Goal: Task Accomplishment & Management: Use online tool/utility

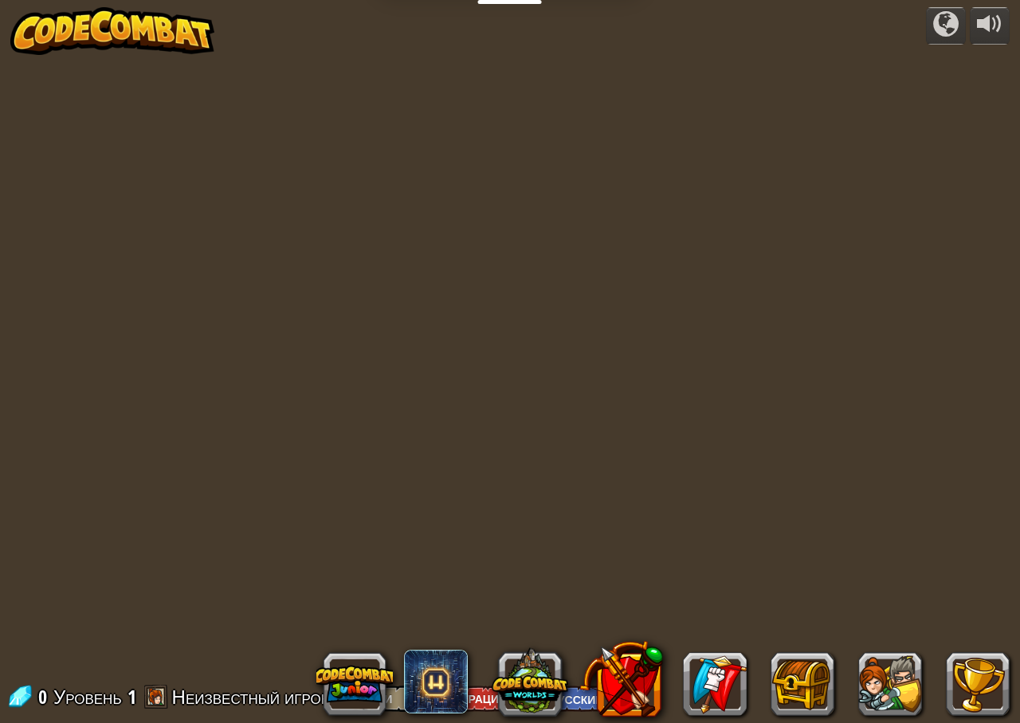
select select "ru"
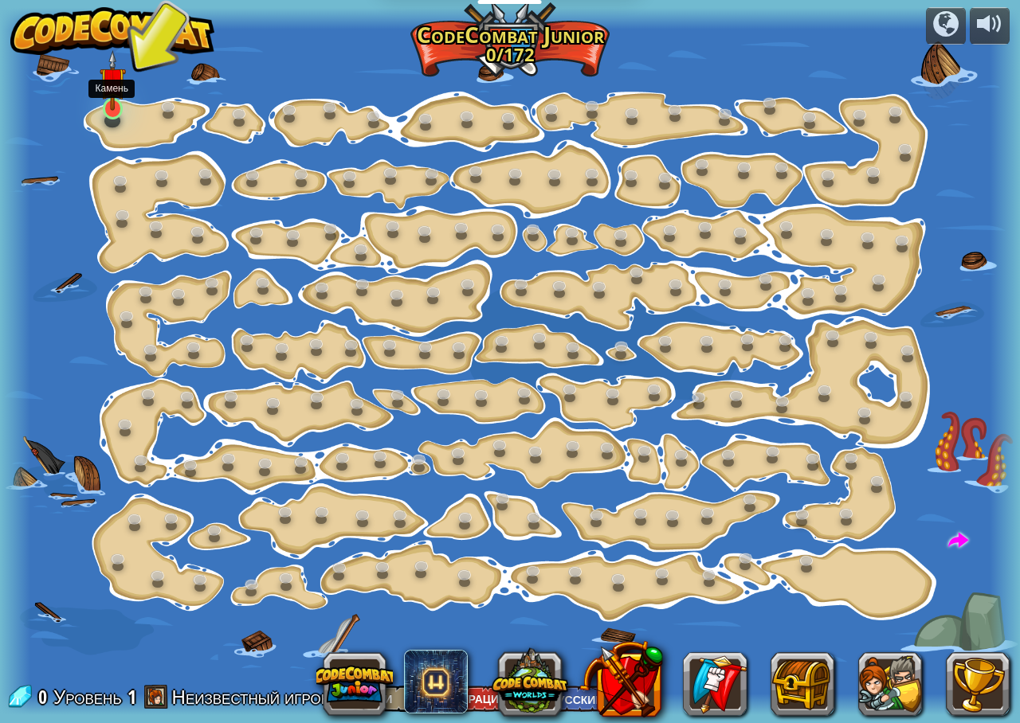
click at [108, 105] on img at bounding box center [113, 80] width 26 height 61
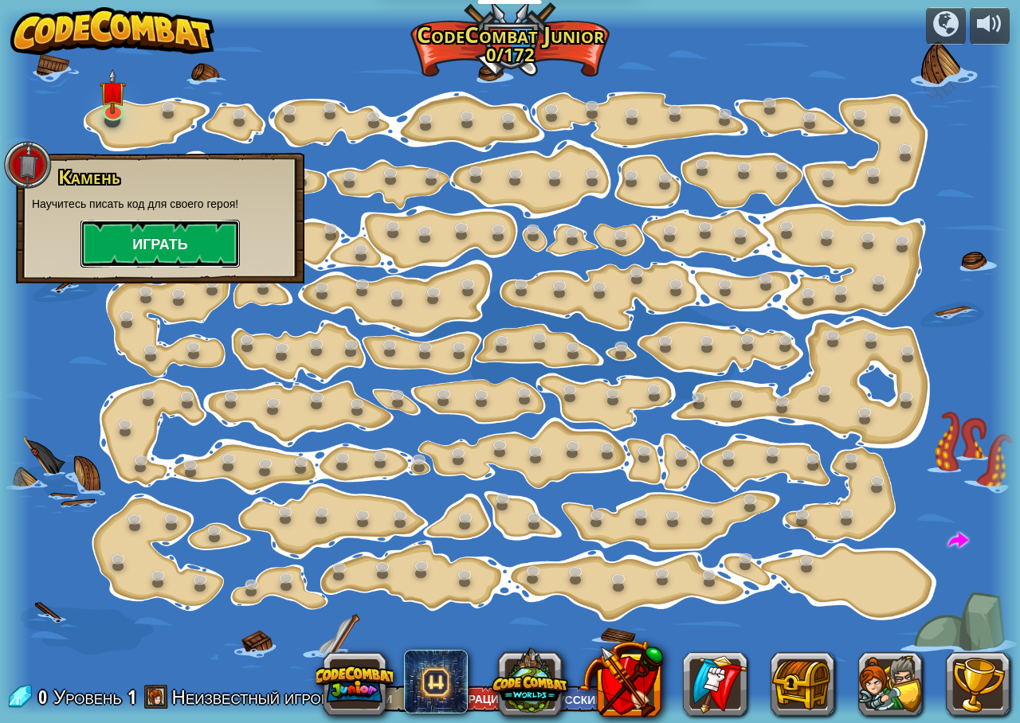
click at [179, 241] on button "Играть" at bounding box center [159, 244] width 159 height 48
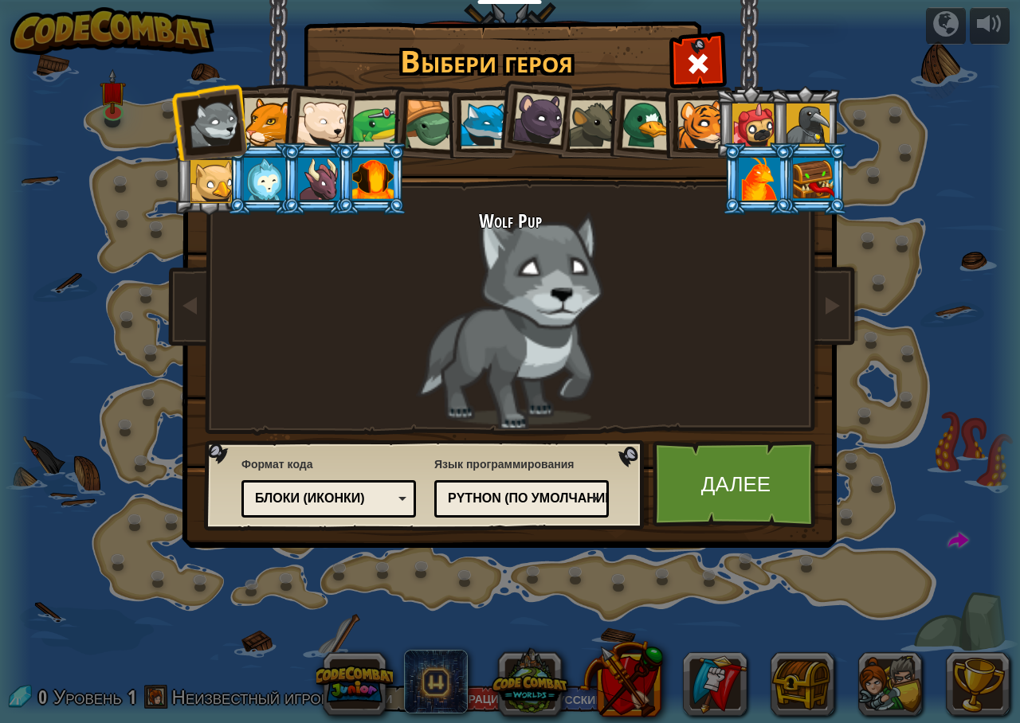
click at [326, 121] on div at bounding box center [322, 122] width 53 height 53
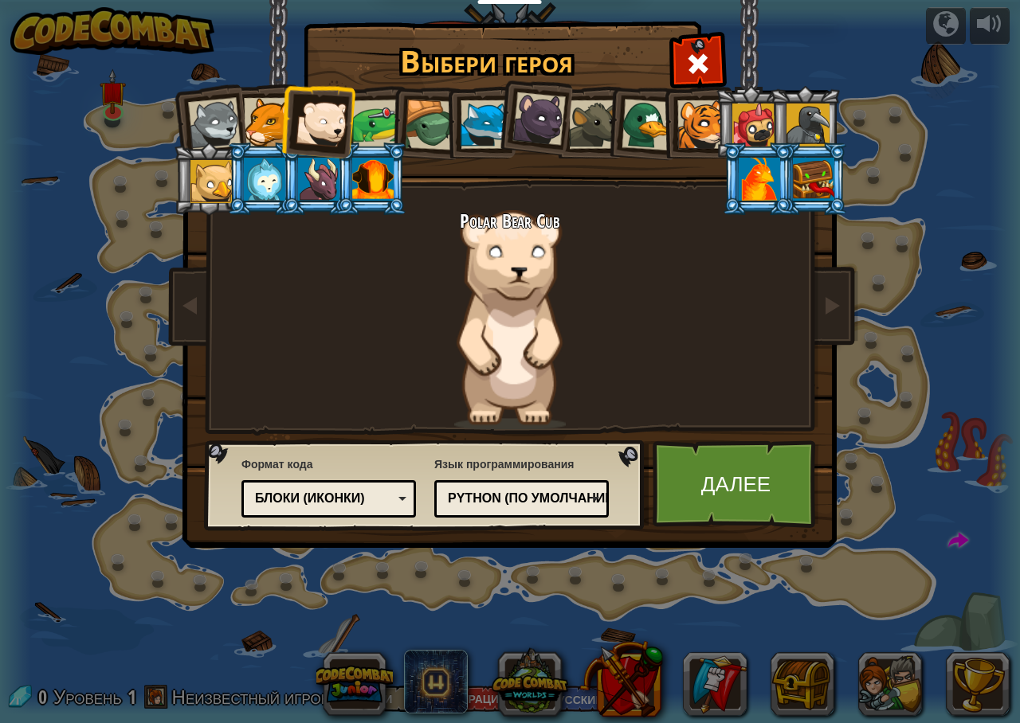
click at [427, 130] on div at bounding box center [430, 125] width 51 height 51
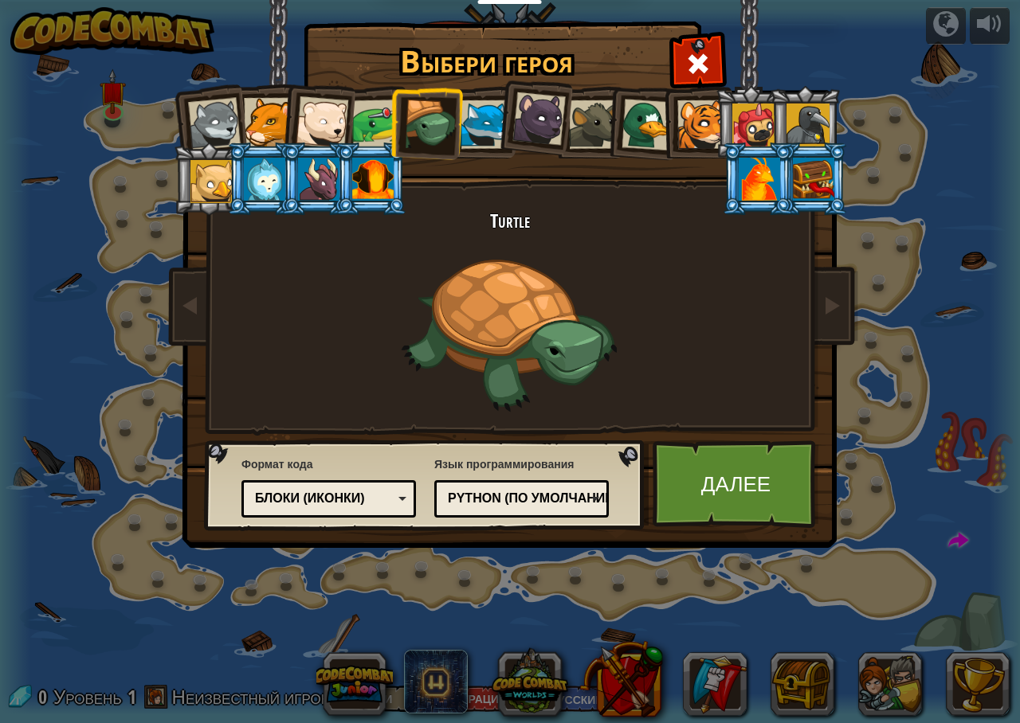
click at [551, 121] on div at bounding box center [538, 118] width 53 height 53
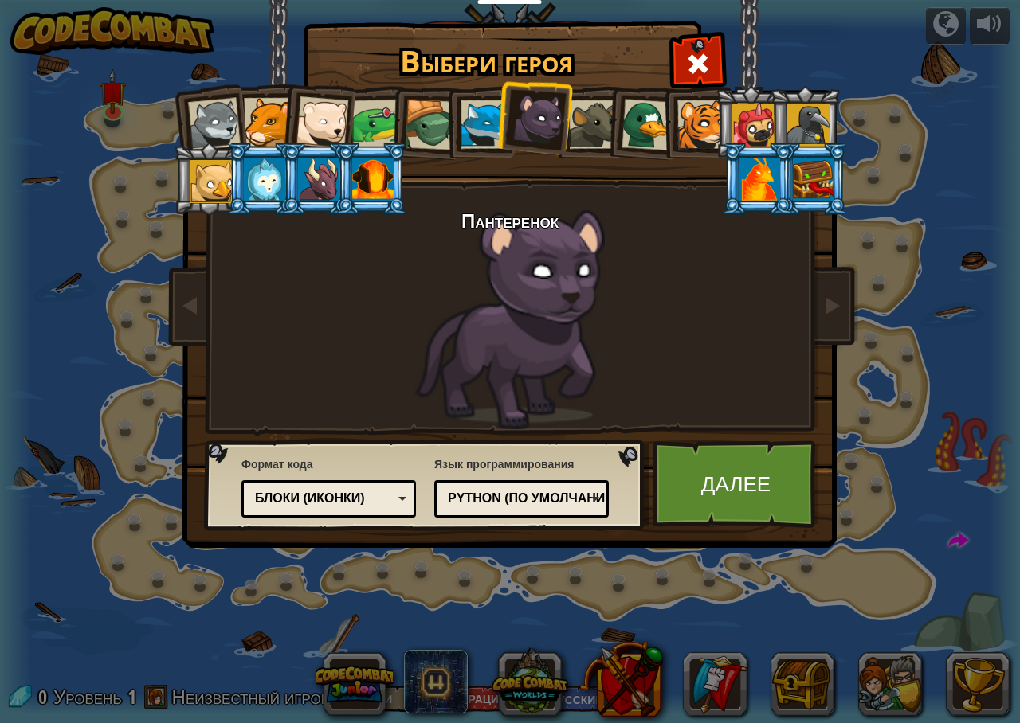
click at [632, 119] on div at bounding box center [647, 125] width 52 height 52
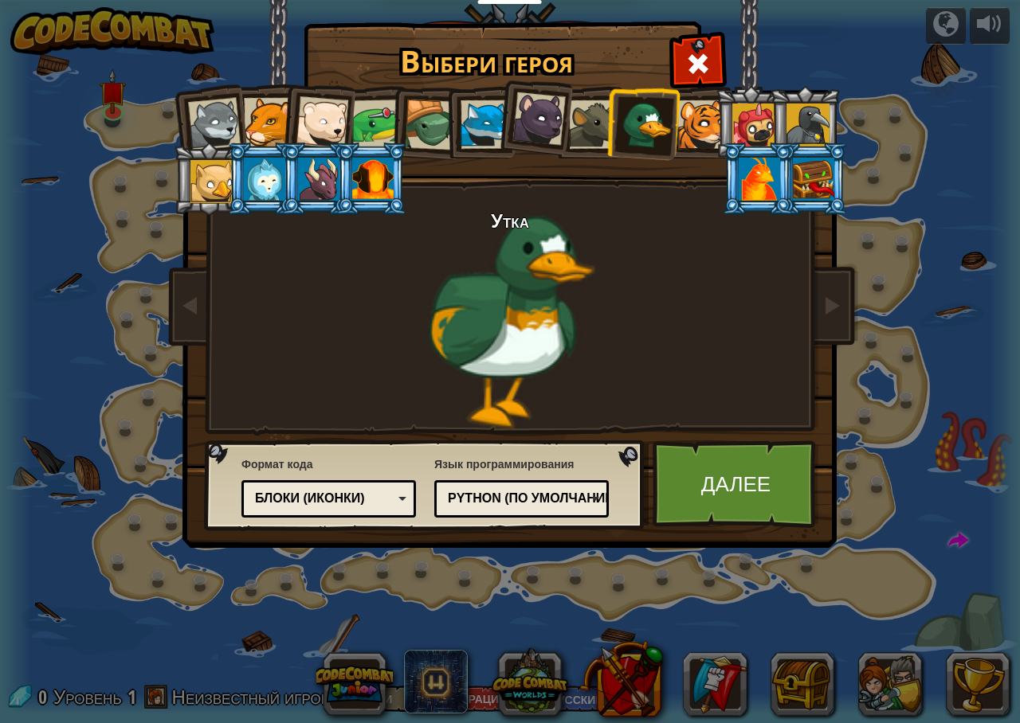
click at [682, 122] on div at bounding box center [701, 124] width 49 height 49
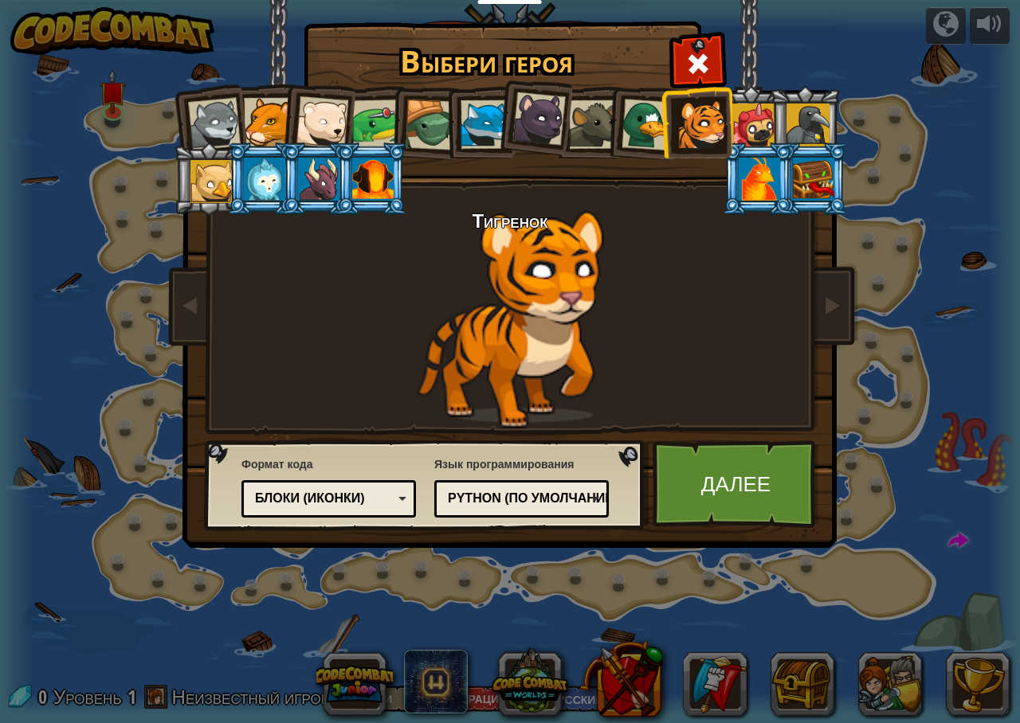
click at [374, 131] on div at bounding box center [376, 124] width 49 height 49
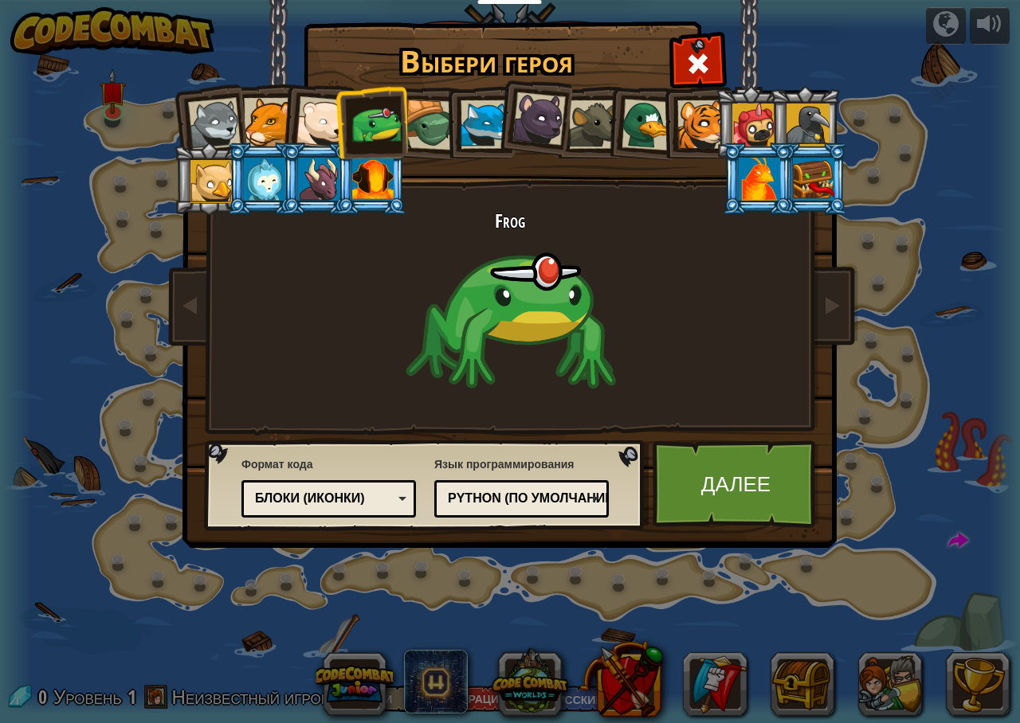
click at [314, 119] on div at bounding box center [322, 122] width 53 height 53
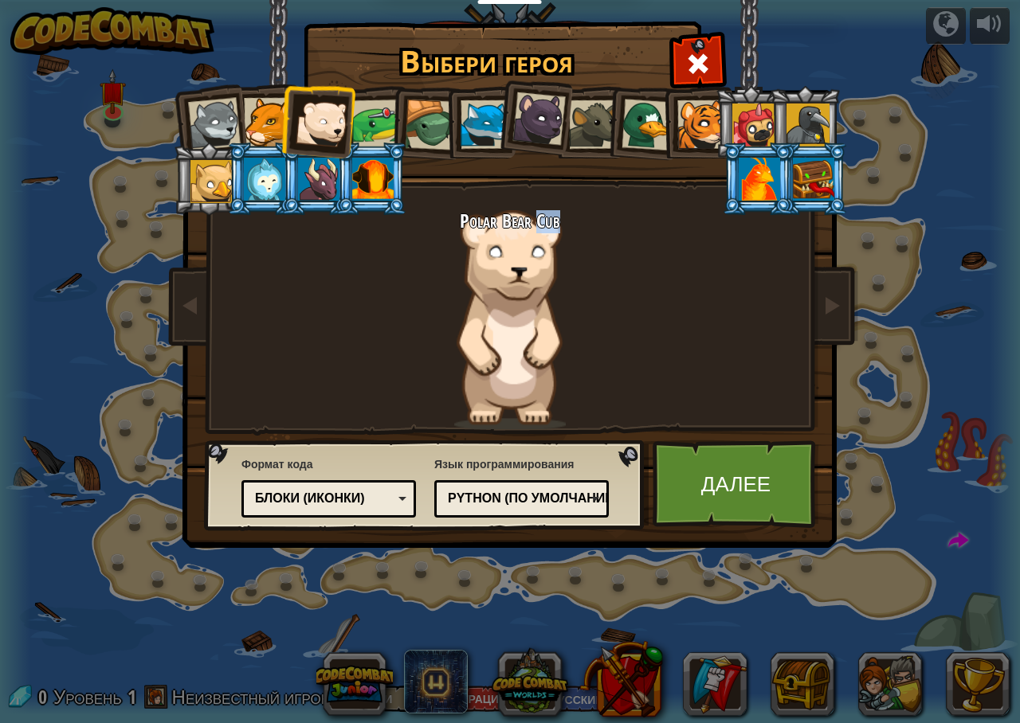
drag, startPoint x: 539, startPoint y: 223, endPoint x: 557, endPoint y: 223, distance: 18.3
click at [557, 223] on h2 "Polar Bear Cub" at bounding box center [510, 220] width 598 height 21
click at [558, 223] on h2 "Polar Bear Cub" at bounding box center [510, 220] width 598 height 21
click at [731, 473] on link "Далее" at bounding box center [736, 485] width 167 height 88
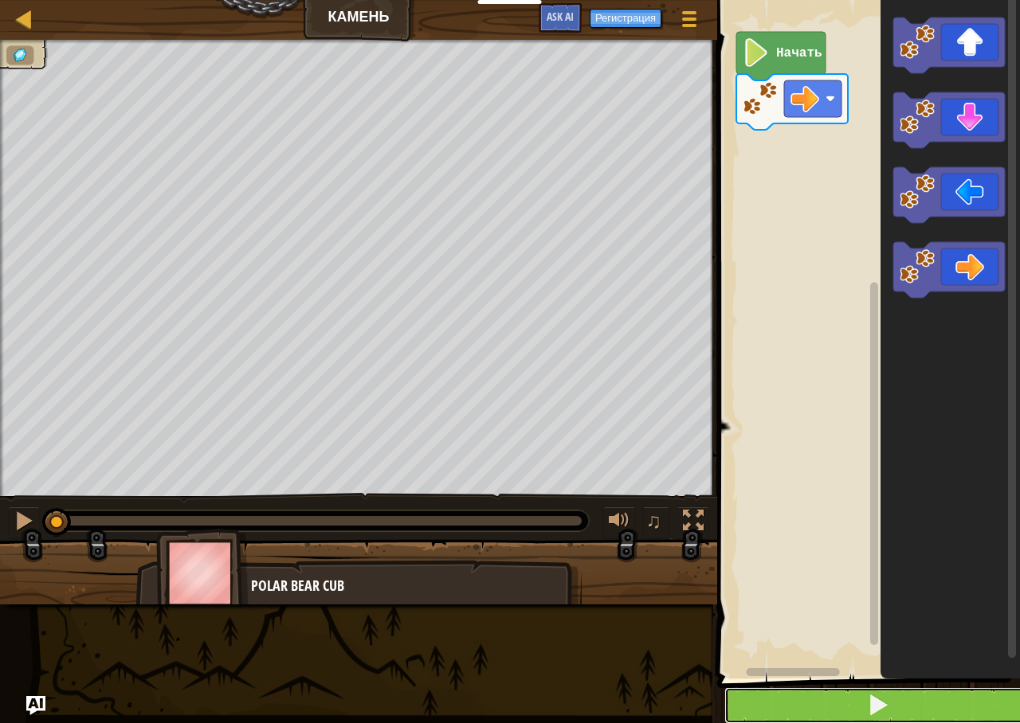
click at [860, 692] on button at bounding box center [878, 706] width 308 height 37
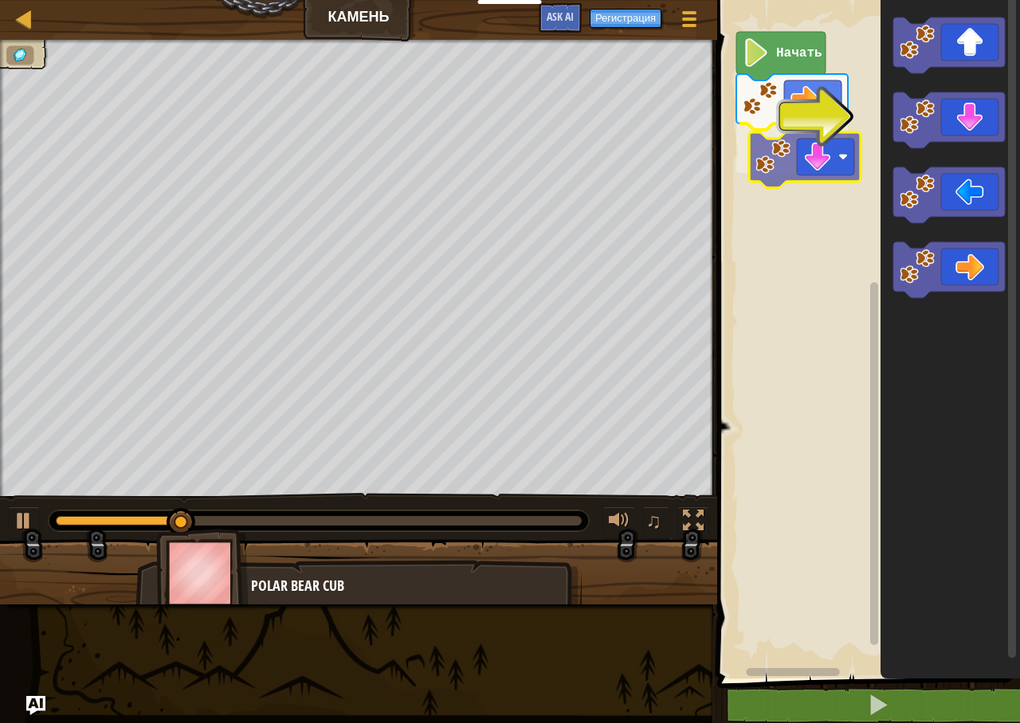
click at [792, 158] on div "Начать" at bounding box center [866, 335] width 308 height 687
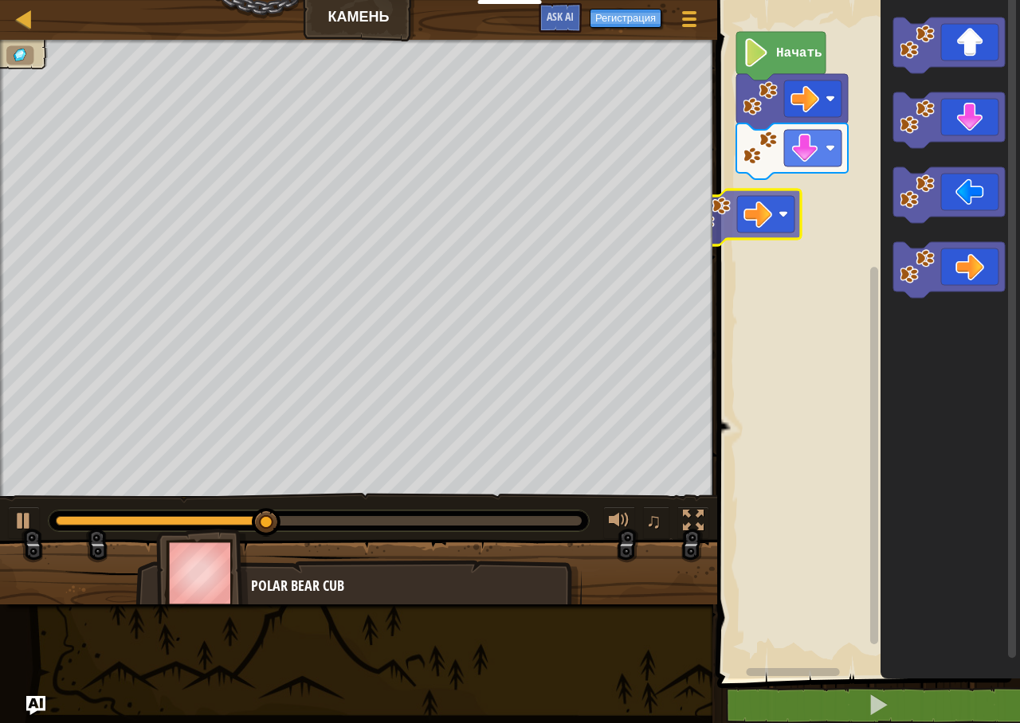
click at [780, 199] on div "Начать" at bounding box center [866, 335] width 308 height 687
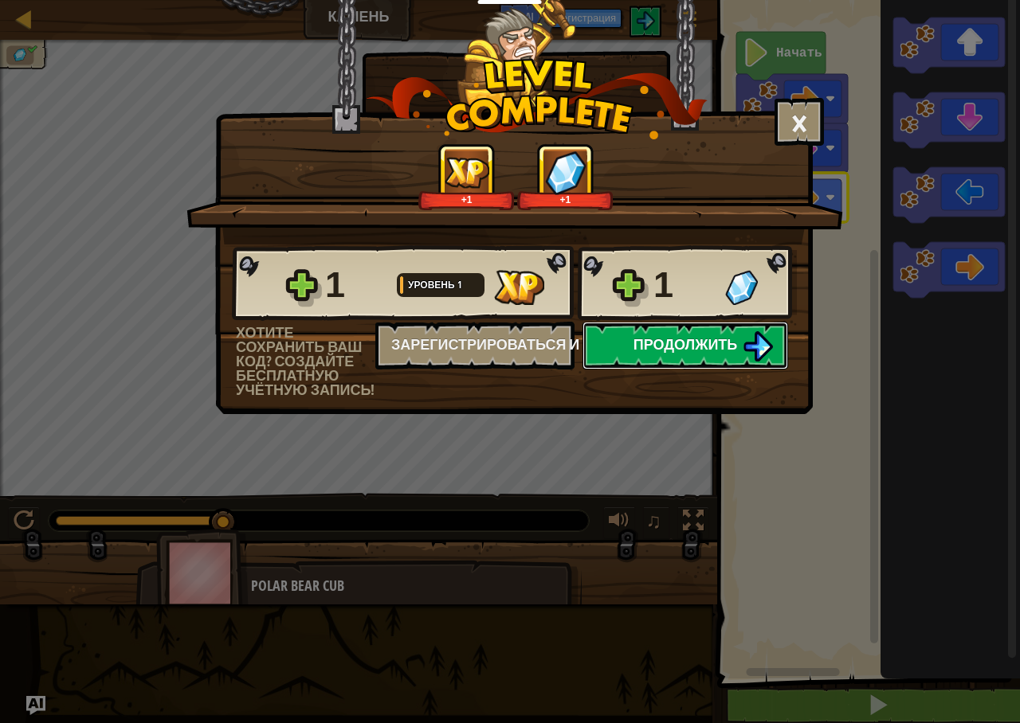
click at [690, 344] on span "Продолжить" at bounding box center [685, 345] width 104 height 20
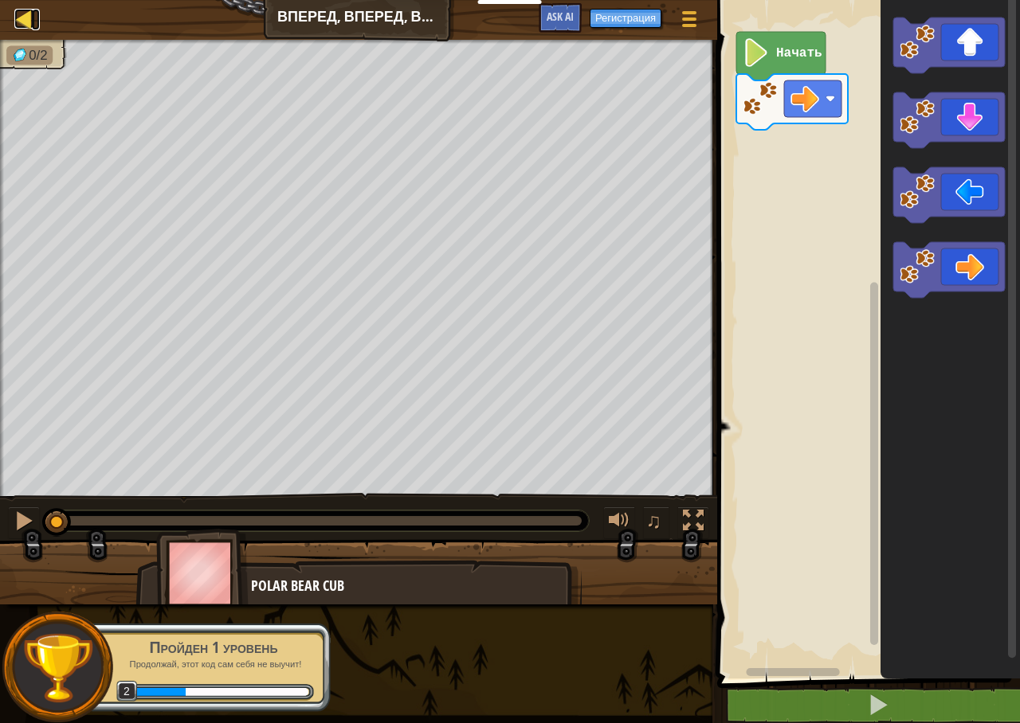
click at [25, 21] on div at bounding box center [24, 19] width 20 height 20
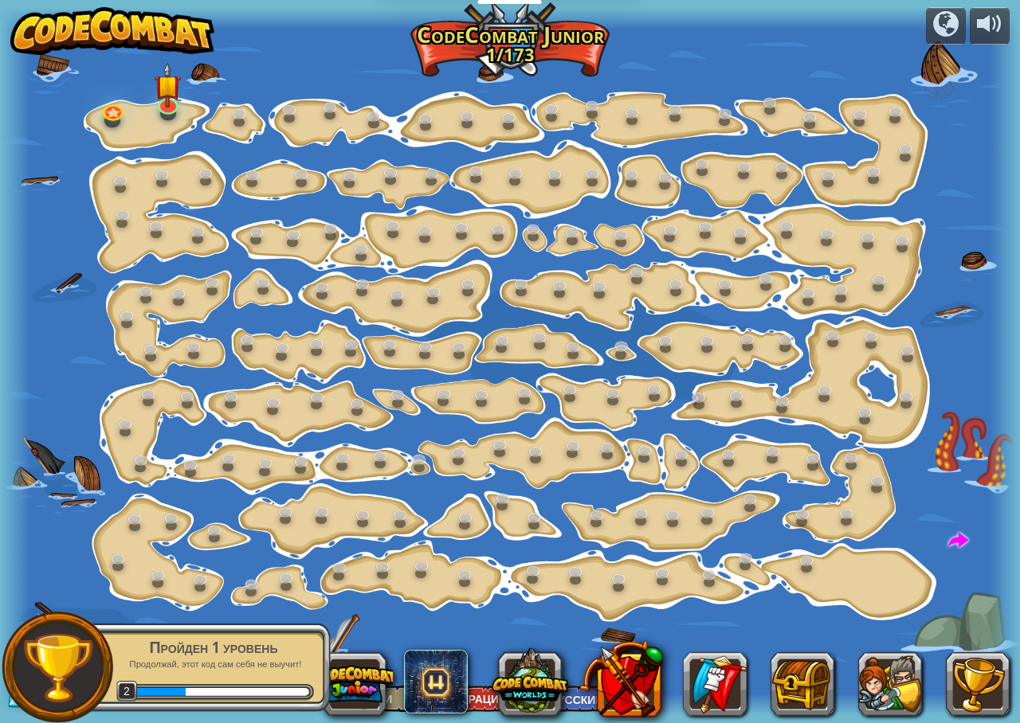
select select "ru"
click at [113, 108] on link at bounding box center [113, 108] width 32 height 32
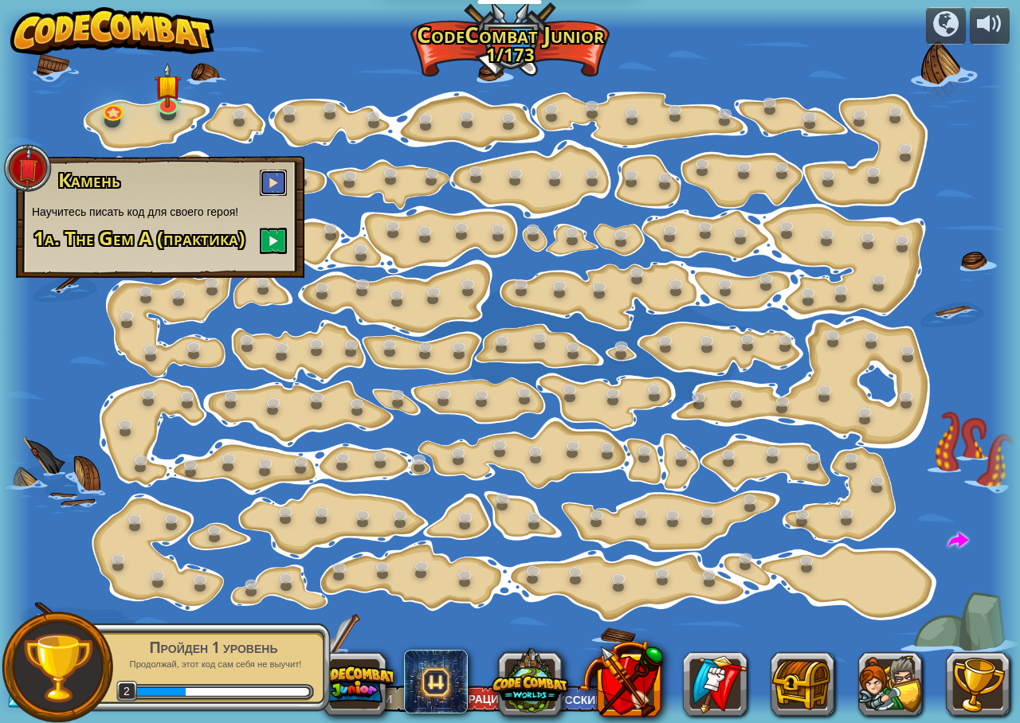
click at [270, 186] on span at bounding box center [273, 182] width 11 height 11
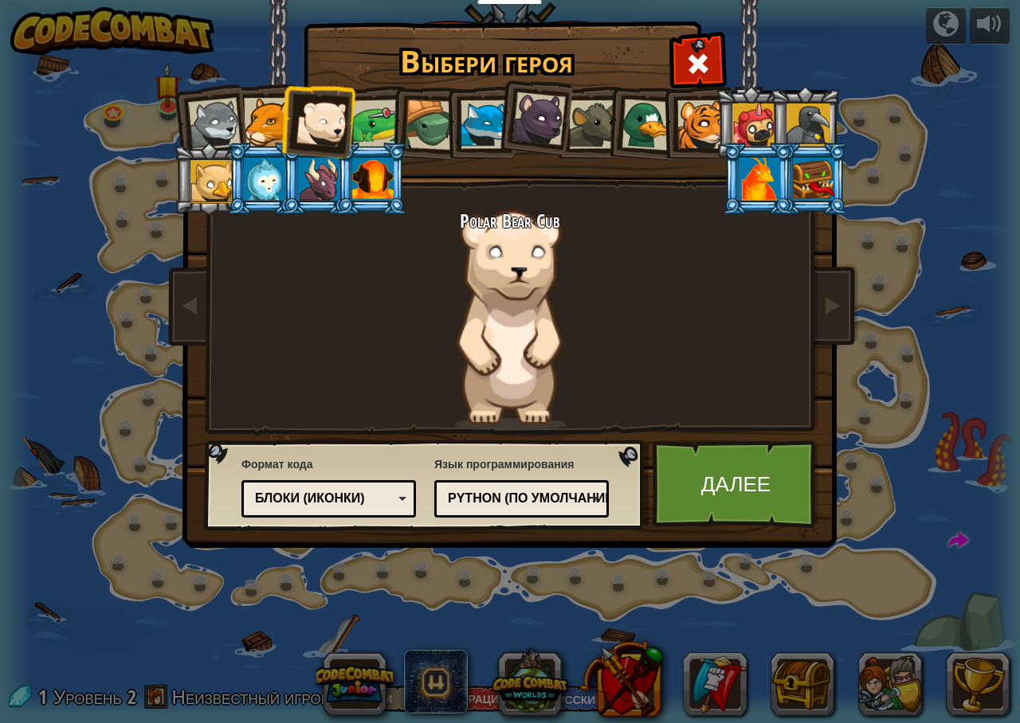
click at [709, 123] on div at bounding box center [701, 124] width 49 height 49
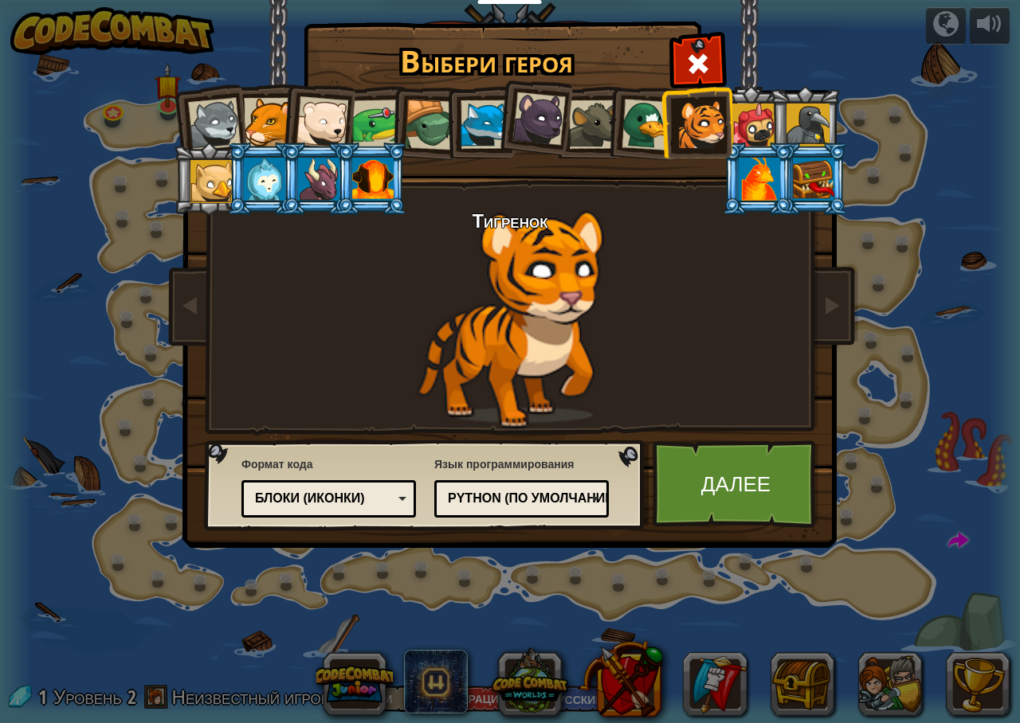
click at [625, 106] on div at bounding box center [647, 125] width 52 height 52
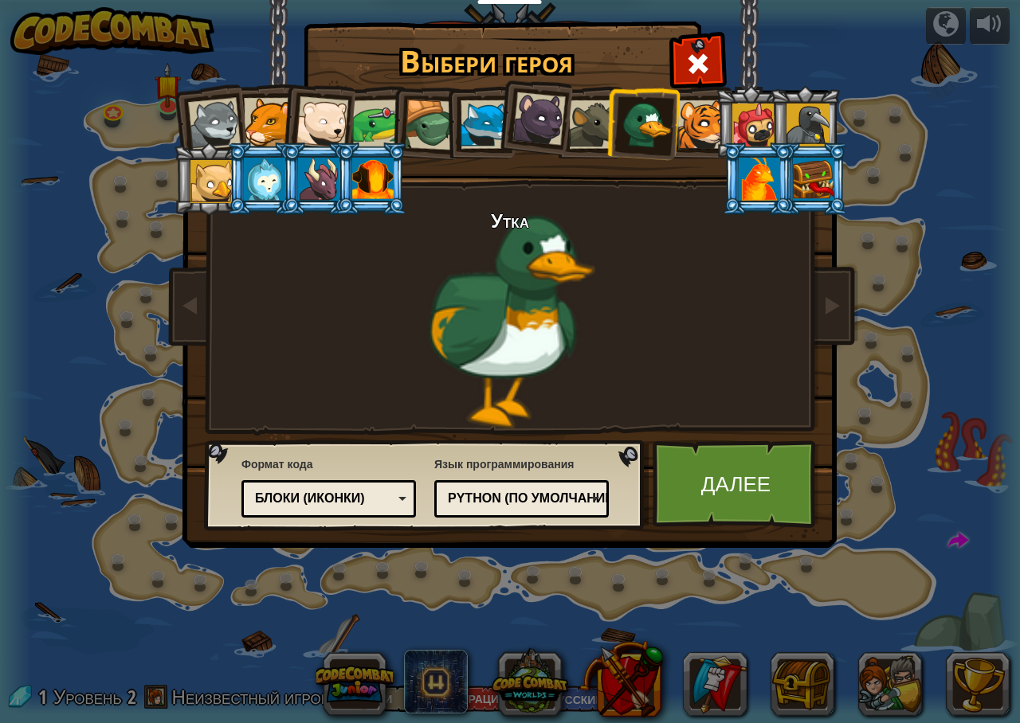
click at [581, 135] on div at bounding box center [593, 124] width 49 height 49
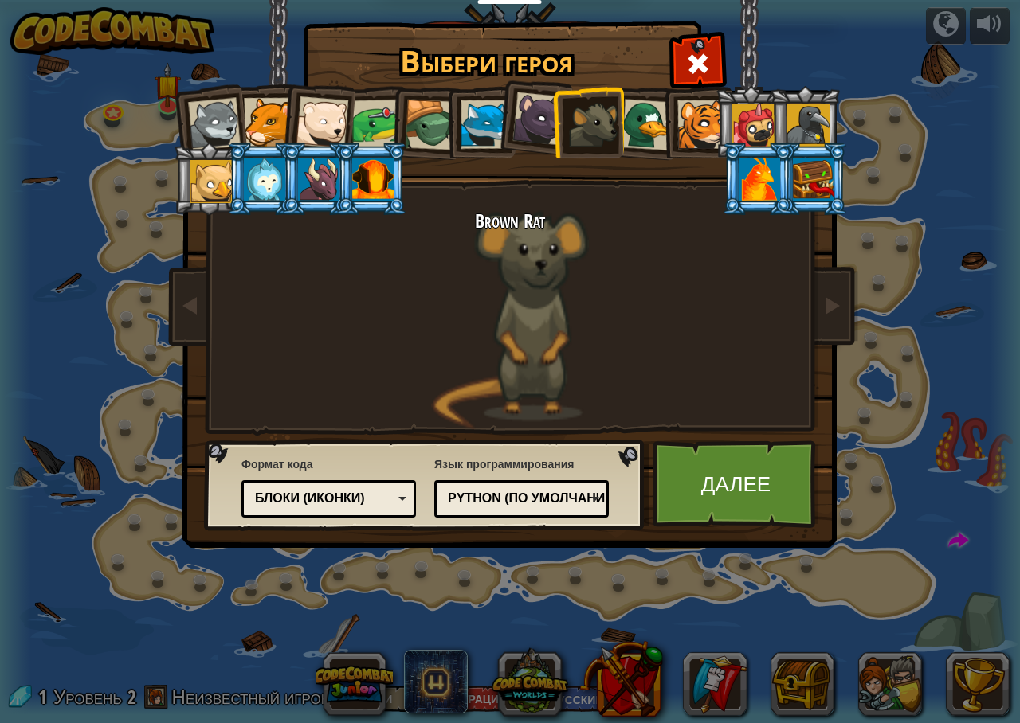
click at [534, 135] on div at bounding box center [538, 118] width 53 height 53
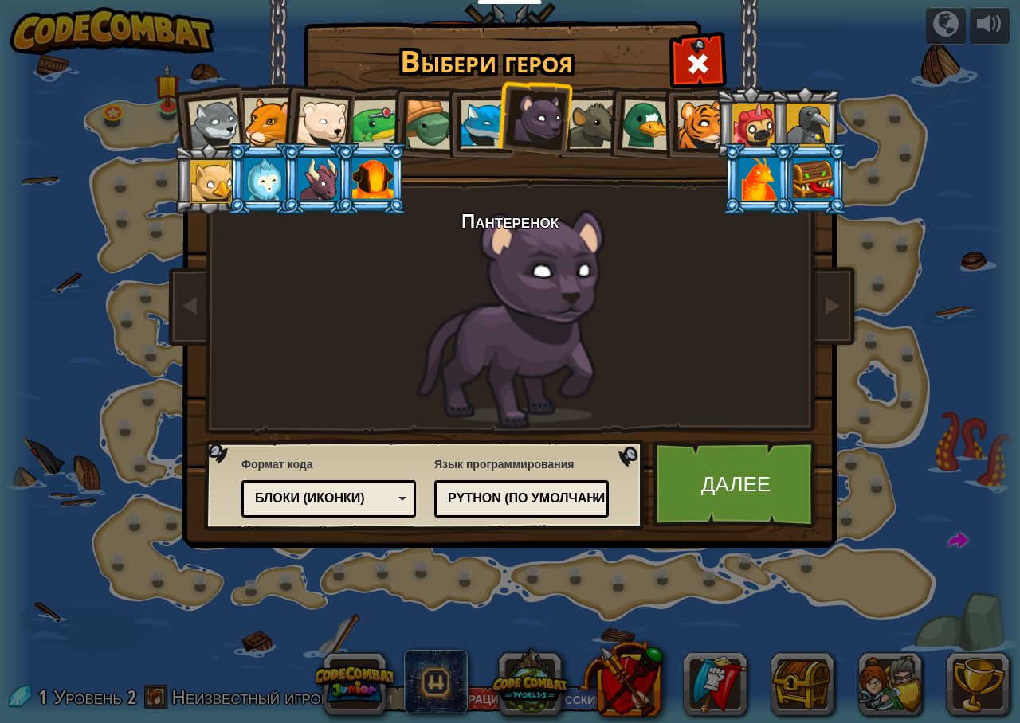
click at [486, 122] on div at bounding box center [485, 124] width 49 height 49
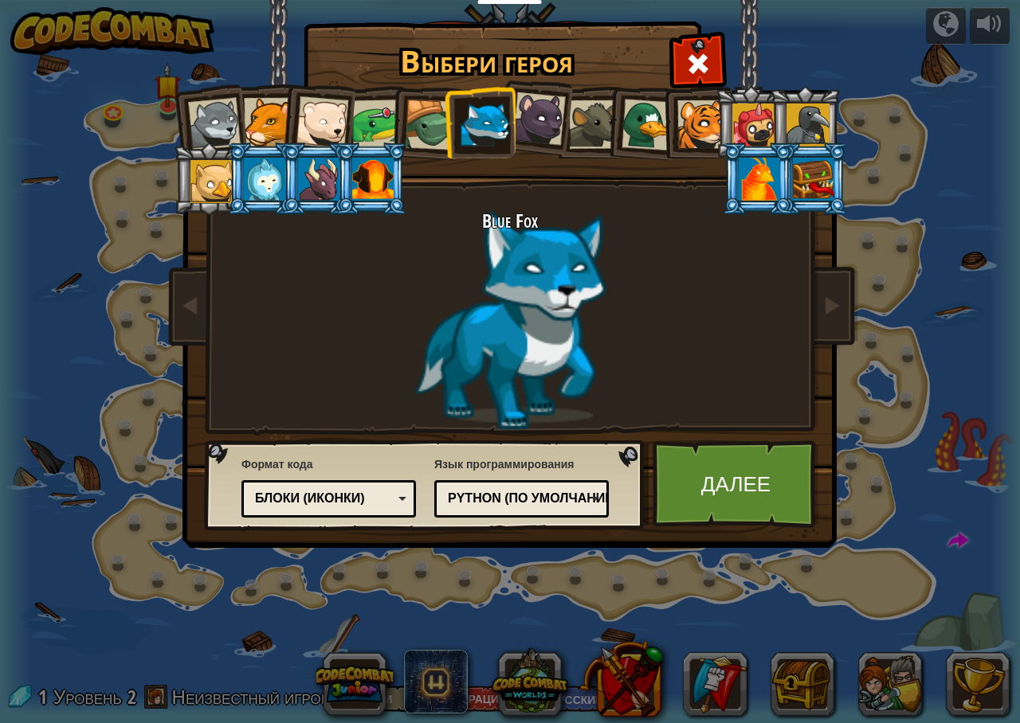
click at [429, 108] on div at bounding box center [430, 125] width 51 height 51
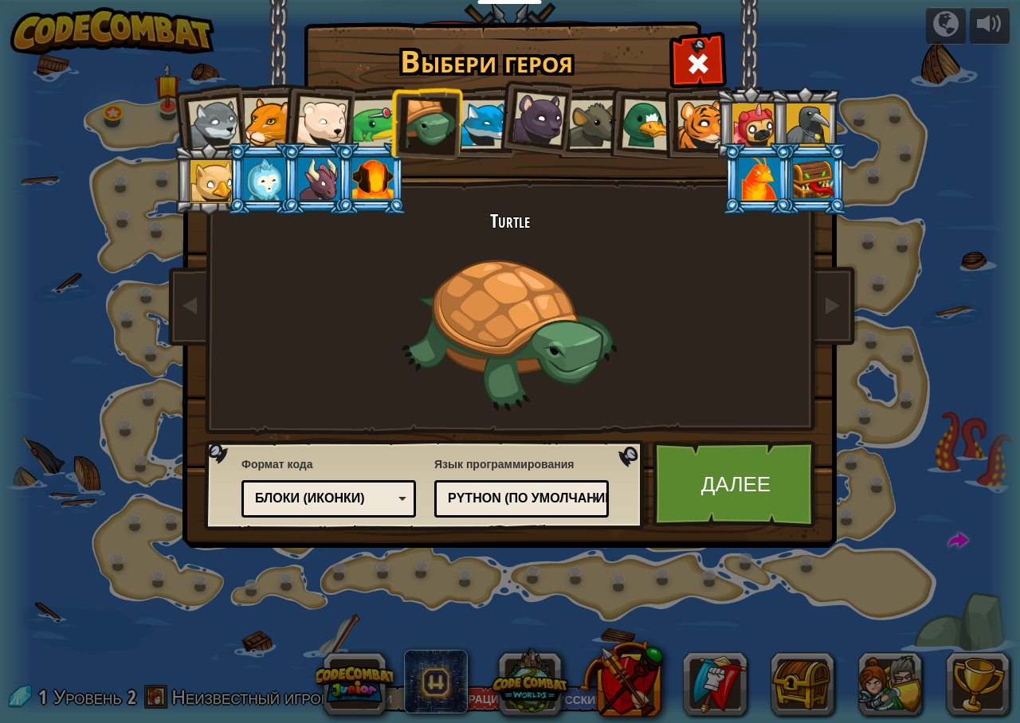
click at [226, 116] on div at bounding box center [214, 124] width 53 height 53
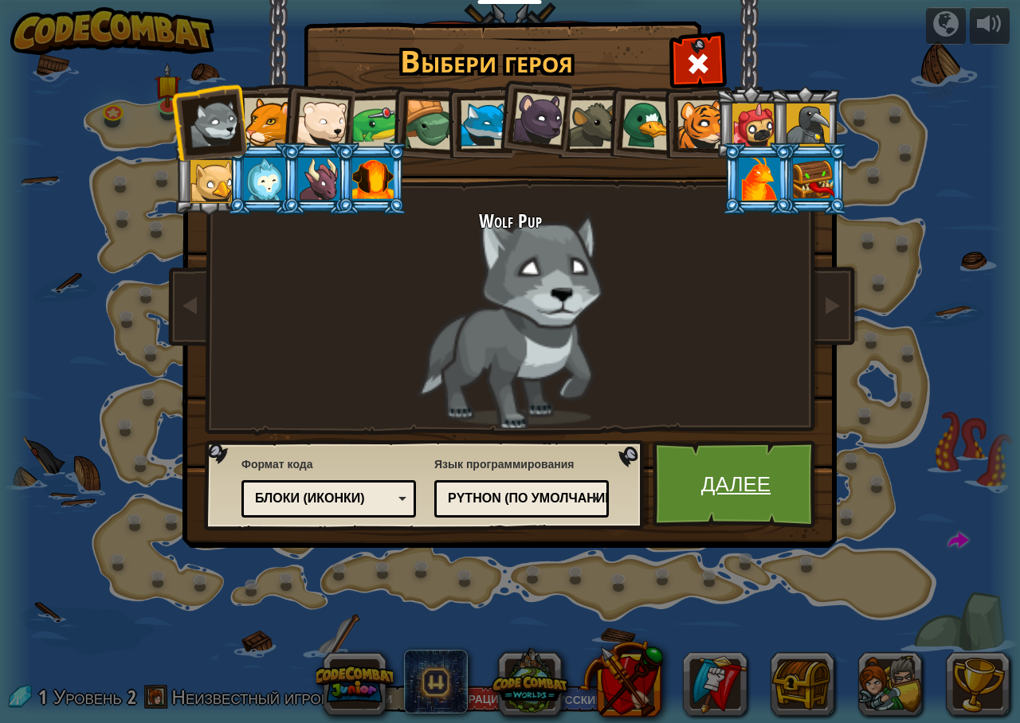
click at [740, 509] on link "Далее" at bounding box center [736, 485] width 167 height 88
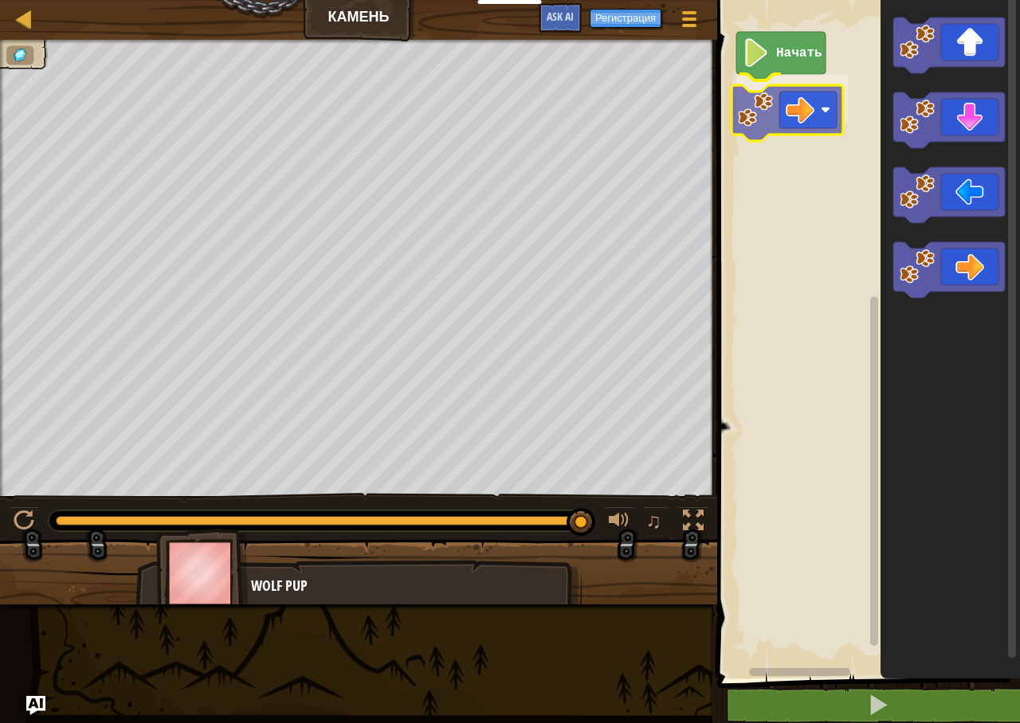
click at [790, 104] on div "Начать" at bounding box center [866, 335] width 308 height 687
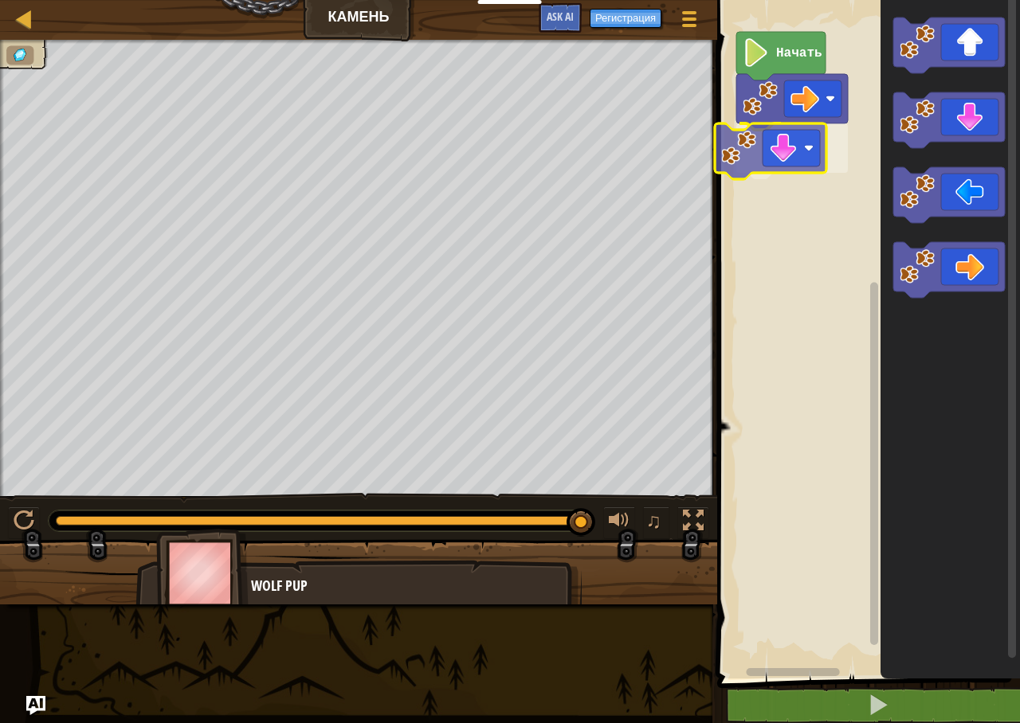
click at [747, 162] on div "Начать" at bounding box center [866, 335] width 308 height 687
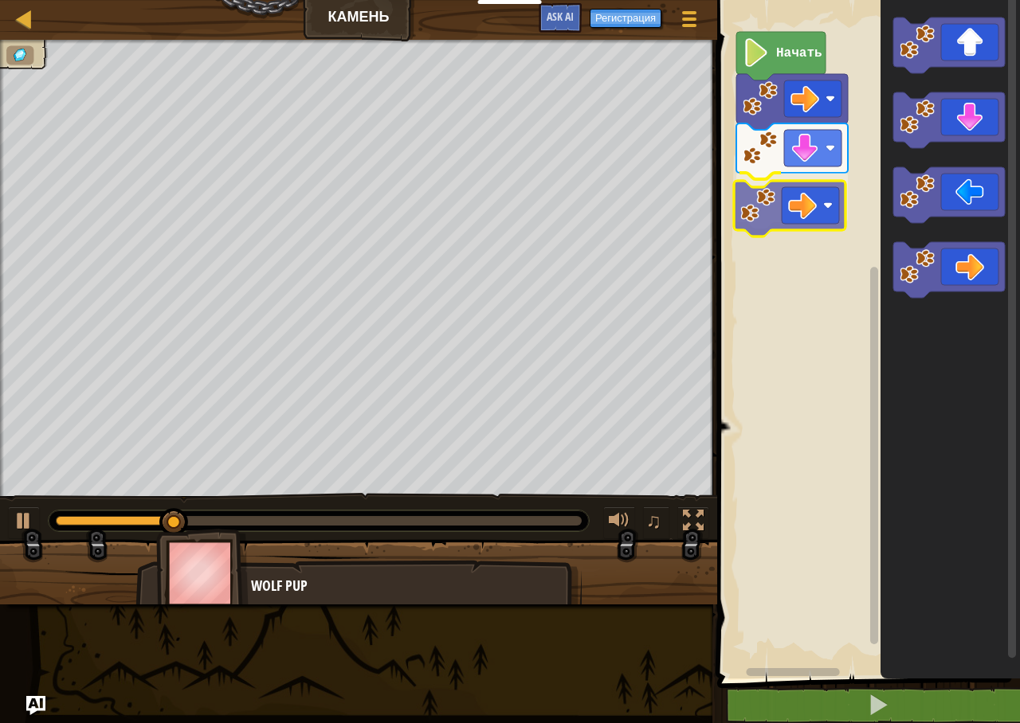
click at [816, 210] on div "Начать" at bounding box center [866, 335] width 308 height 687
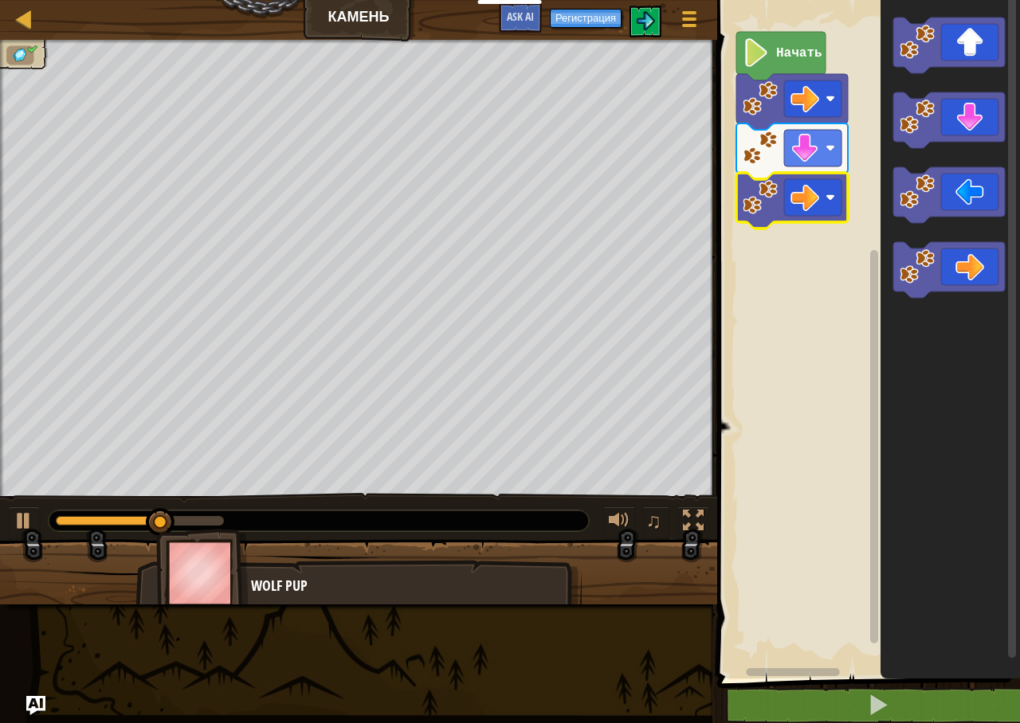
click at [786, 52] on text "Начать" at bounding box center [799, 53] width 46 height 14
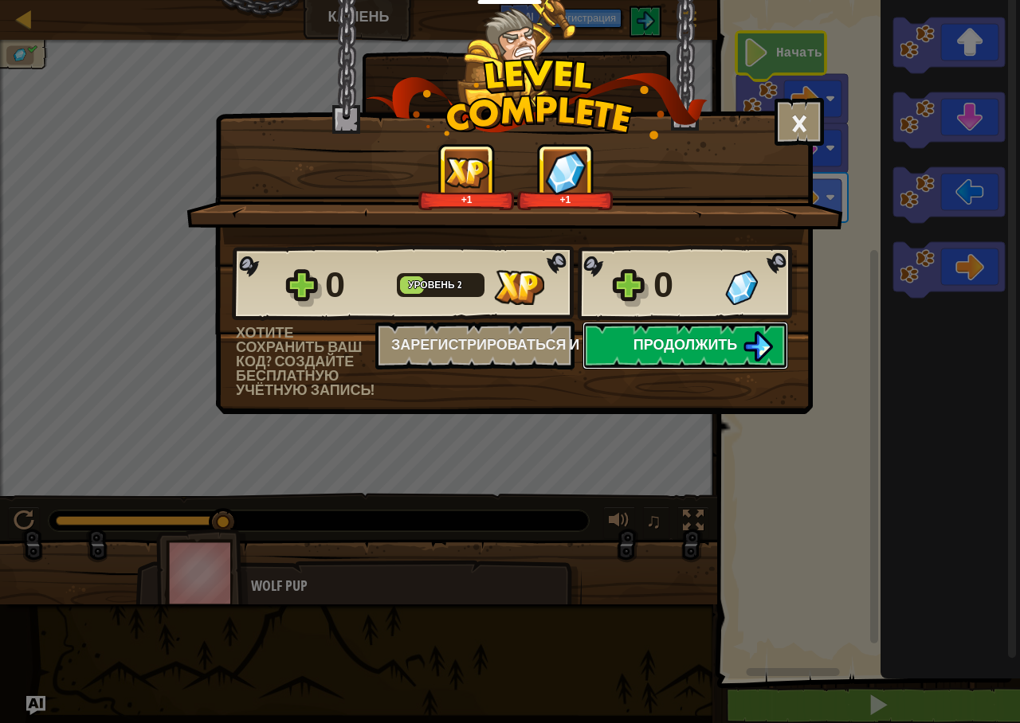
click at [724, 343] on span "Продолжить" at bounding box center [685, 345] width 104 height 20
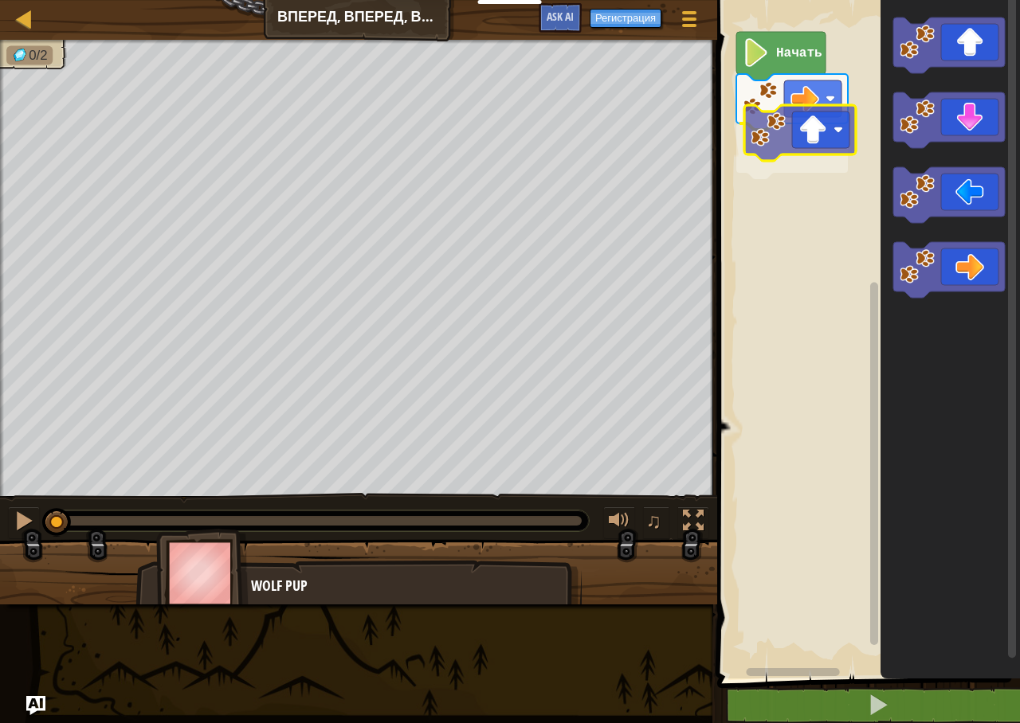
click at [788, 143] on div "Начать" at bounding box center [866, 335] width 308 height 687
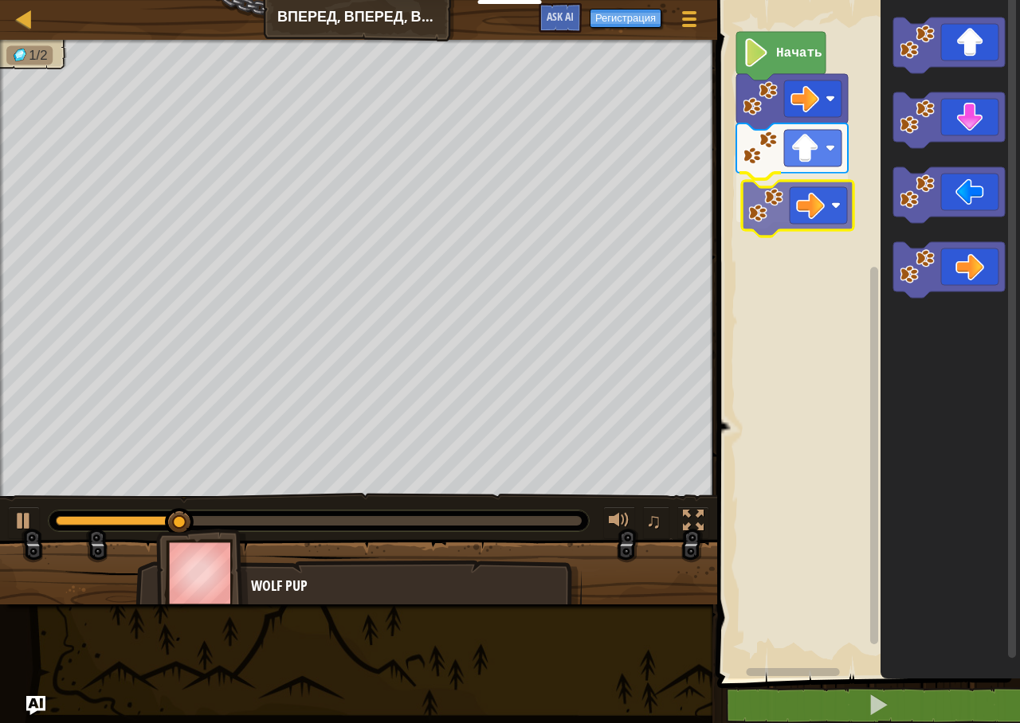
click at [792, 206] on div "Начать" at bounding box center [866, 335] width 308 height 687
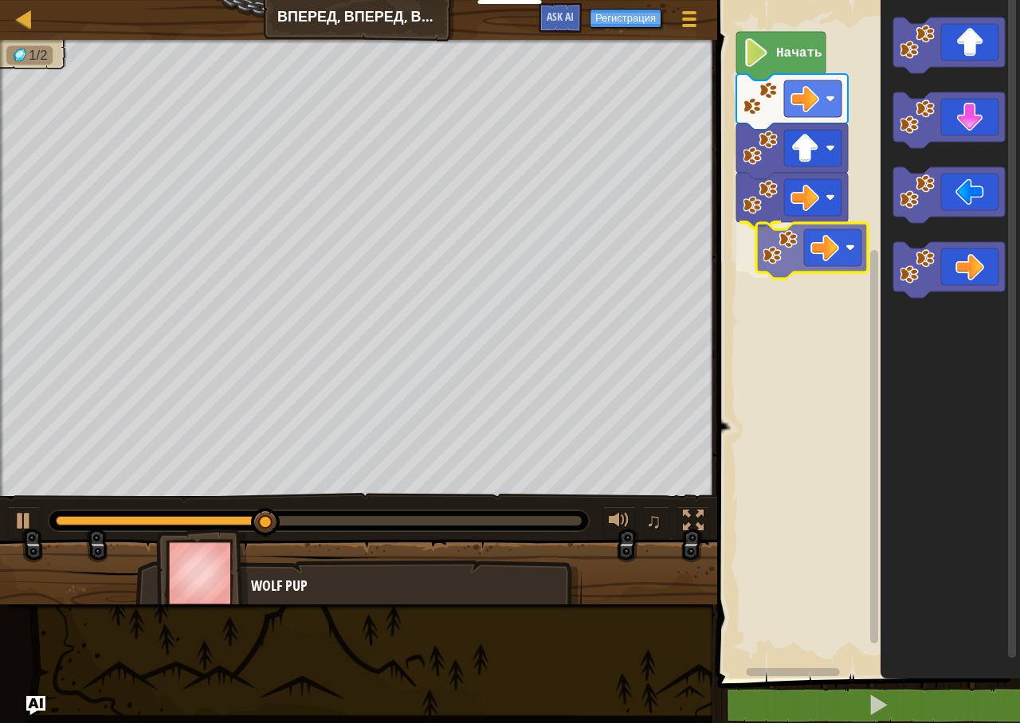
click at [813, 247] on div "Начать" at bounding box center [866, 335] width 308 height 687
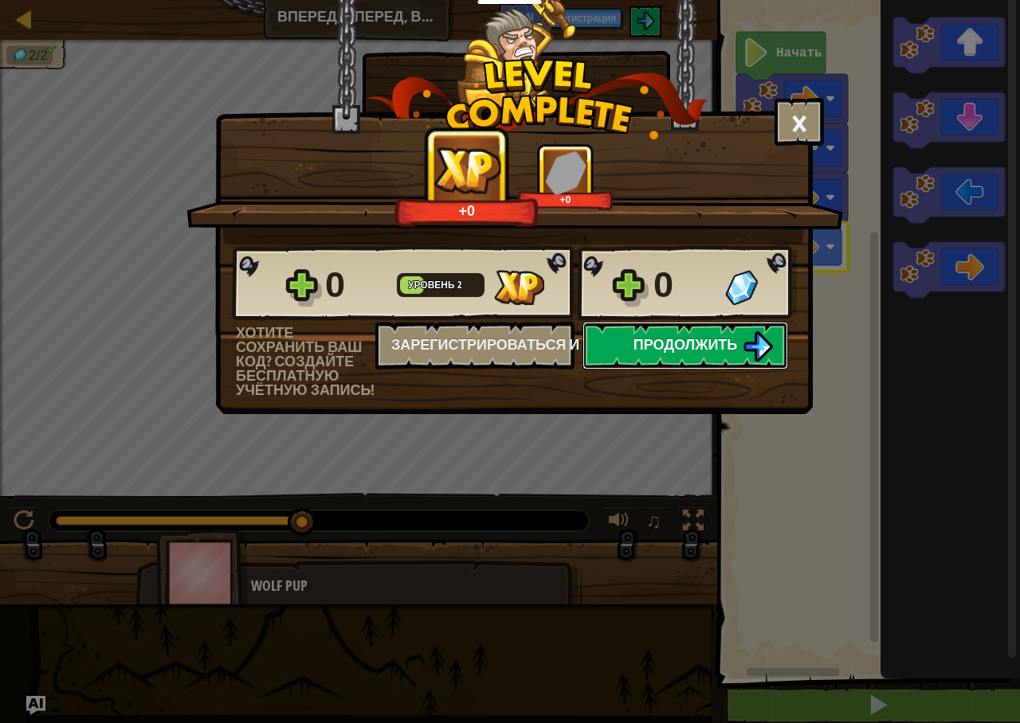
click at [724, 335] on span "Продолжить" at bounding box center [685, 345] width 104 height 20
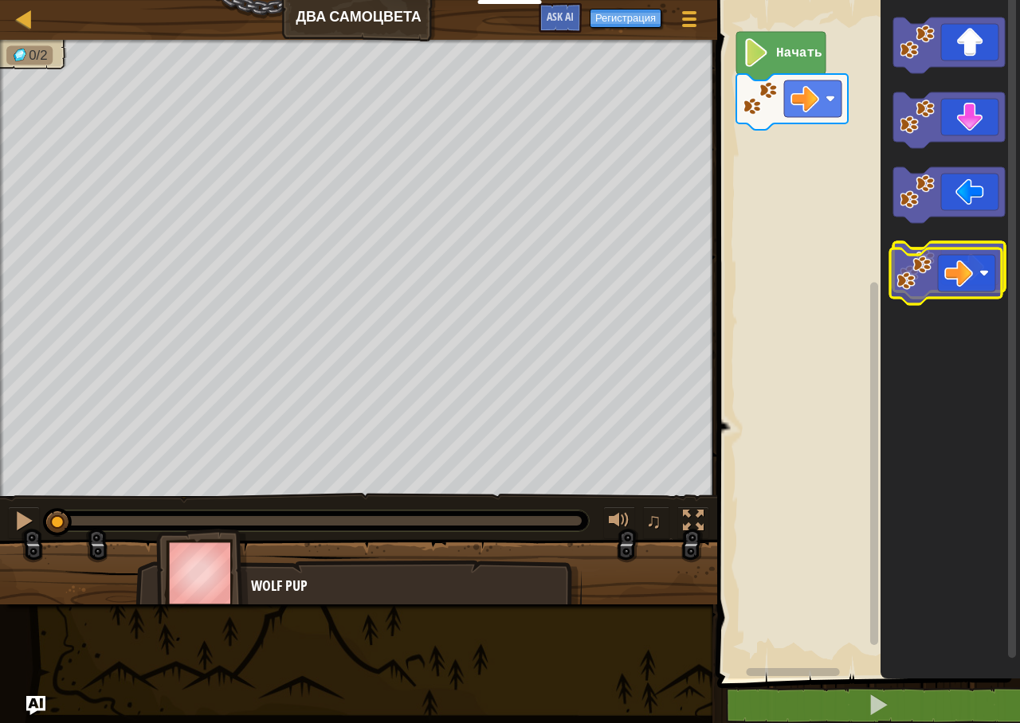
click at [927, 280] on image "Рабочая область Blockly" at bounding box center [917, 266] width 35 height 35
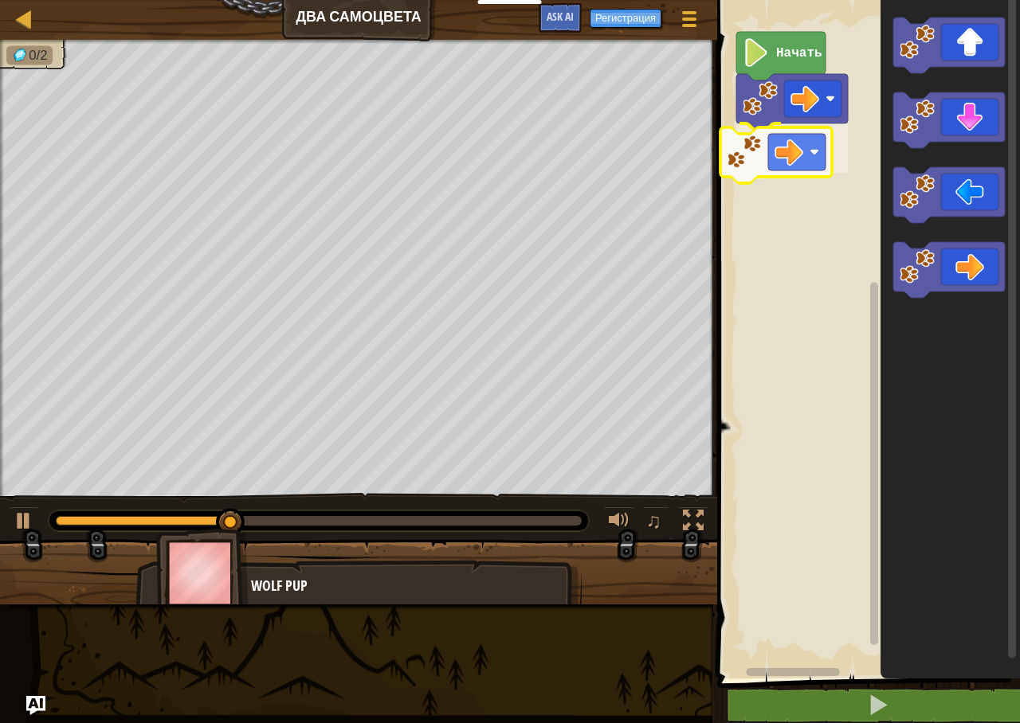
click at [786, 157] on div "Начать" at bounding box center [866, 335] width 308 height 687
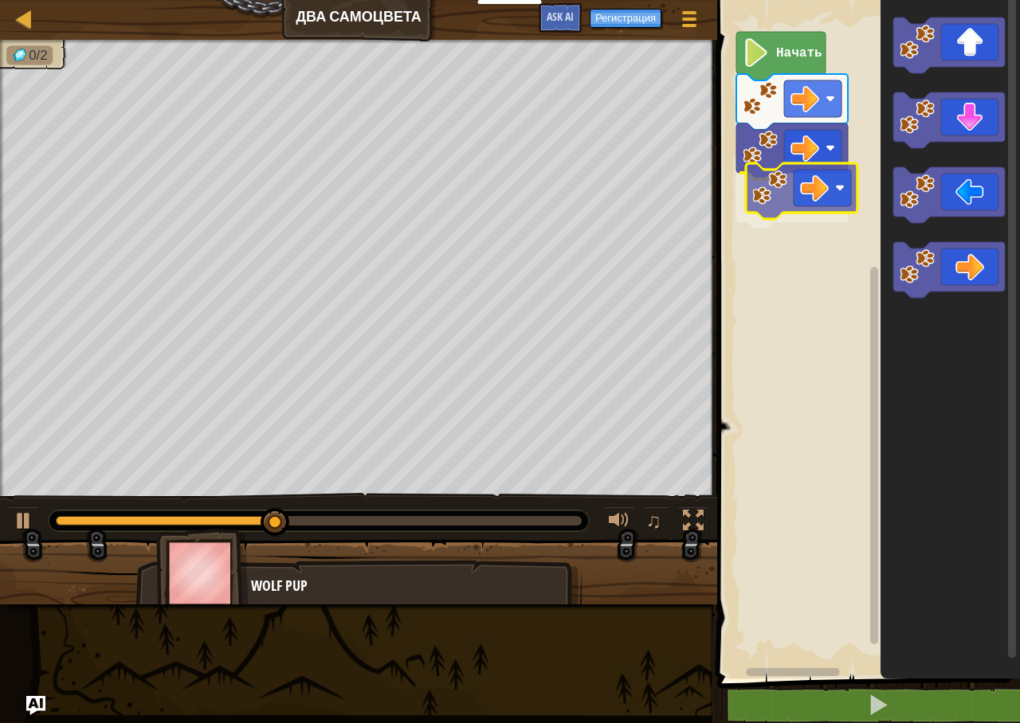
click at [794, 206] on div "Начать" at bounding box center [866, 335] width 308 height 687
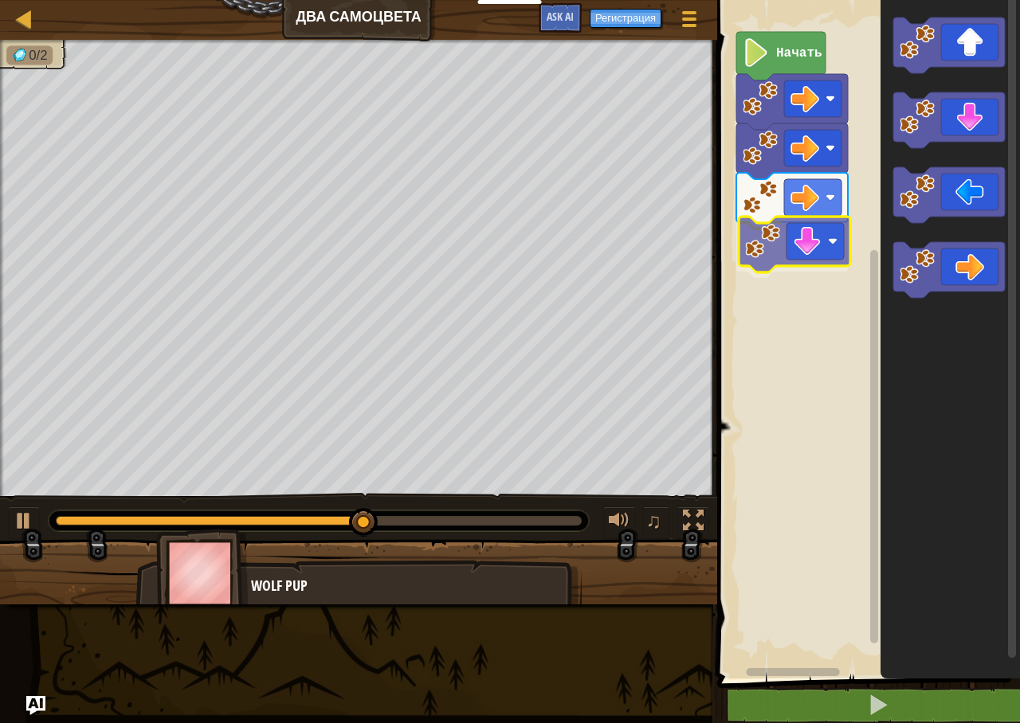
click at [807, 255] on div "Начать" at bounding box center [866, 335] width 308 height 687
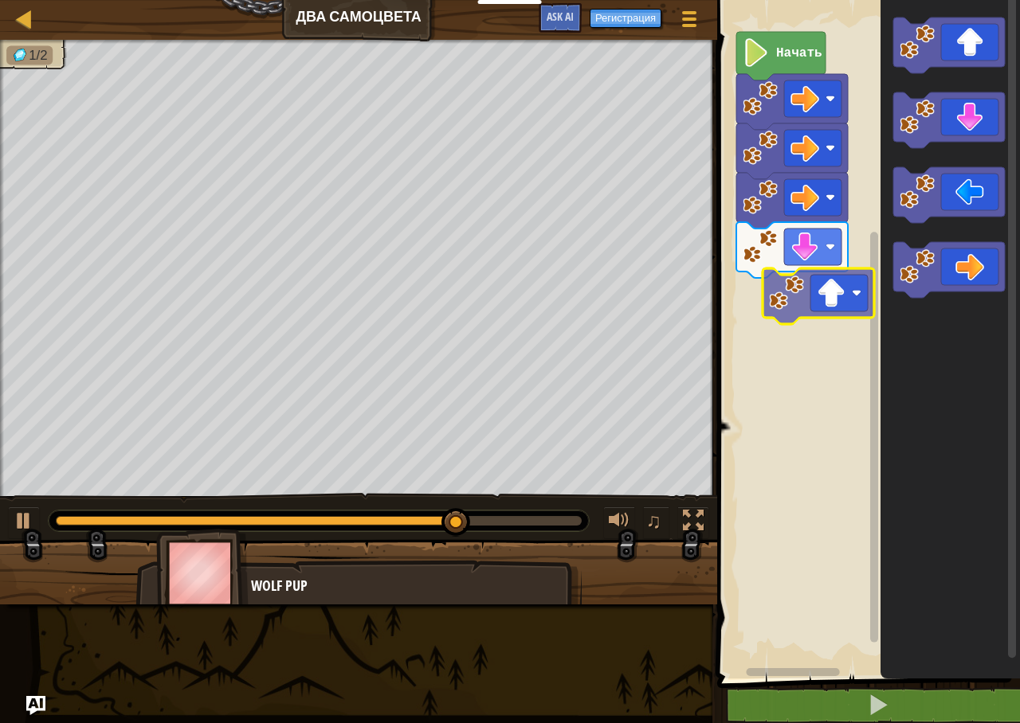
click at [813, 300] on div "Начать" at bounding box center [866, 335] width 308 height 687
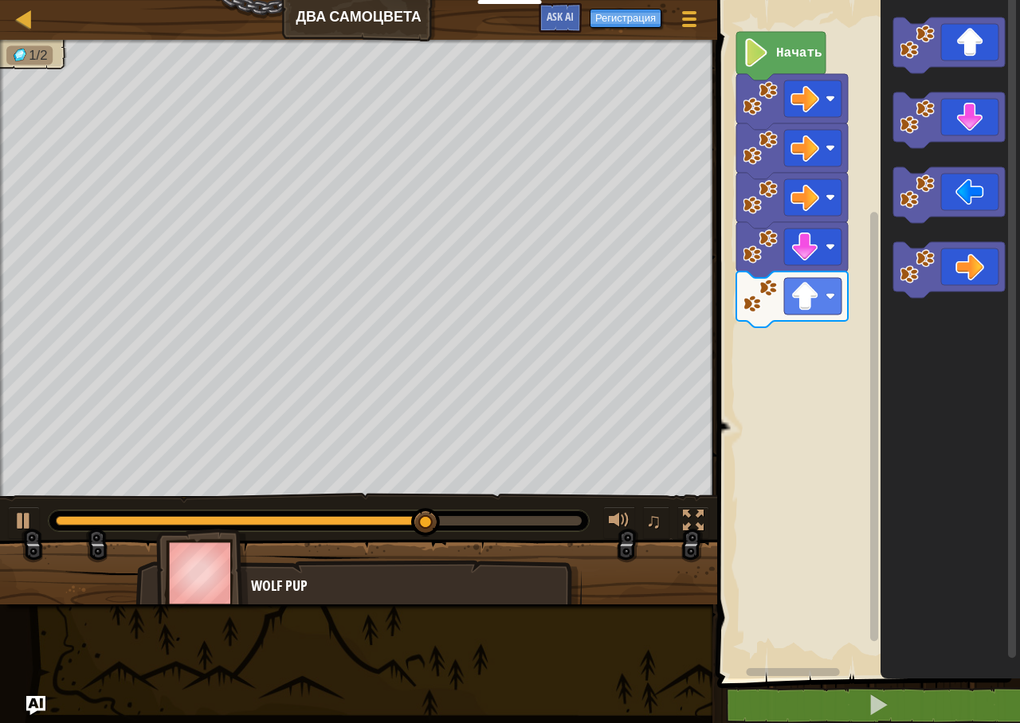
click at [806, 324] on div "Начать" at bounding box center [866, 335] width 308 height 687
click at [870, 265] on div "Начать" at bounding box center [866, 335] width 308 height 687
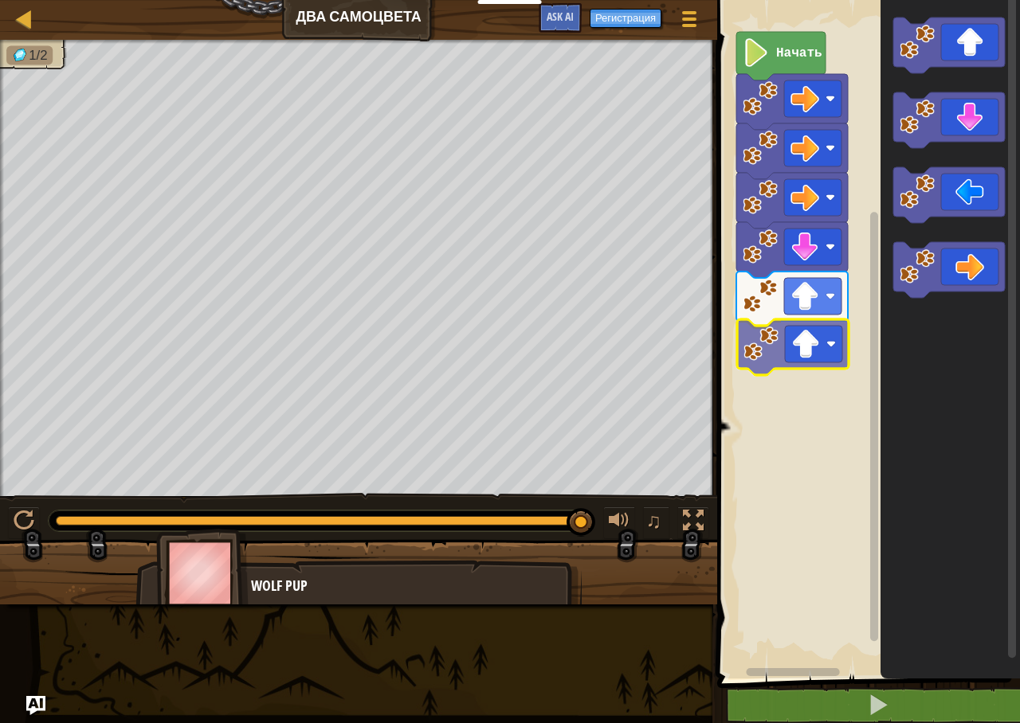
click at [778, 351] on div "Начать" at bounding box center [866, 335] width 308 height 687
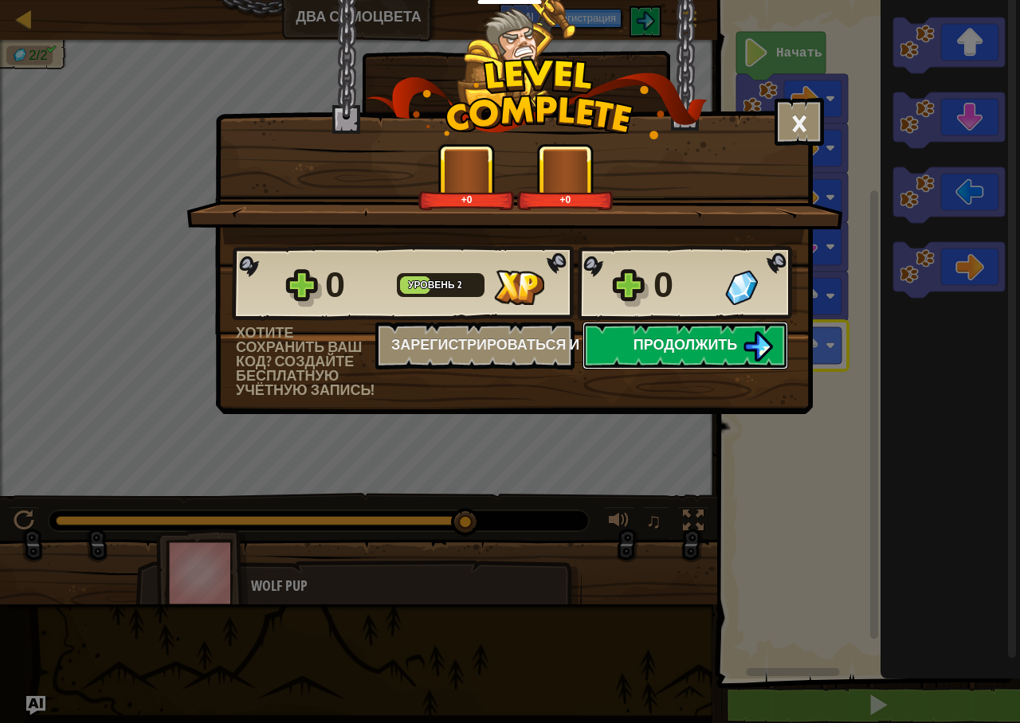
click at [663, 349] on span "Продолжить" at bounding box center [685, 345] width 104 height 20
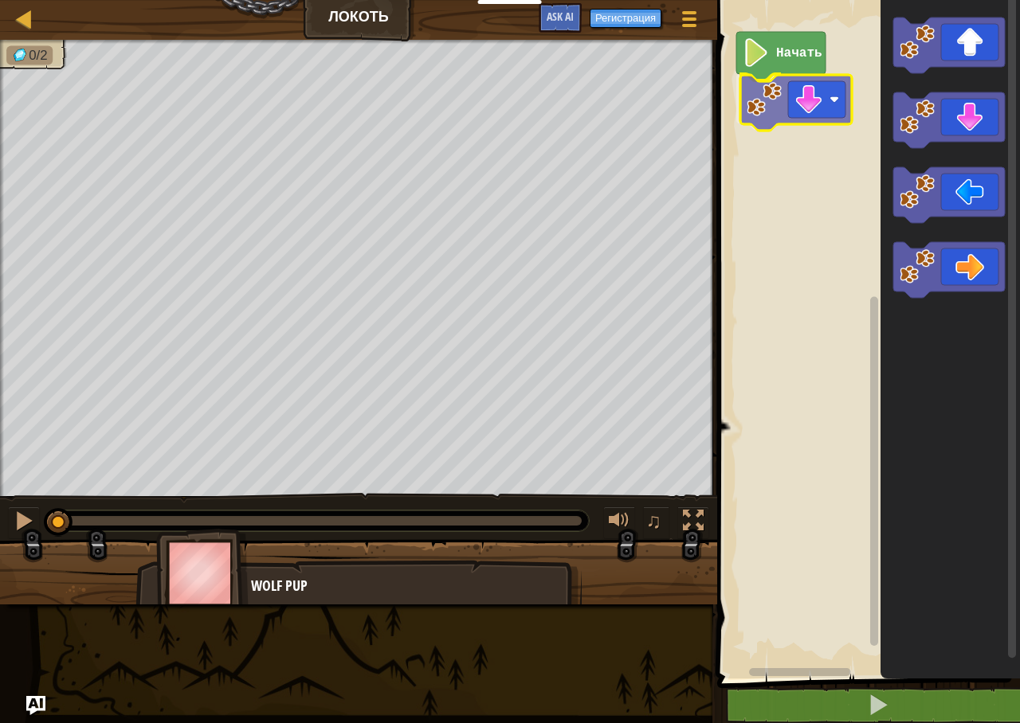
click at [805, 113] on div "Начать" at bounding box center [866, 335] width 308 height 687
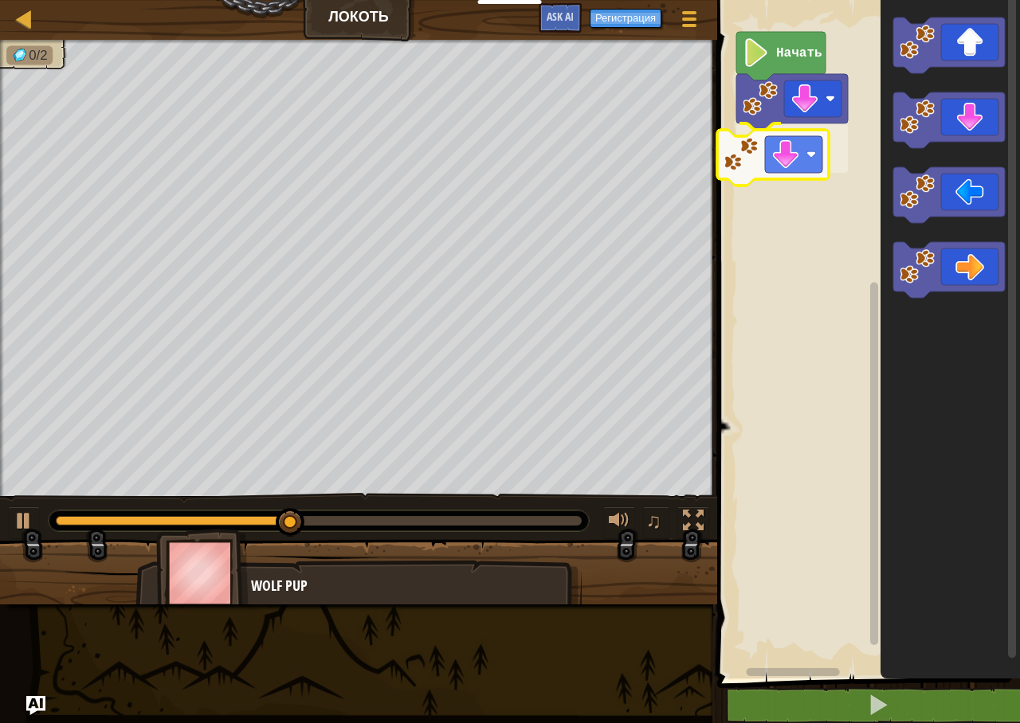
click at [798, 161] on div "Начать" at bounding box center [866, 335] width 308 height 687
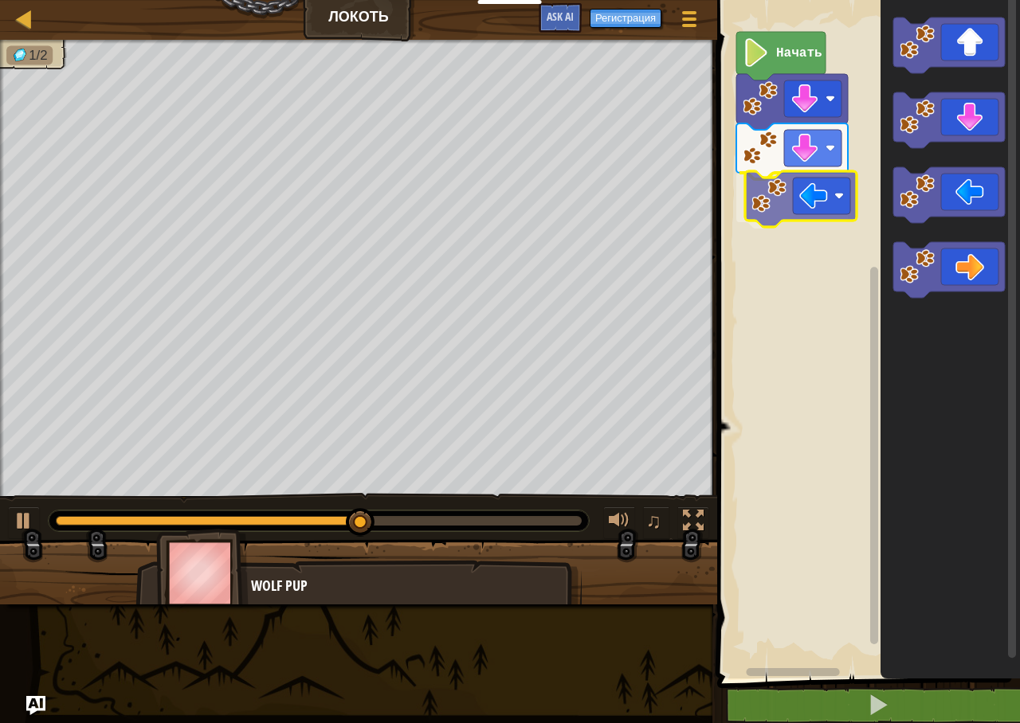
click at [816, 202] on div "Начать" at bounding box center [866, 335] width 308 height 687
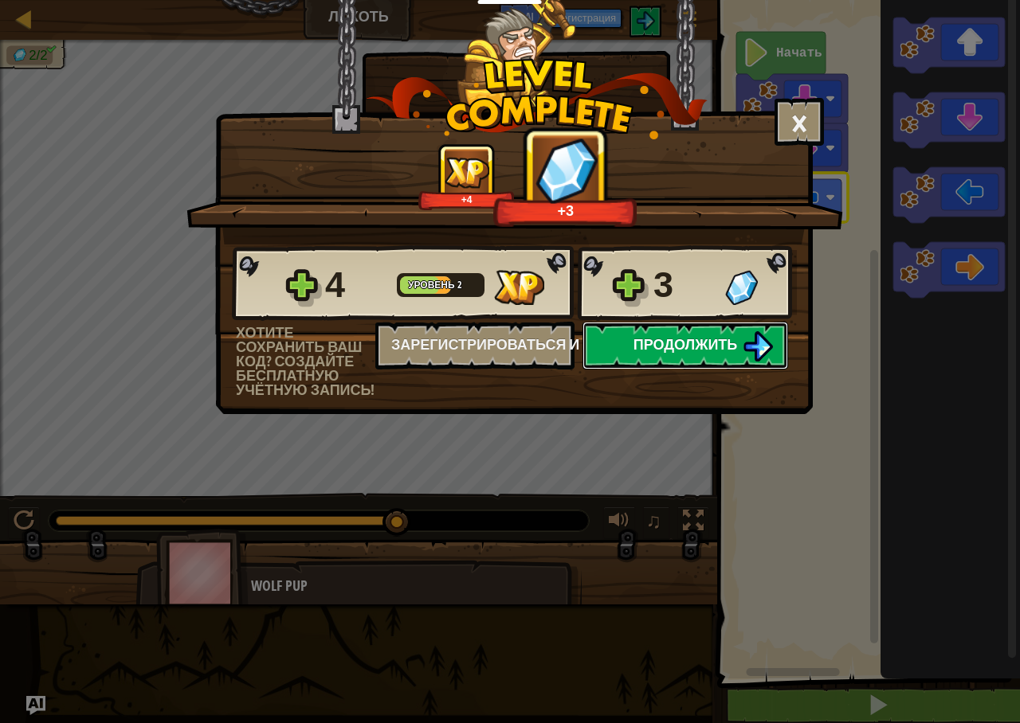
click at [723, 334] on button "Продолжить" at bounding box center [685, 346] width 206 height 48
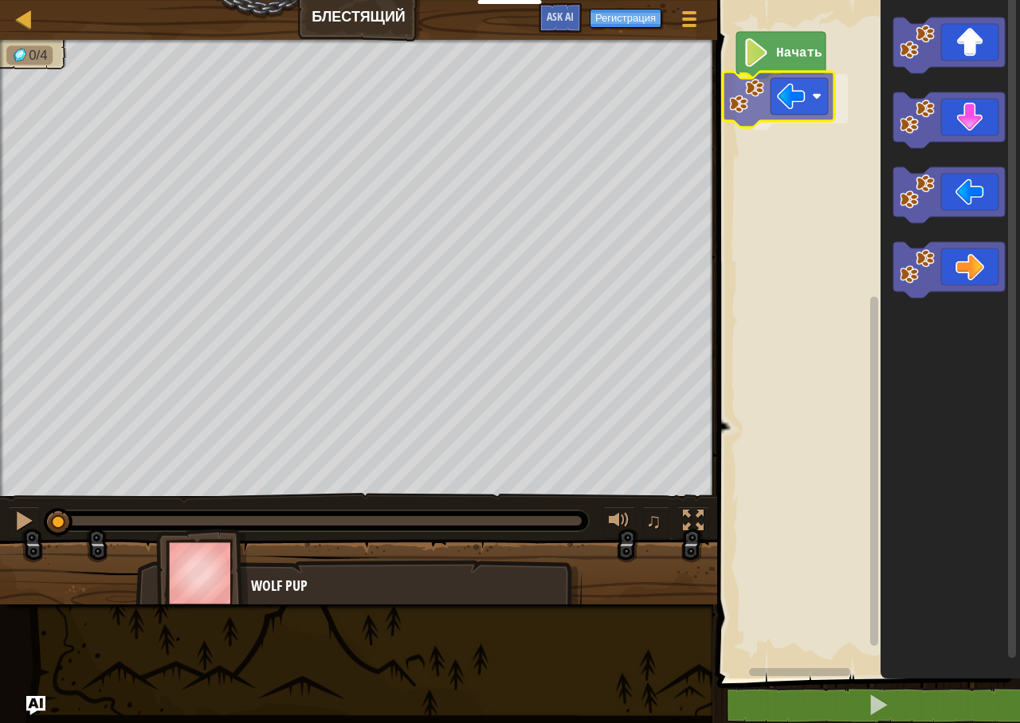
click at [798, 108] on div "Начать" at bounding box center [866, 335] width 308 height 687
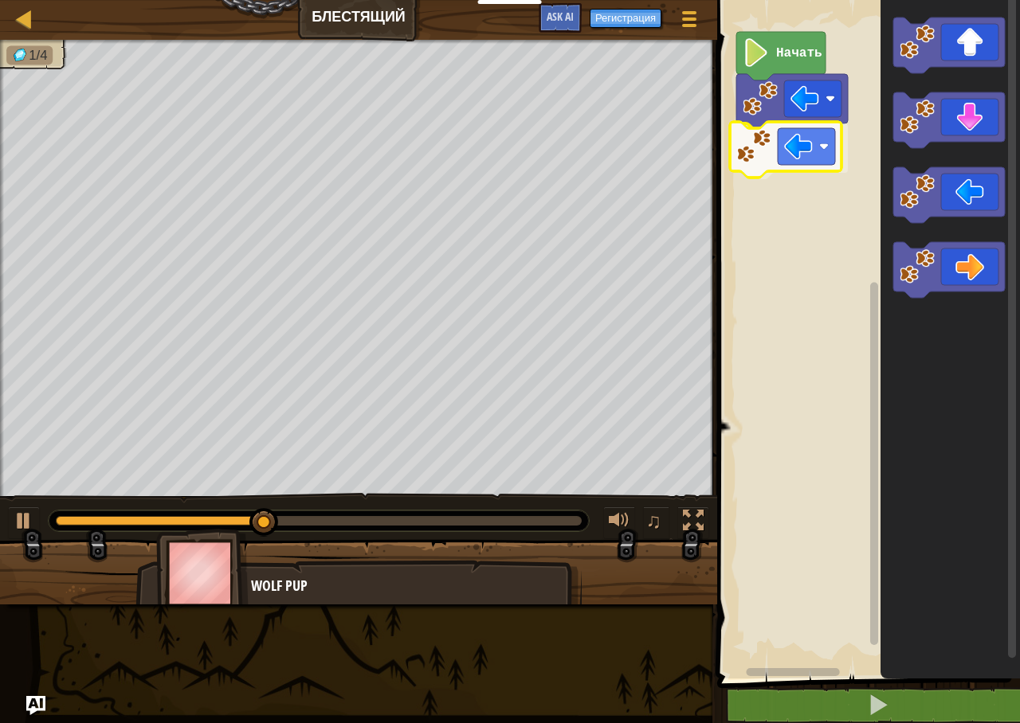
click at [781, 165] on div "Начать" at bounding box center [866, 335] width 308 height 687
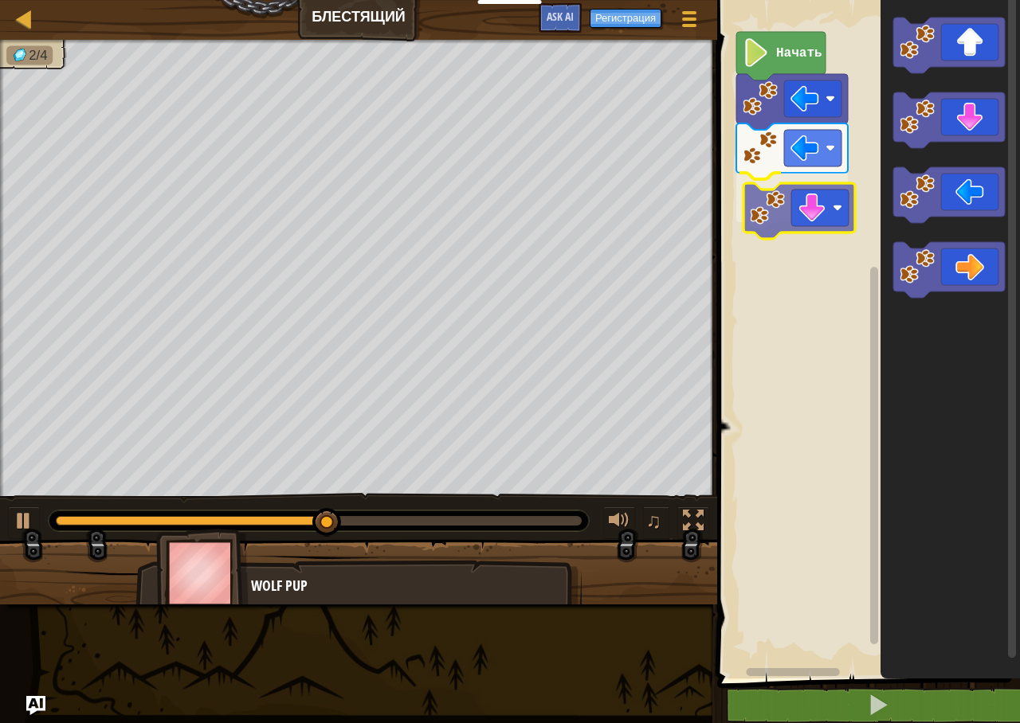
click at [791, 226] on div "Начать" at bounding box center [866, 335] width 308 height 687
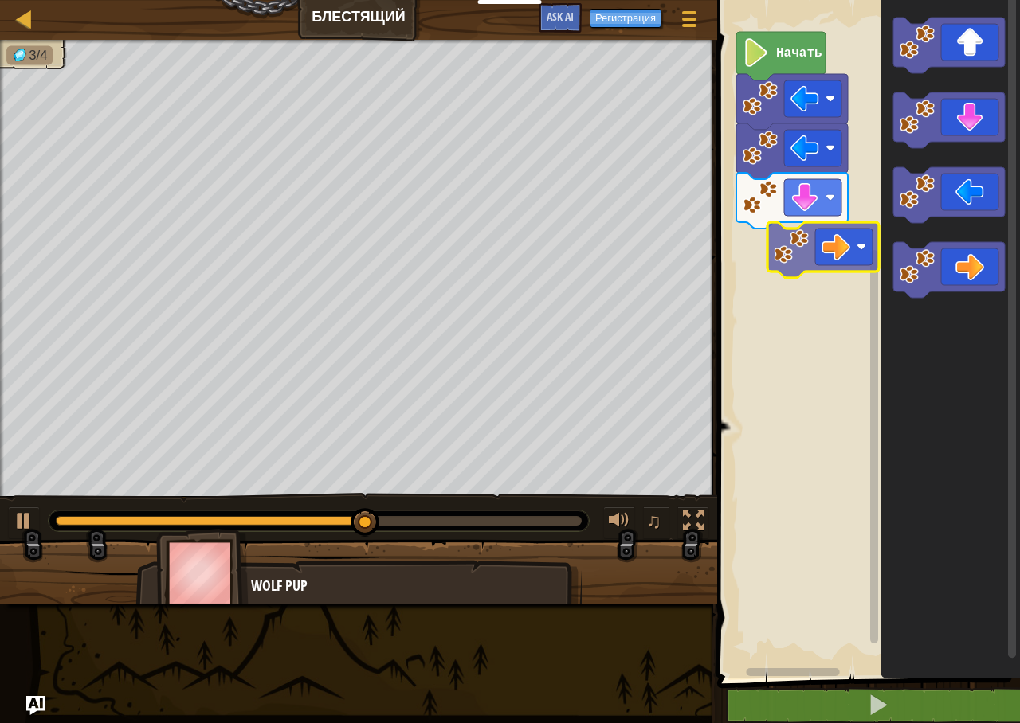
click at [813, 250] on div "Начать" at bounding box center [866, 335] width 308 height 687
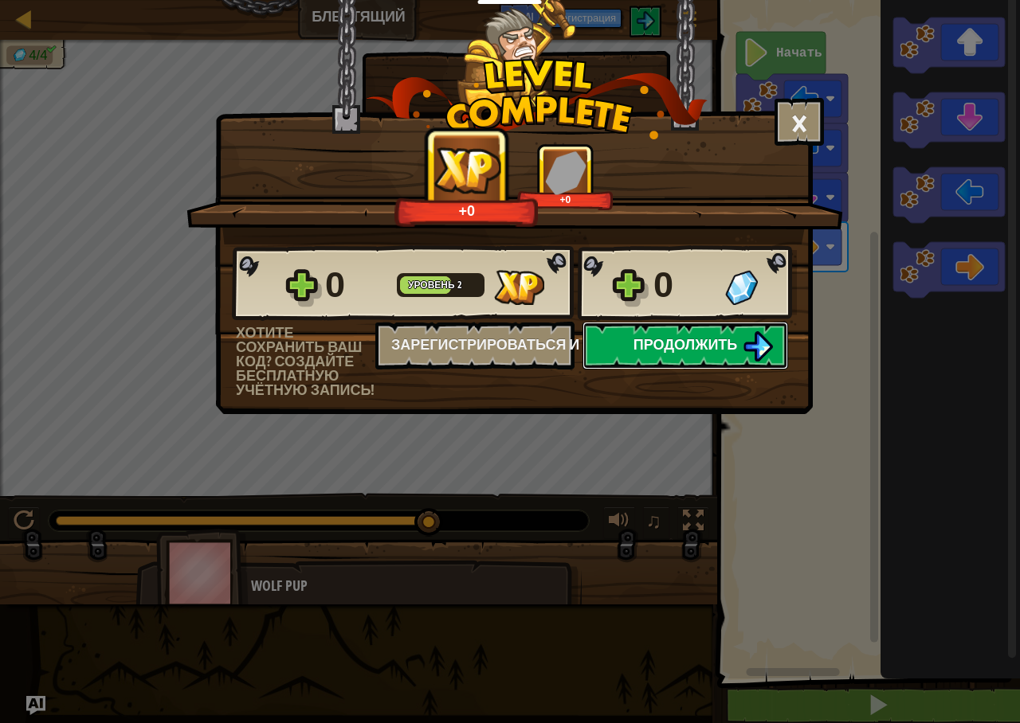
click at [739, 339] on button "Продолжить" at bounding box center [685, 346] width 206 height 48
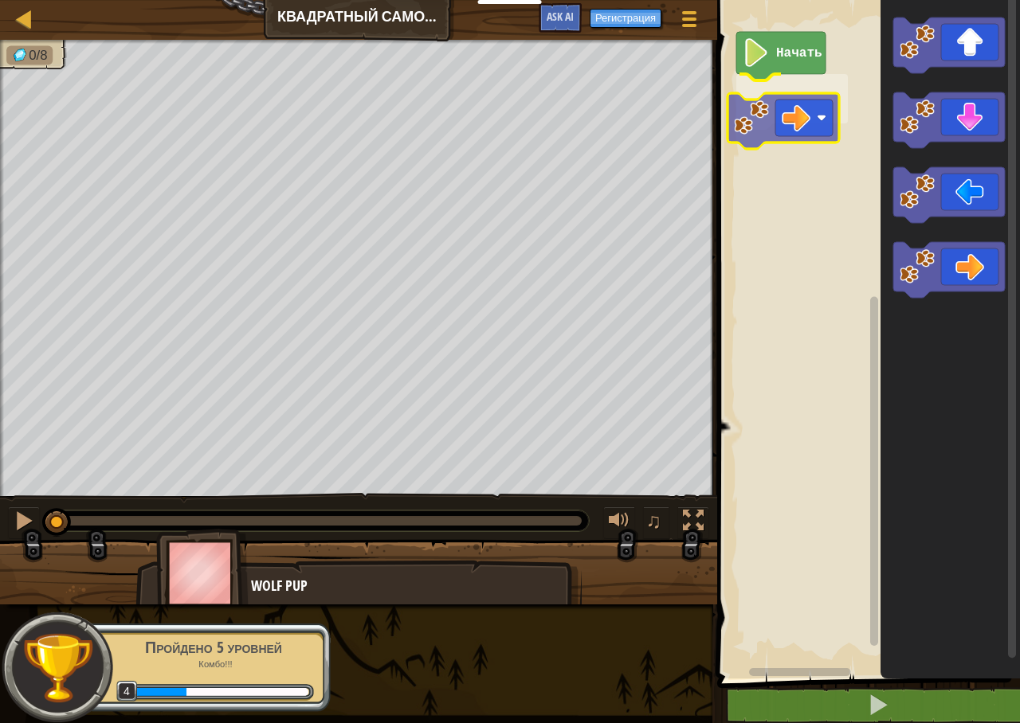
click at [747, 133] on div "Начать" at bounding box center [866, 335] width 308 height 687
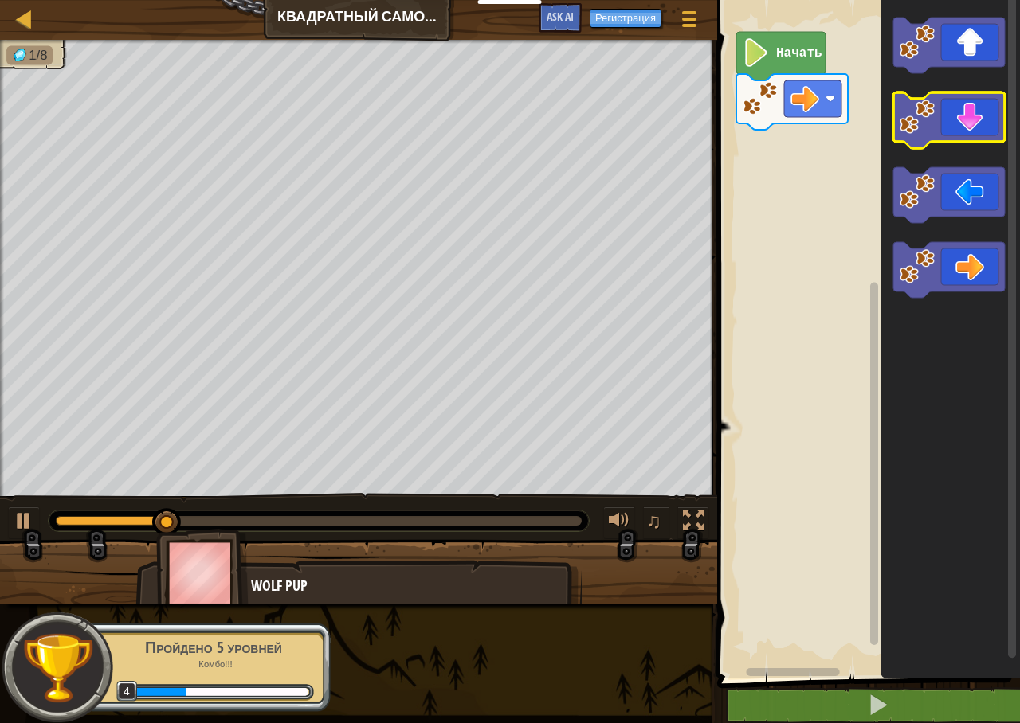
click at [930, 133] on g "Рабочая область Blockly" at bounding box center [949, 120] width 112 height 56
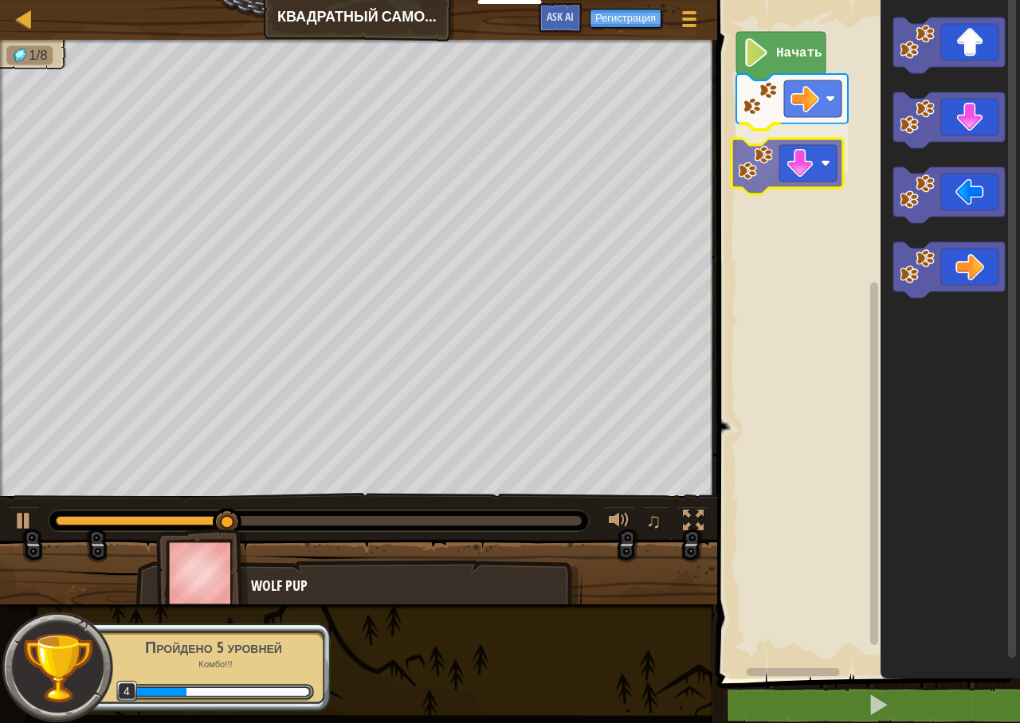
click at [768, 175] on div "Начать" at bounding box center [866, 335] width 308 height 687
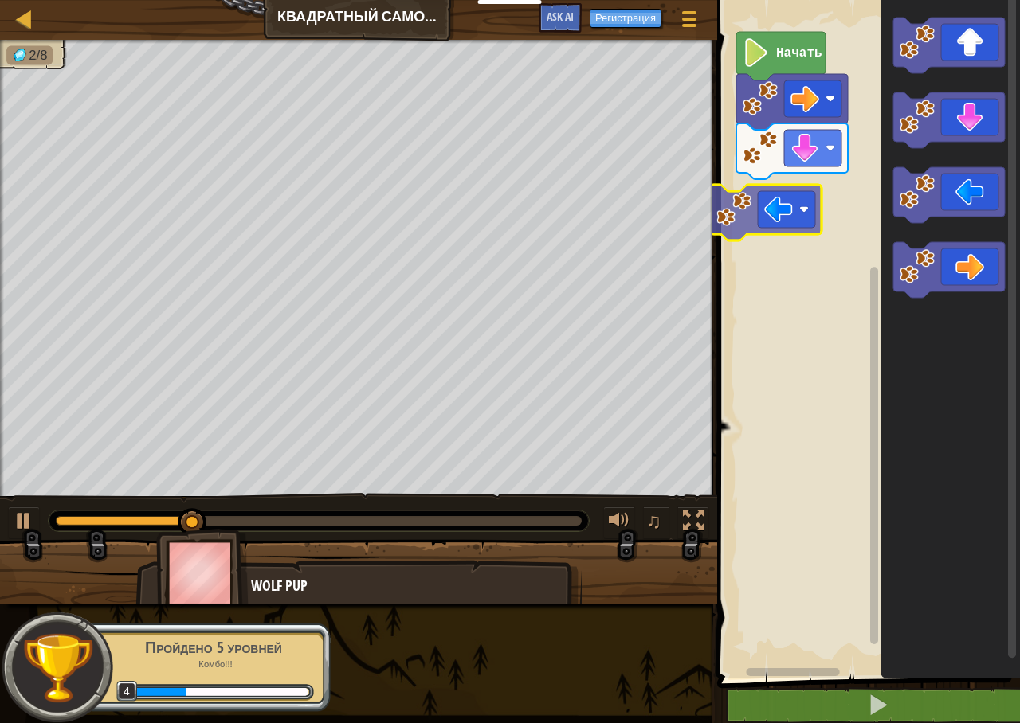
click at [774, 219] on div "Начать" at bounding box center [866, 335] width 308 height 687
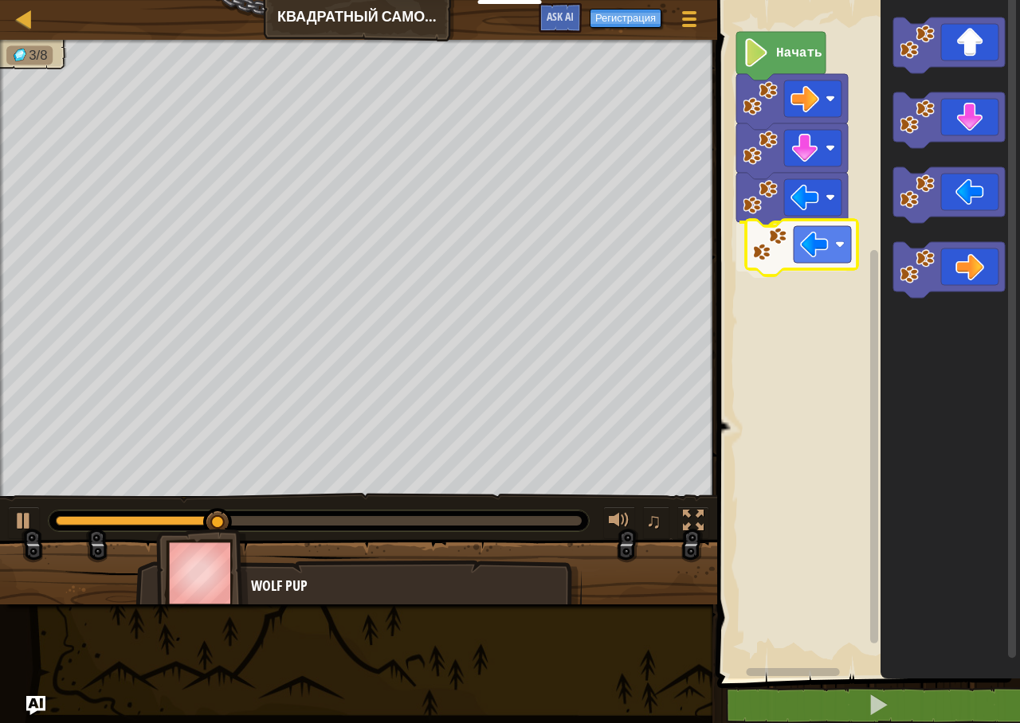
click at [794, 257] on div "Начать" at bounding box center [866, 335] width 308 height 687
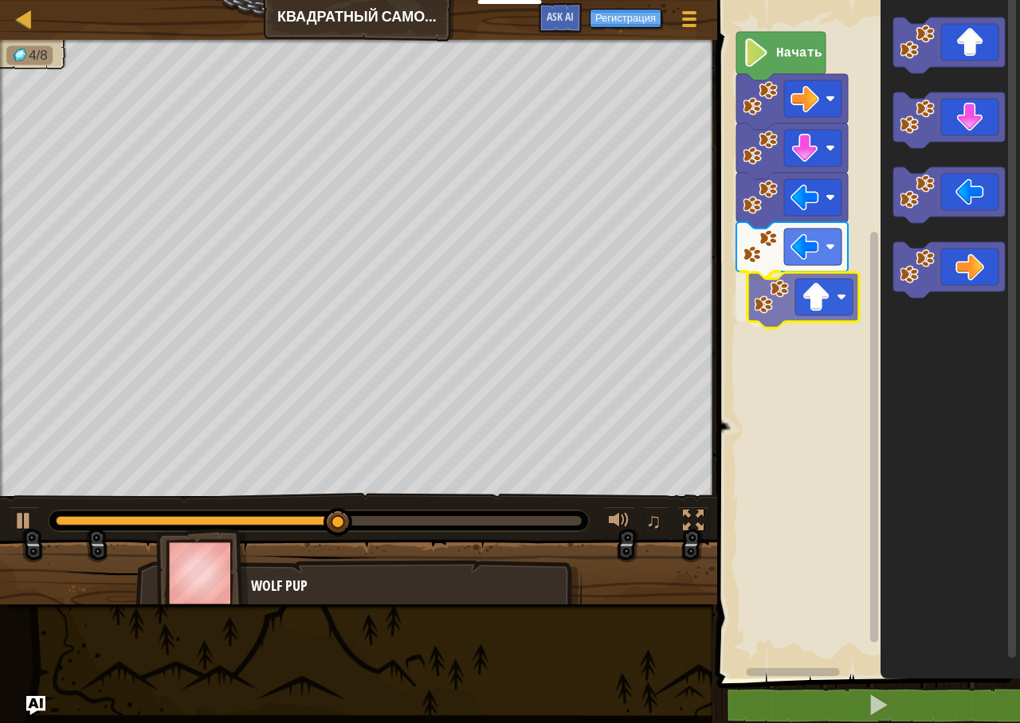
click at [819, 302] on div "Начать" at bounding box center [866, 335] width 308 height 687
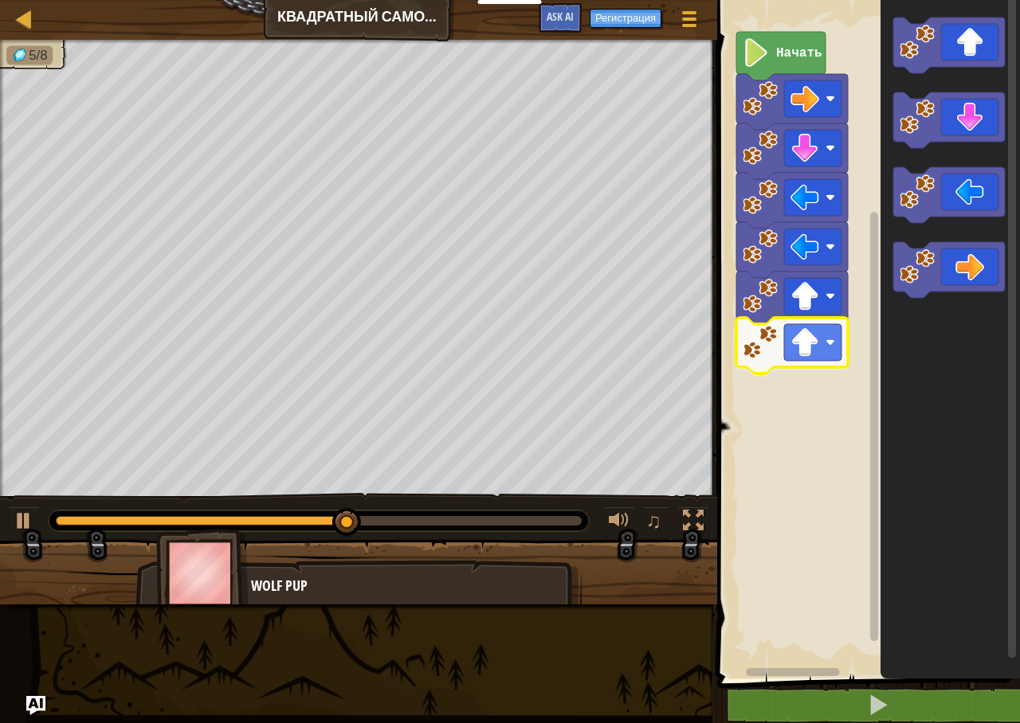
click at [805, 327] on div "Начать" at bounding box center [866, 335] width 308 height 687
click at [782, 391] on div "Начать" at bounding box center [866, 335] width 308 height 687
click at [919, 296] on g "Рабочая область Blockly" at bounding box center [949, 270] width 112 height 56
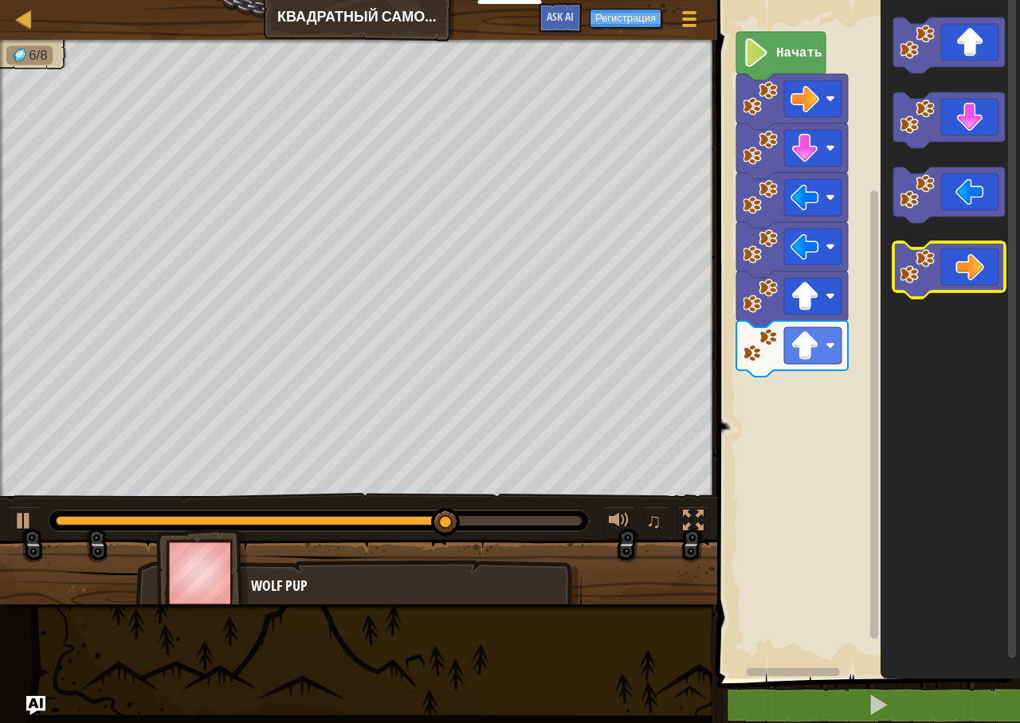
click at [922, 267] on image "Рабочая область Blockly" at bounding box center [917, 266] width 35 height 35
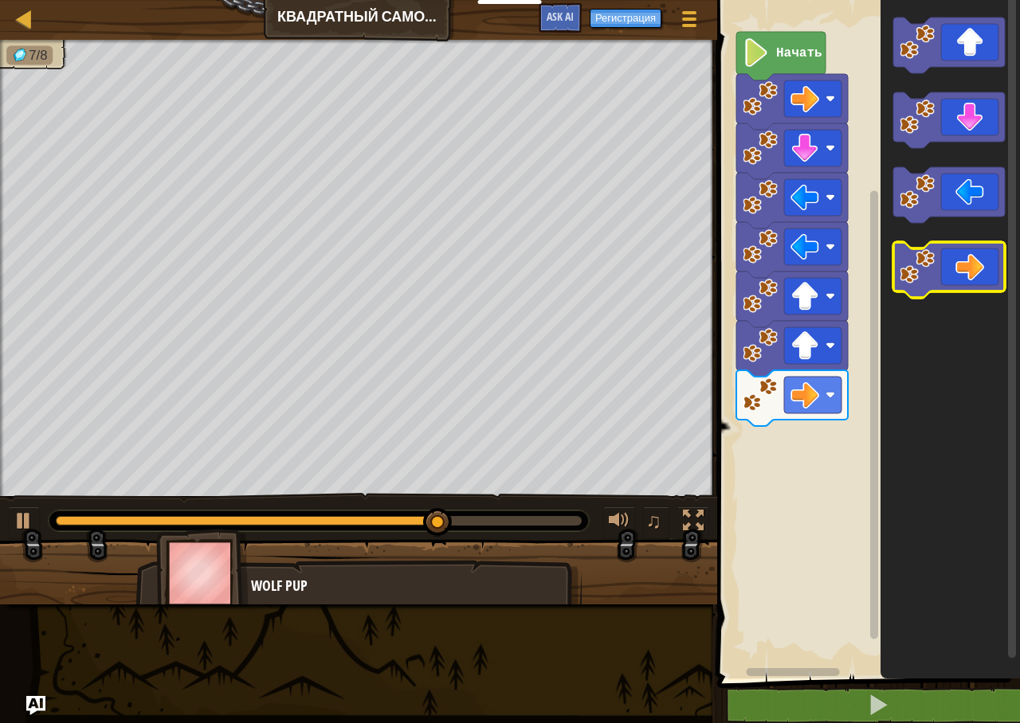
click at [920, 266] on image "Рабочая область Blockly" at bounding box center [917, 266] width 35 height 35
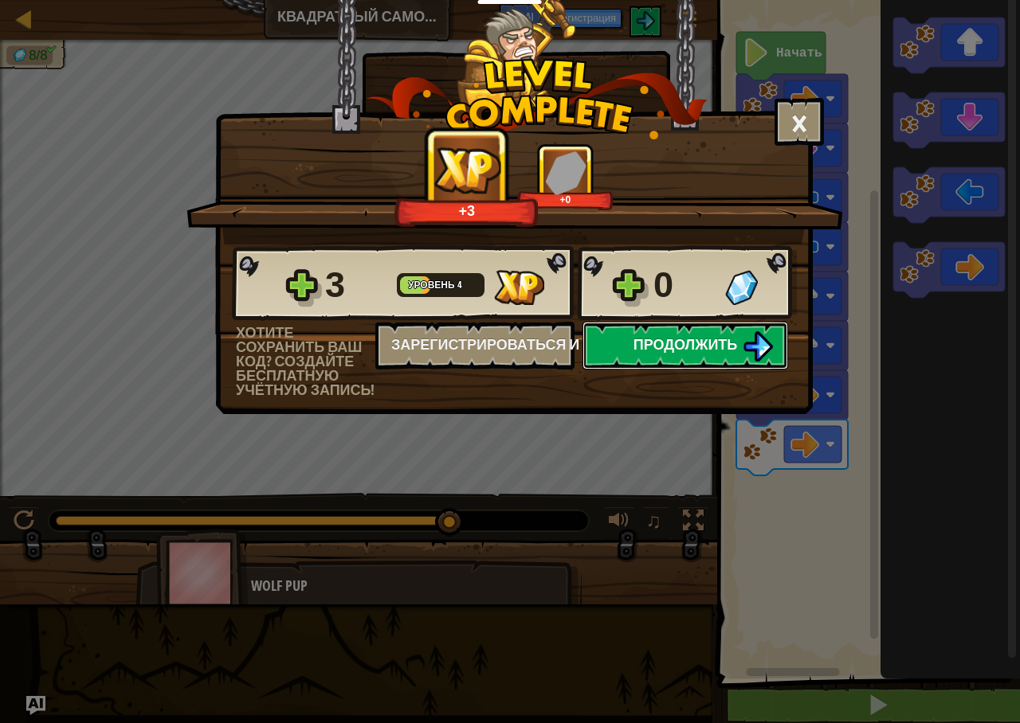
click at [754, 342] on img at bounding box center [758, 346] width 30 height 30
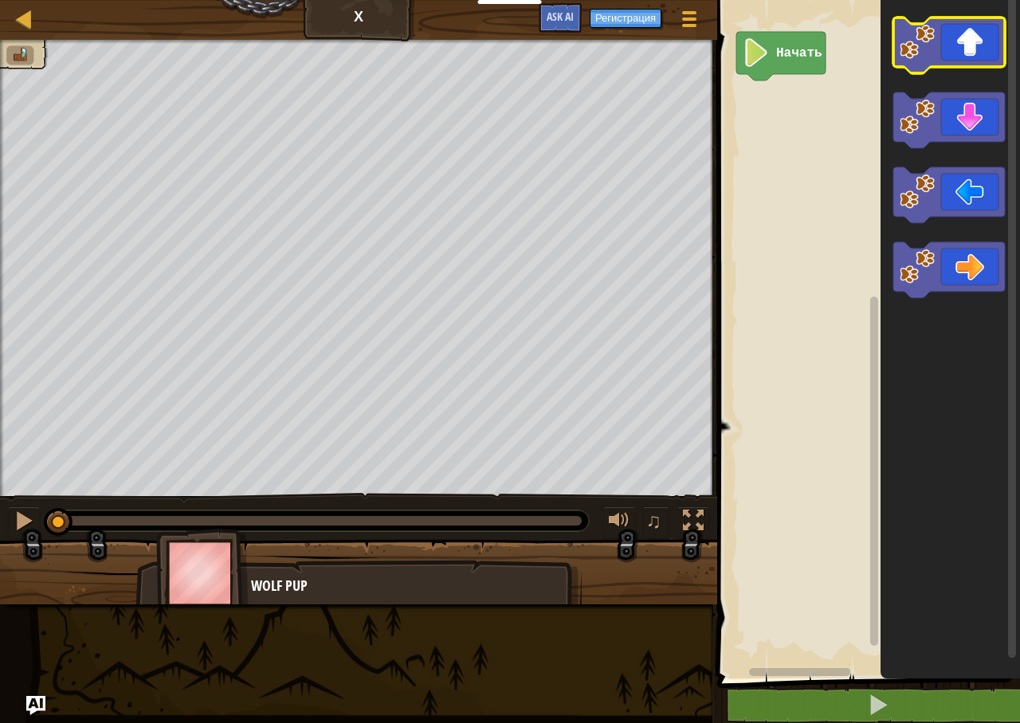
click at [958, 44] on icon "Рабочая область Blockly" at bounding box center [949, 46] width 112 height 56
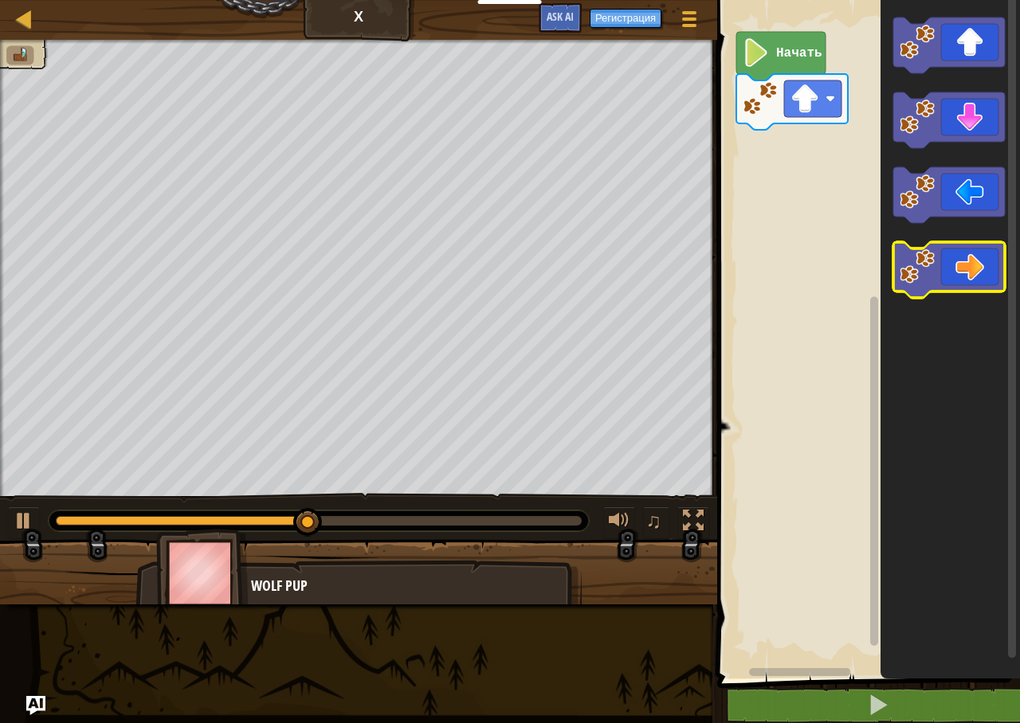
click at [968, 285] on icon "Рабочая область Blockly" at bounding box center [949, 270] width 112 height 56
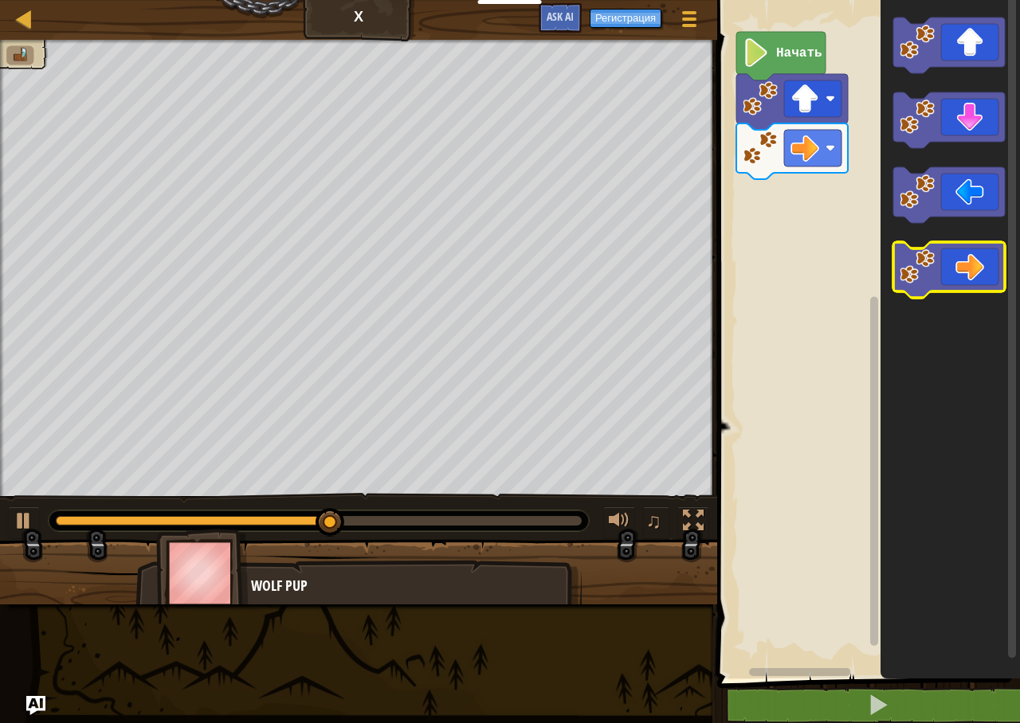
click at [969, 285] on icon "Рабочая область Blockly" at bounding box center [949, 270] width 112 height 56
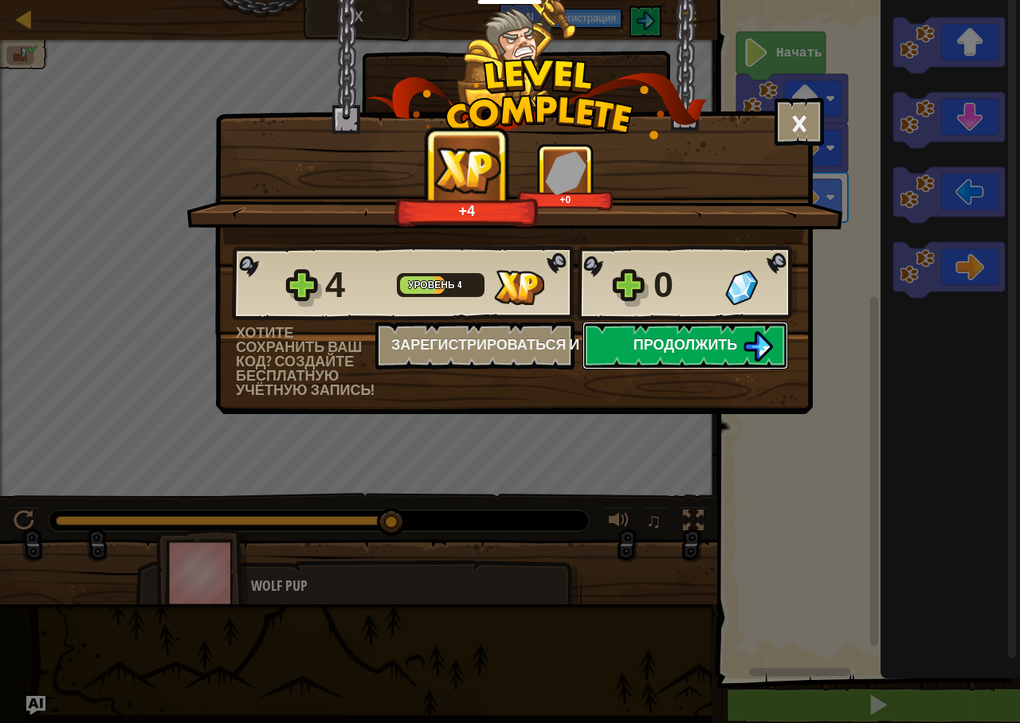
click at [756, 342] on img at bounding box center [758, 346] width 30 height 30
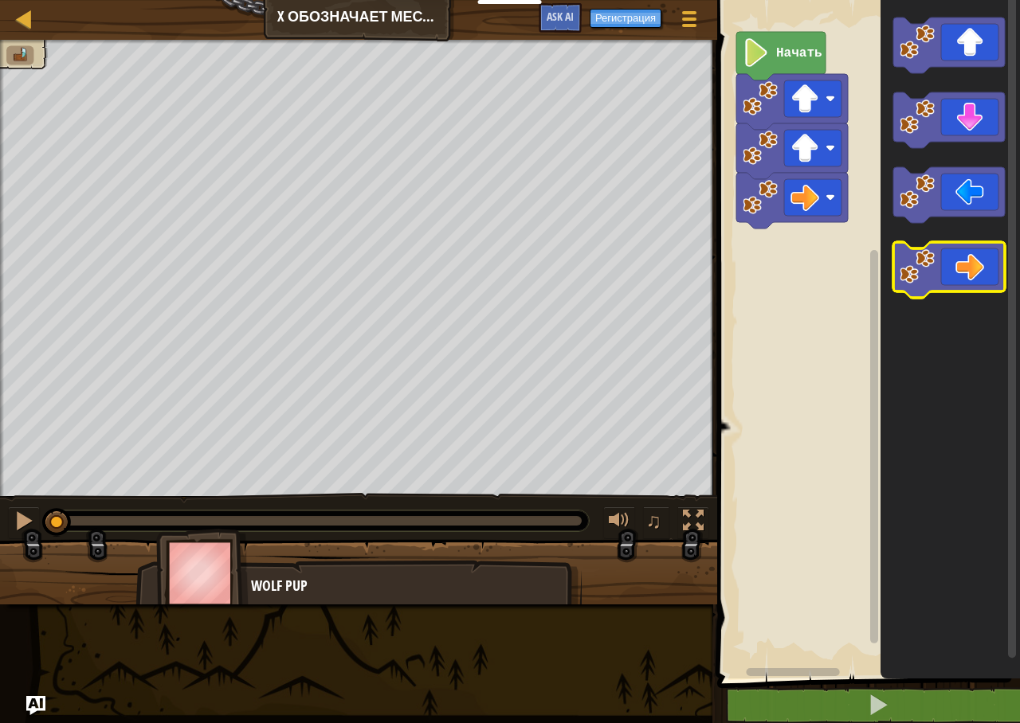
click at [932, 261] on image "Рабочая область Blockly" at bounding box center [917, 266] width 35 height 35
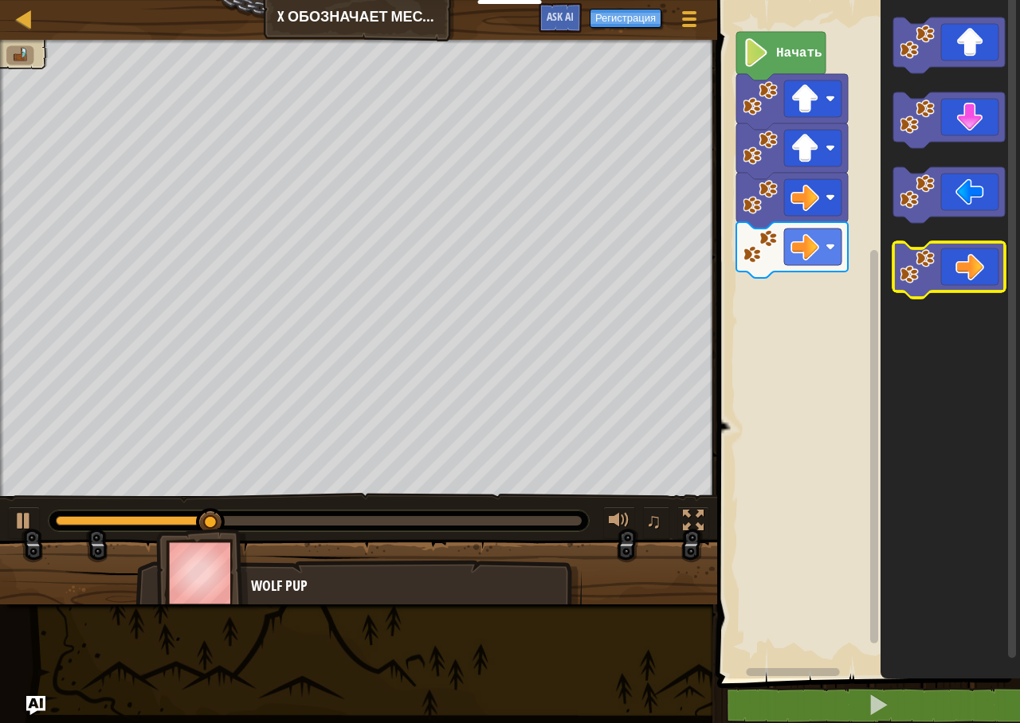
click at [934, 284] on image "Рабочая область Blockly" at bounding box center [917, 266] width 35 height 35
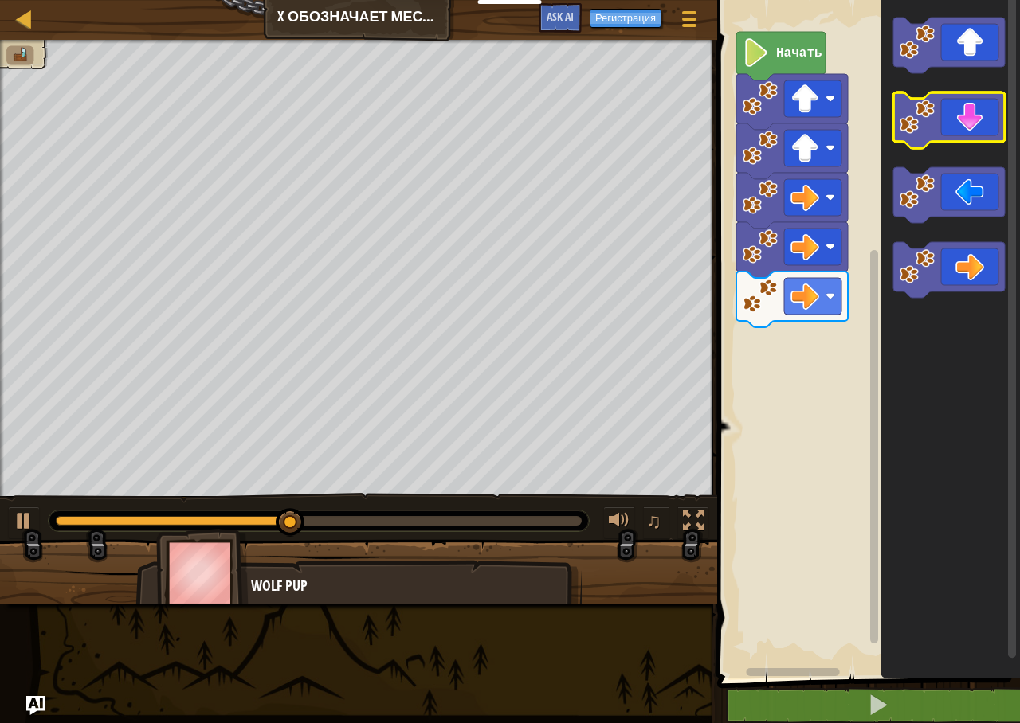
click at [962, 120] on icon "Рабочая область Blockly" at bounding box center [949, 120] width 112 height 56
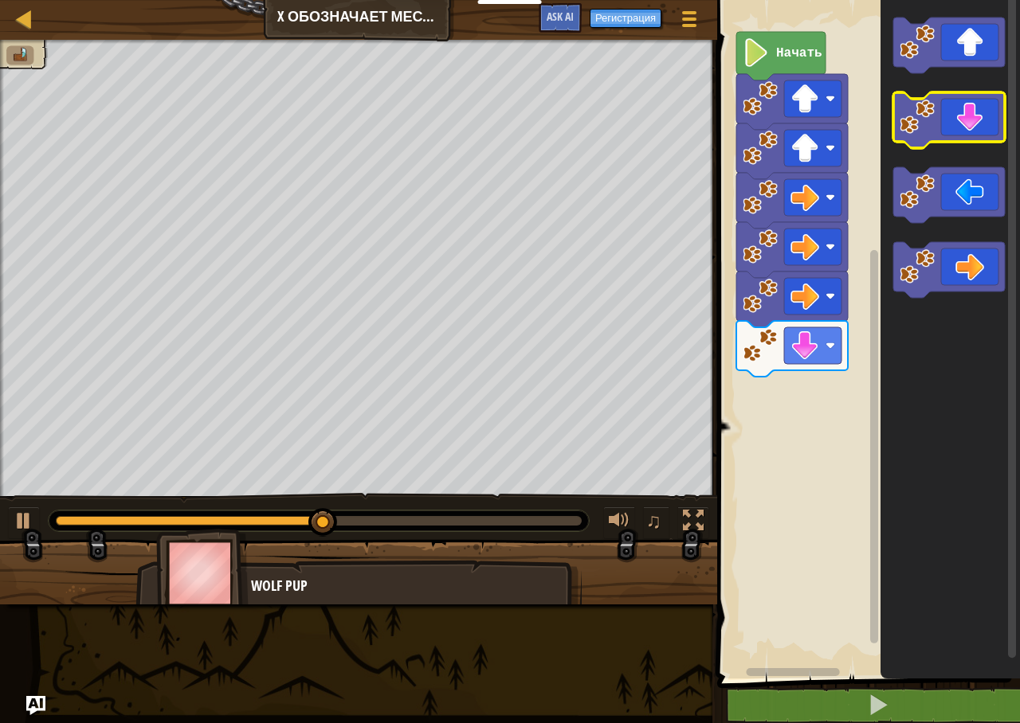
click at [959, 120] on icon "Рабочая область Blockly" at bounding box center [949, 120] width 112 height 56
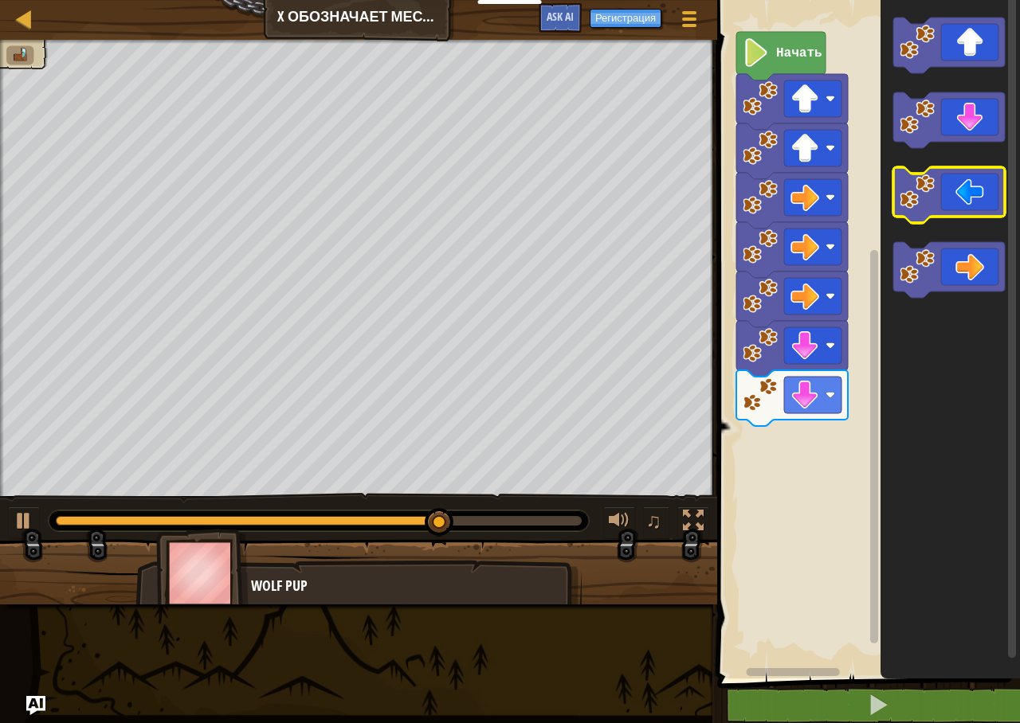
click at [939, 202] on icon "Рабочая область Blockly" at bounding box center [949, 195] width 112 height 56
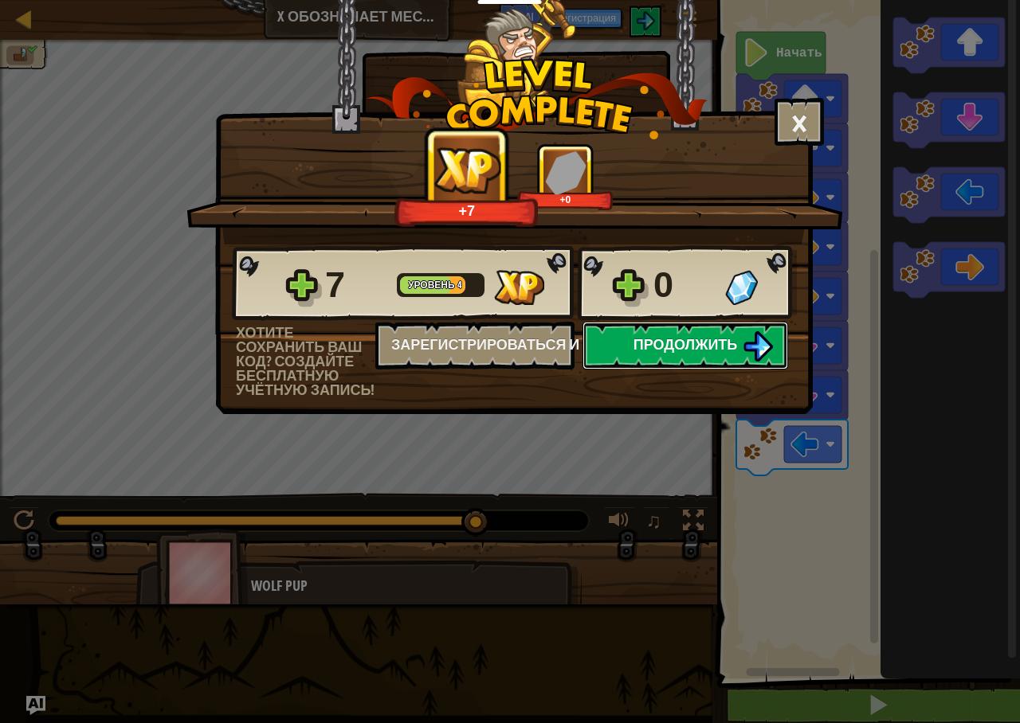
click at [707, 339] on span "Продолжить" at bounding box center [685, 345] width 104 height 20
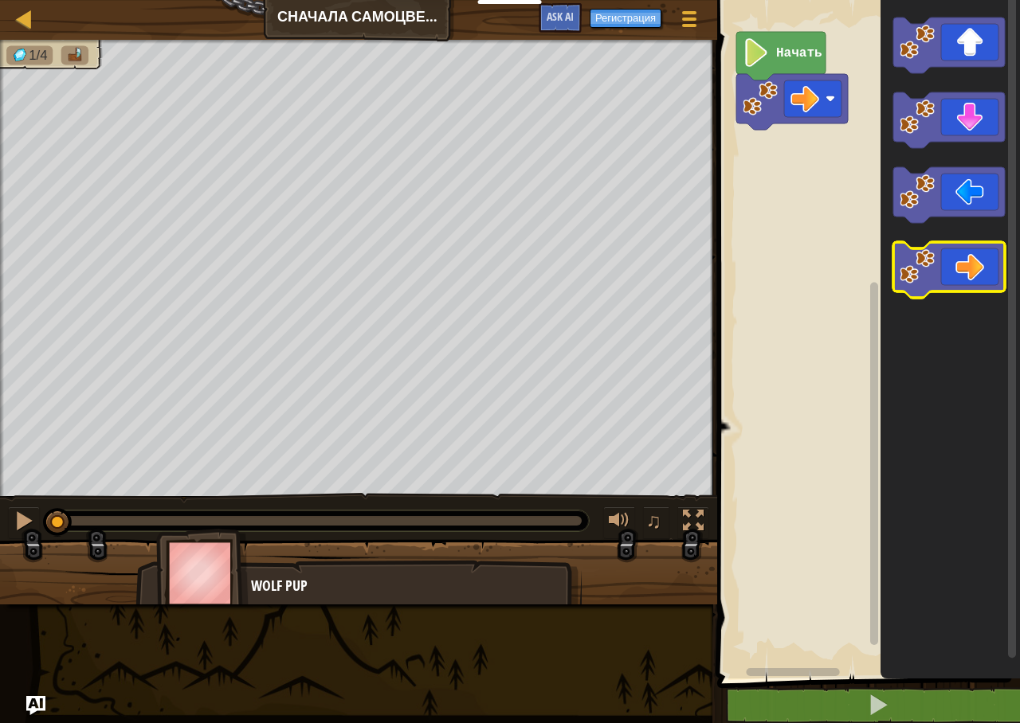
click at [949, 264] on icon "Рабочая область Blockly" at bounding box center [949, 270] width 112 height 56
click at [948, 265] on icon "Рабочая область Blockly" at bounding box center [949, 270] width 112 height 56
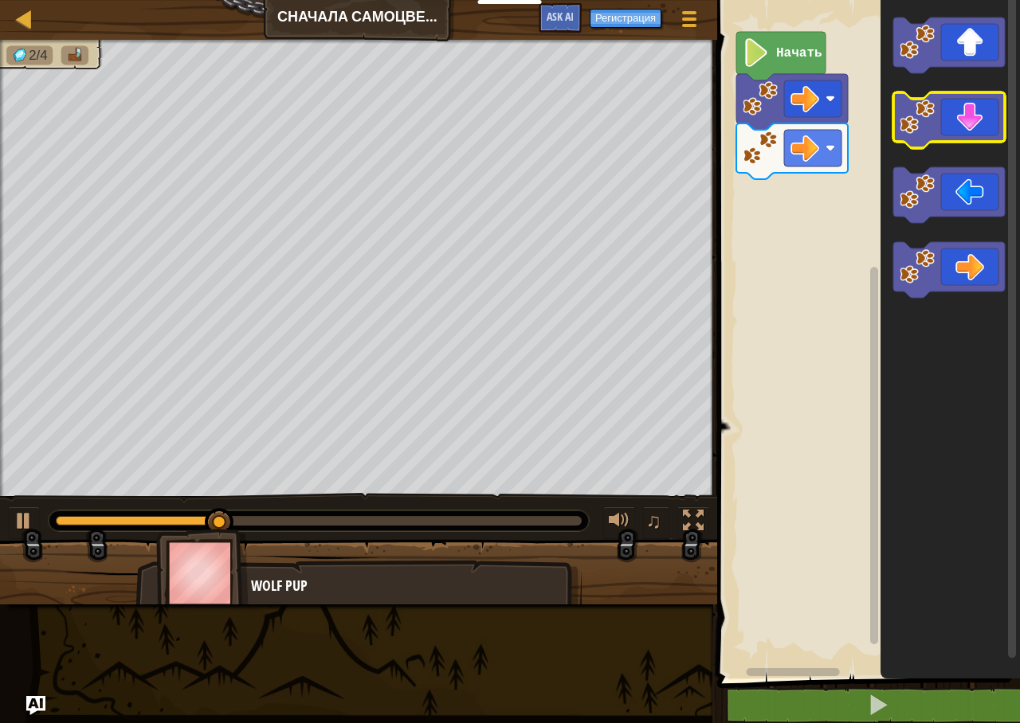
click at [939, 129] on icon "Рабочая область Blockly" at bounding box center [949, 120] width 112 height 56
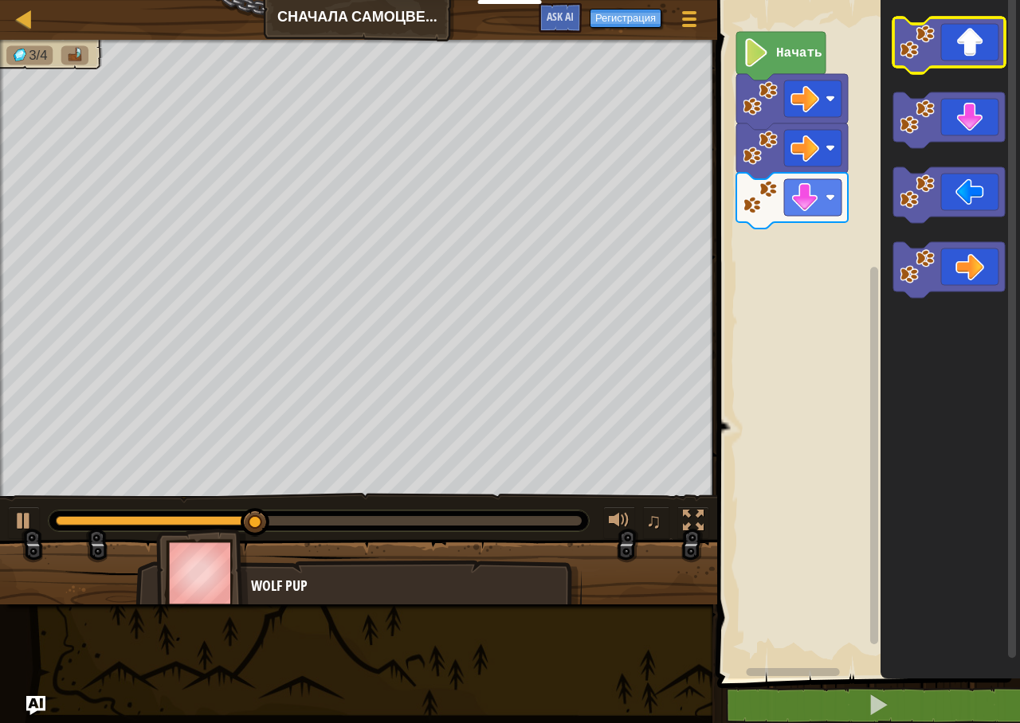
click at [924, 52] on image "Рабочая область Blockly" at bounding box center [917, 42] width 35 height 35
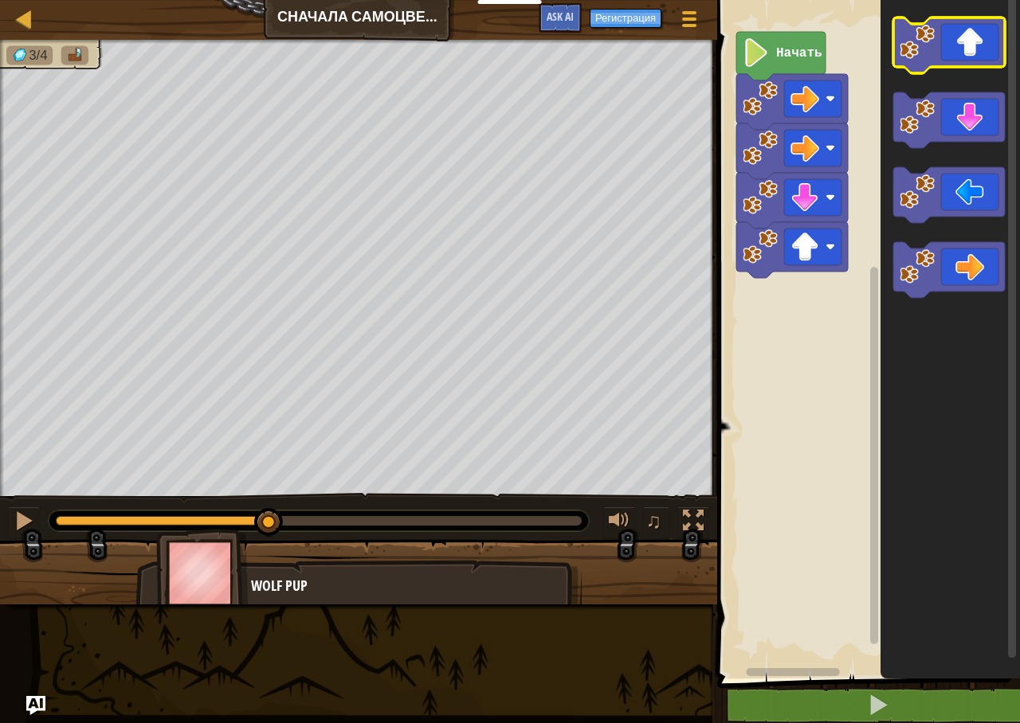
click at [924, 52] on image "Рабочая область Blockly" at bounding box center [917, 42] width 35 height 35
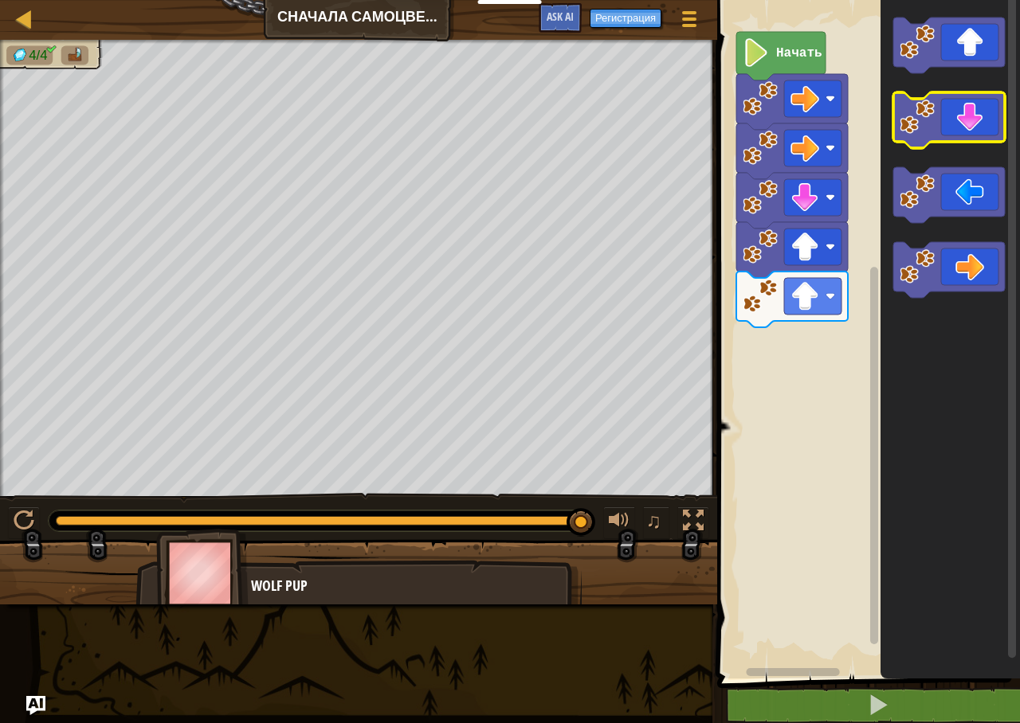
click at [935, 132] on icon "Рабочая область Blockly" at bounding box center [949, 120] width 112 height 56
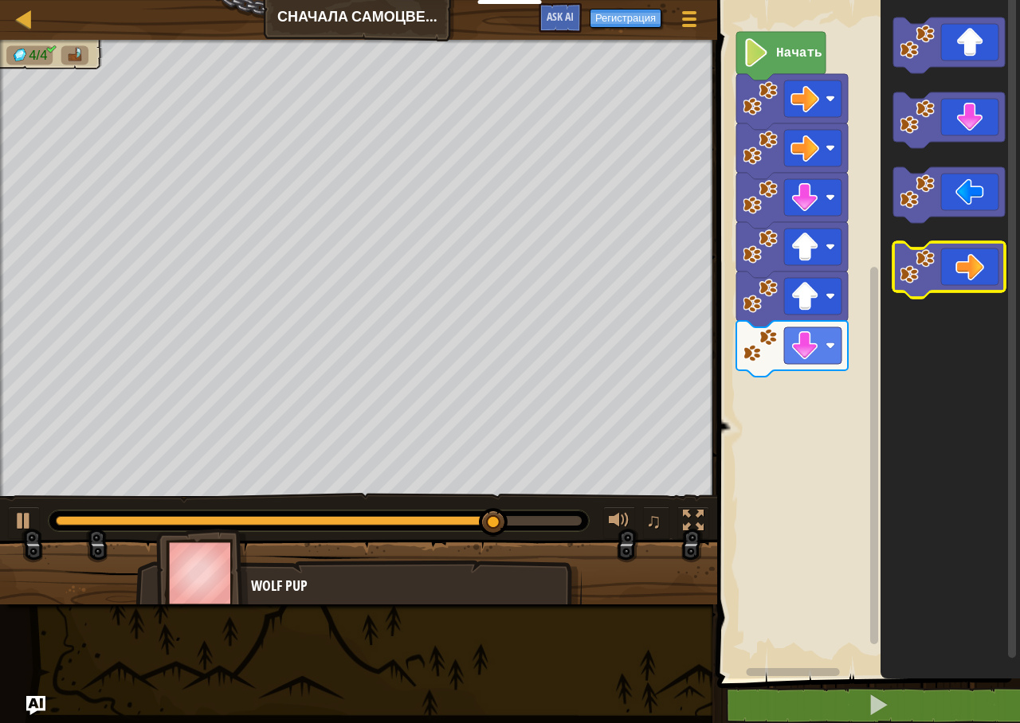
click at [928, 265] on image "Рабочая область Blockly" at bounding box center [917, 266] width 35 height 35
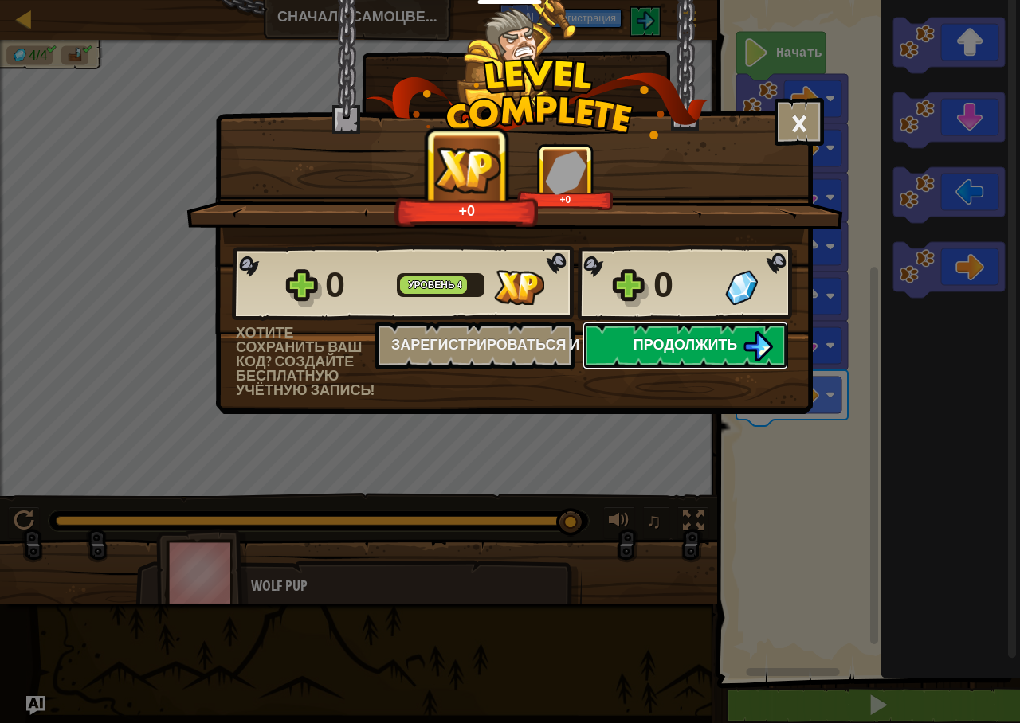
click at [760, 334] on img at bounding box center [758, 346] width 30 height 30
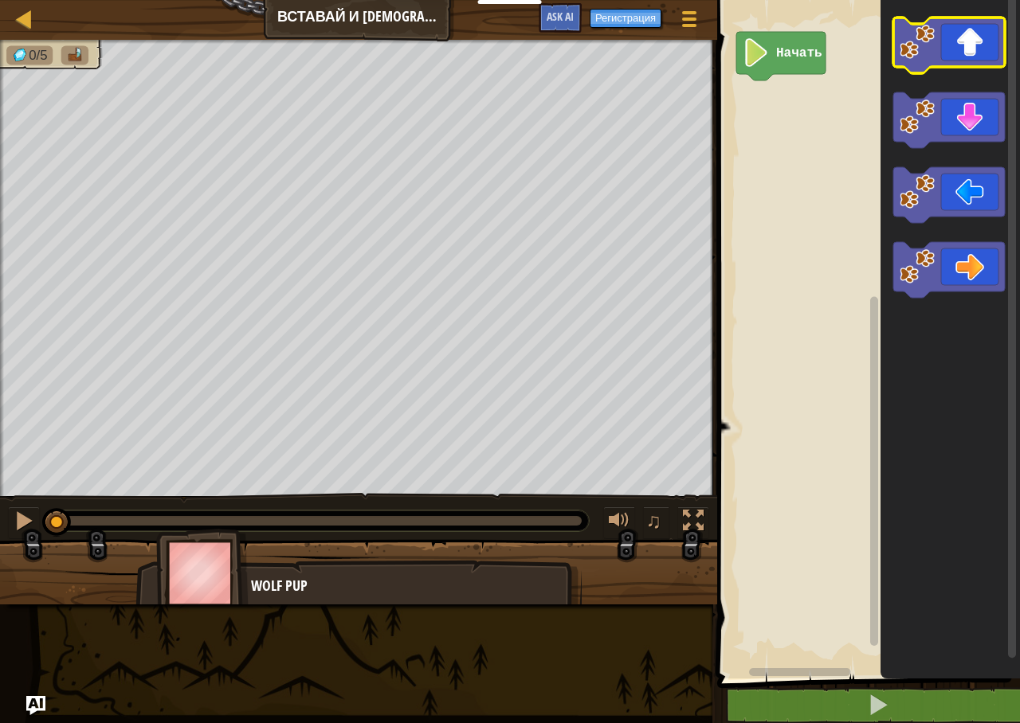
click at [925, 36] on image "Рабочая область Blockly" at bounding box center [917, 42] width 35 height 35
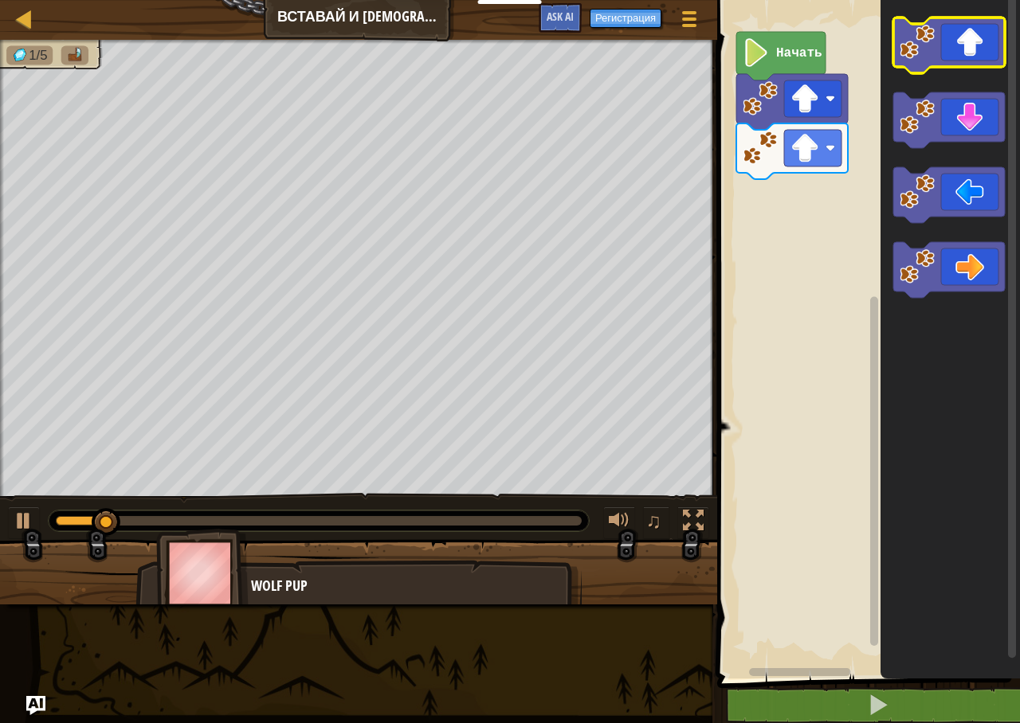
click at [925, 36] on image "Рабочая область Blockly" at bounding box center [917, 42] width 35 height 35
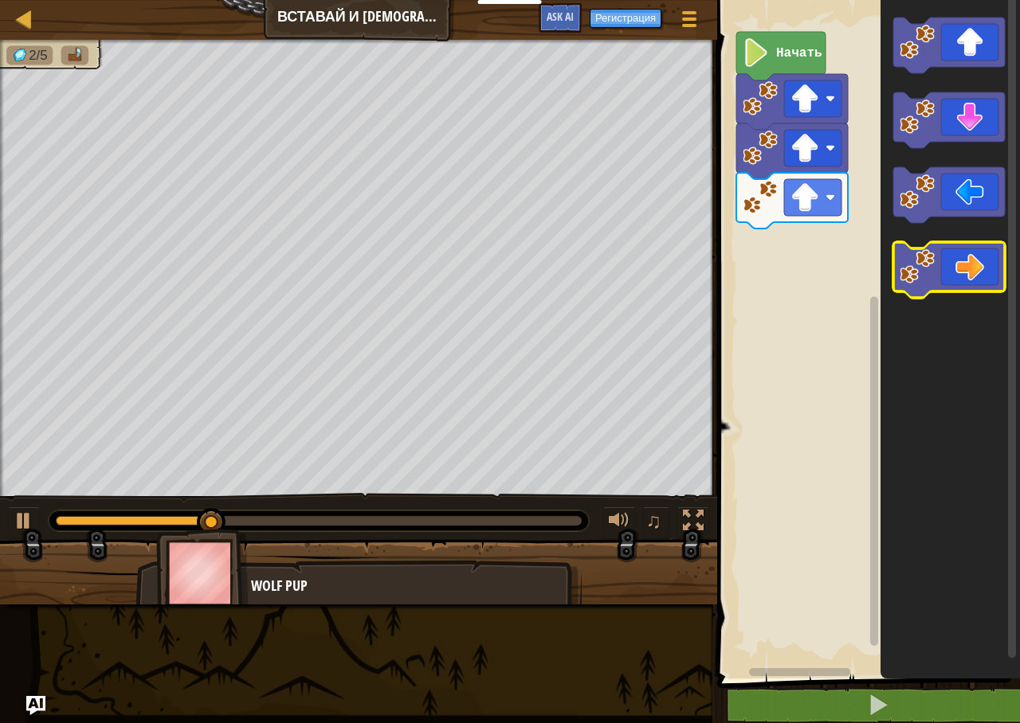
click at [928, 272] on image "Рабочая область Blockly" at bounding box center [917, 266] width 35 height 35
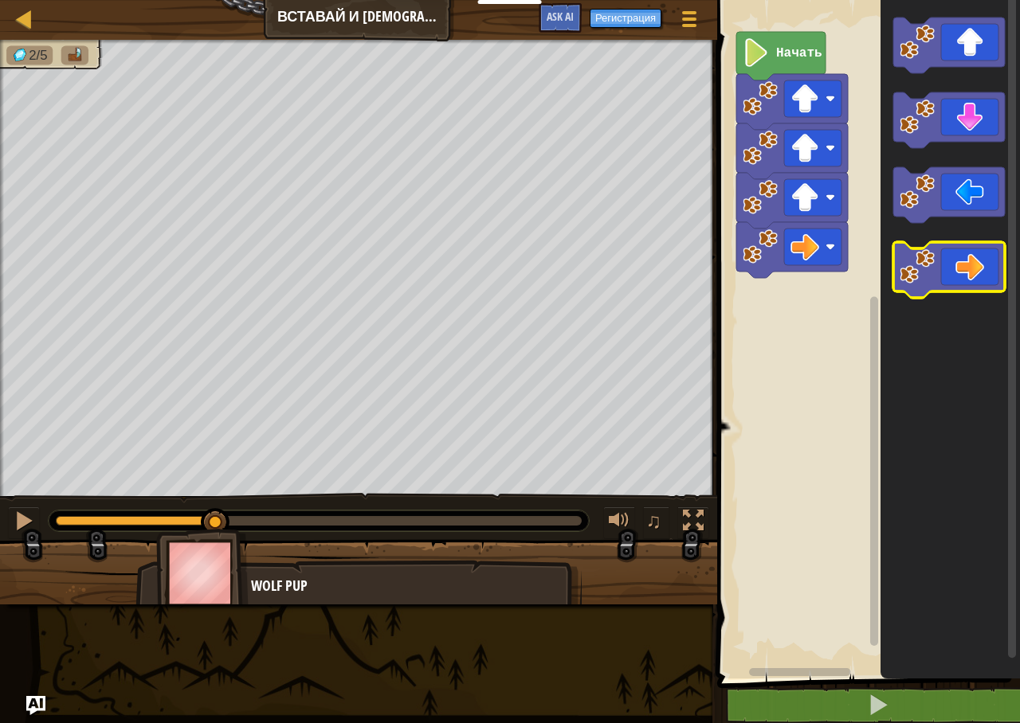
click at [928, 272] on image "Рабочая область Blockly" at bounding box center [917, 266] width 35 height 35
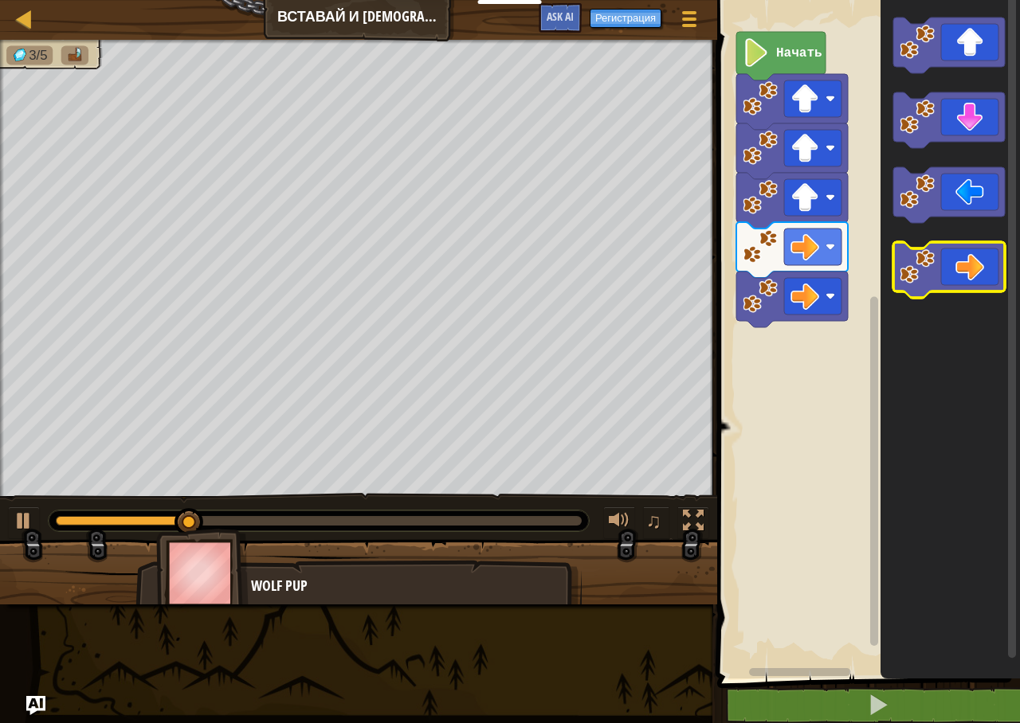
click at [928, 272] on image "Рабочая область Blockly" at bounding box center [917, 266] width 35 height 35
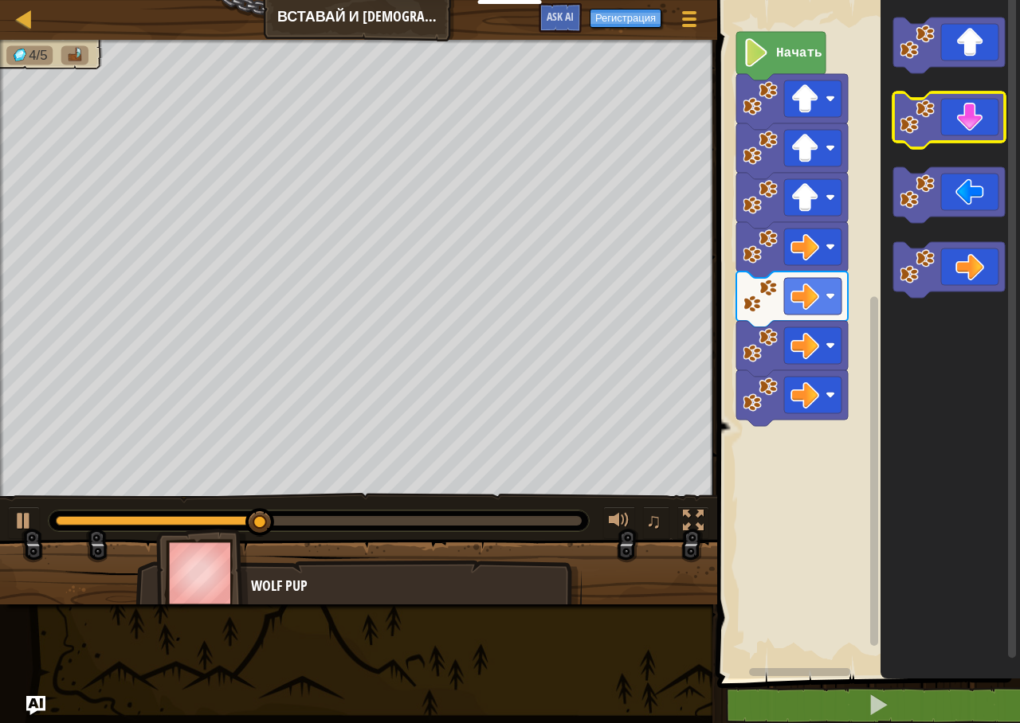
click at [930, 122] on image "Рабочая область Blockly" at bounding box center [917, 117] width 35 height 35
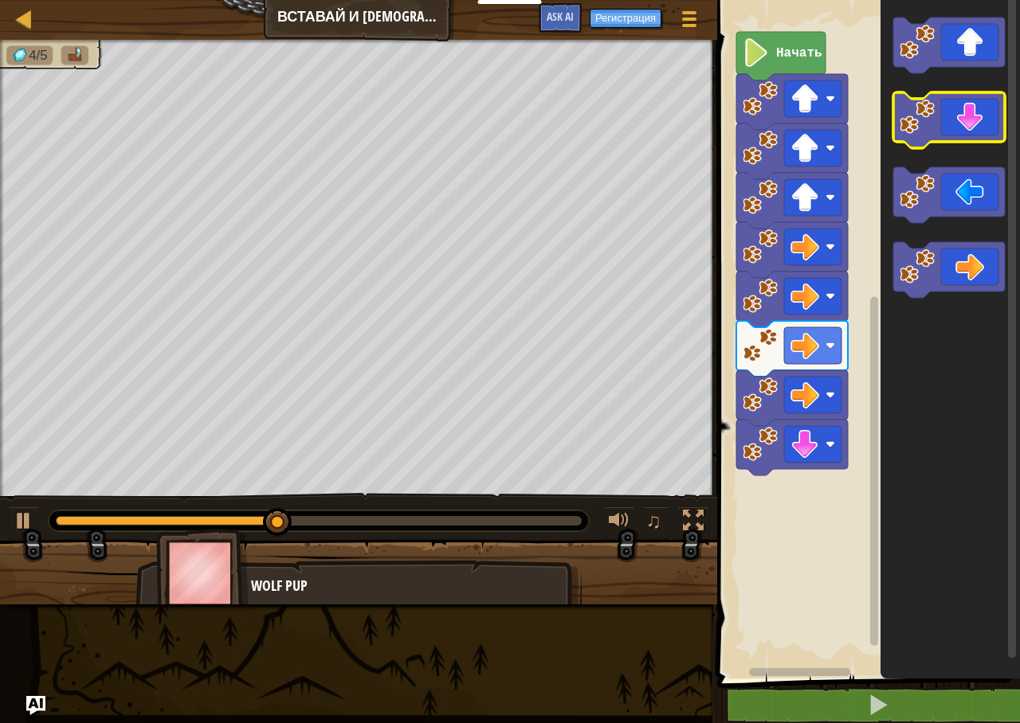
click at [930, 122] on image "Рабочая область Blockly" at bounding box center [917, 117] width 35 height 35
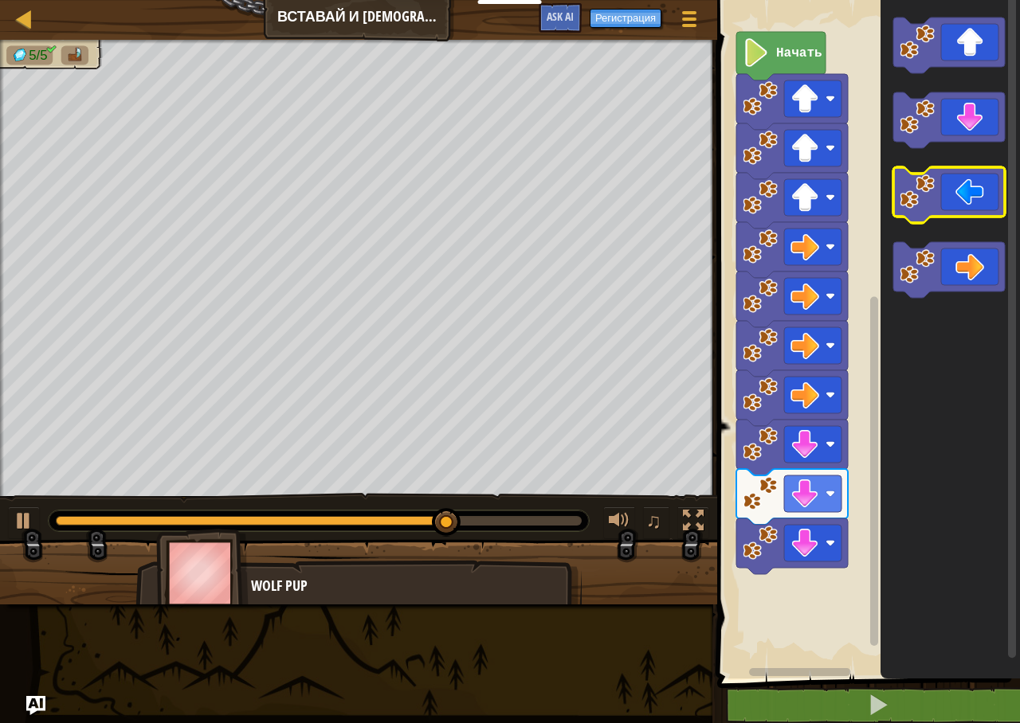
click at [915, 199] on image "Рабочая область Blockly" at bounding box center [917, 191] width 35 height 35
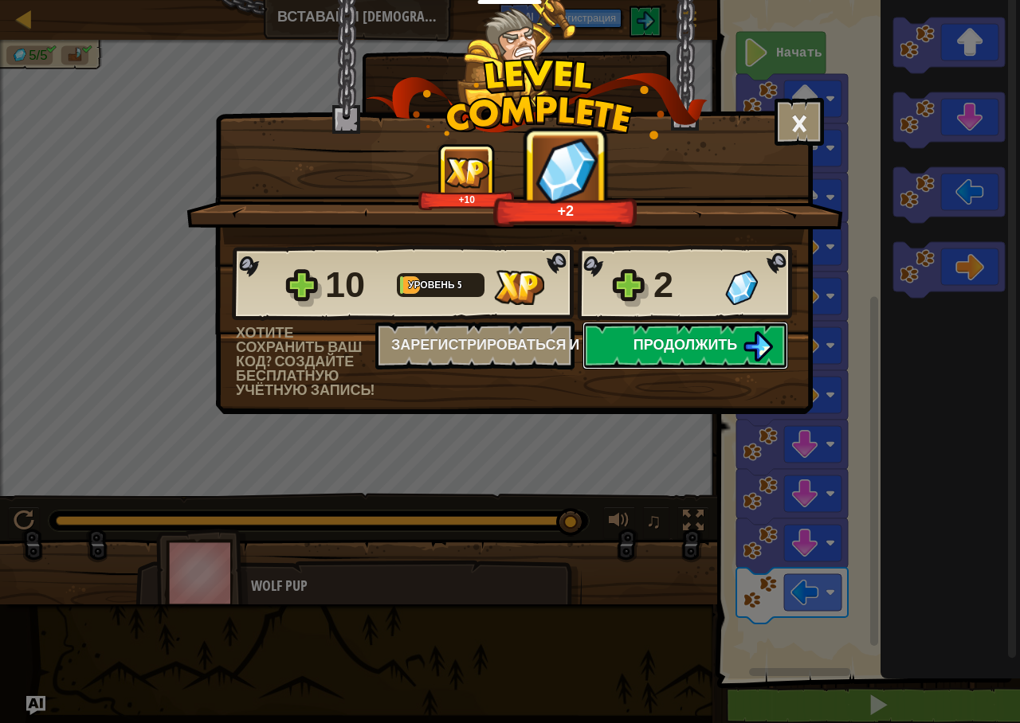
click at [714, 348] on span "Продолжить" at bounding box center [685, 345] width 104 height 20
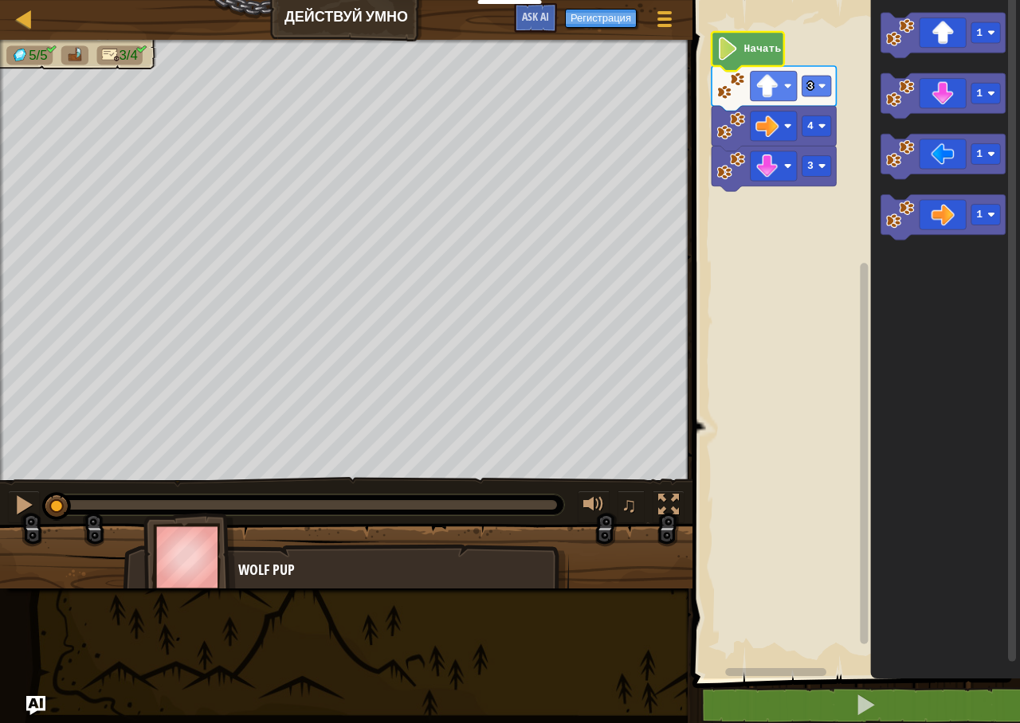
click at [731, 50] on image "Рабочая область Blockly" at bounding box center [727, 48] width 22 height 23
click at [737, 55] on image "Рабочая область Blockly" at bounding box center [727, 48] width 22 height 23
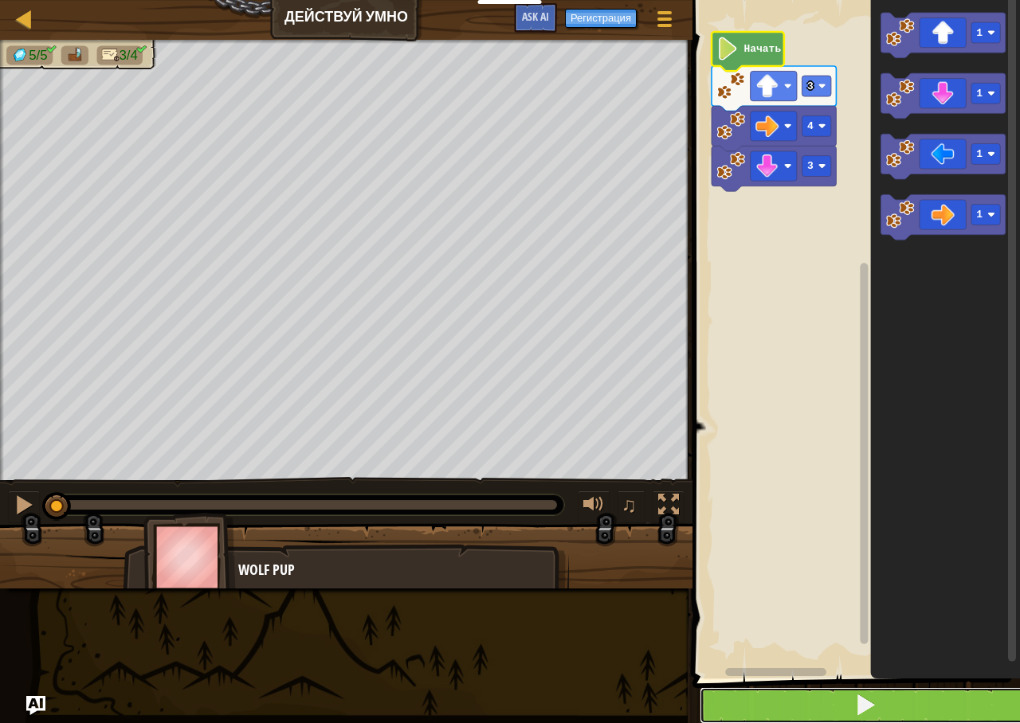
click at [764, 715] on button at bounding box center [866, 706] width 332 height 37
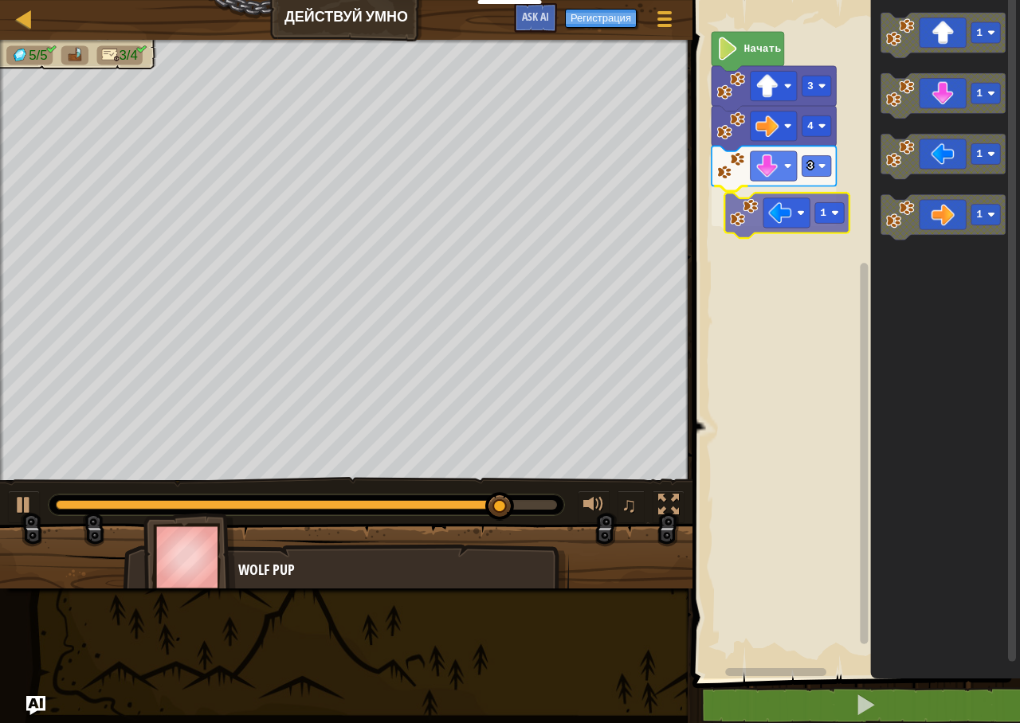
click at [755, 222] on div "3 1 4 3 Начать 1 1 1 1 1" at bounding box center [854, 335] width 332 height 687
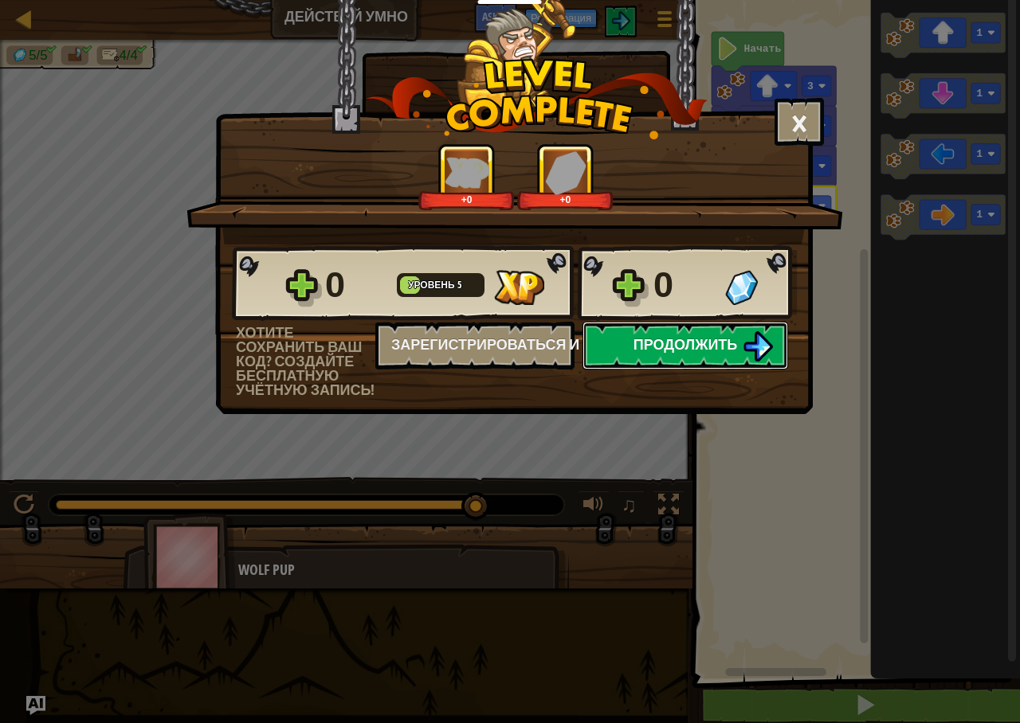
click at [684, 347] on span "Продолжить" at bounding box center [685, 345] width 104 height 20
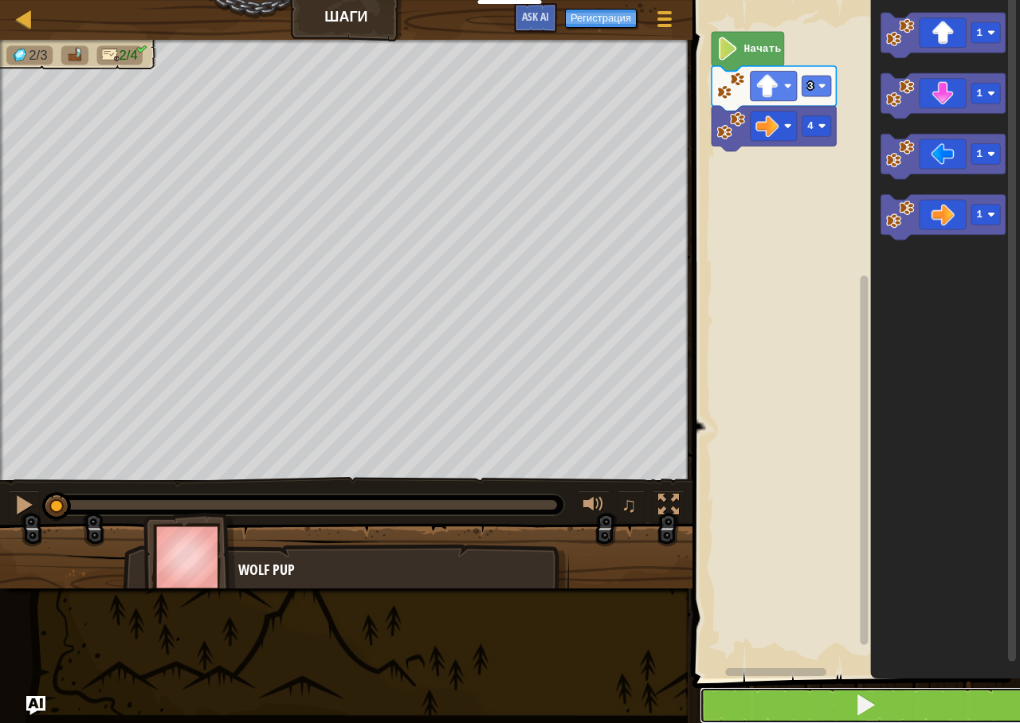
click at [797, 712] on button at bounding box center [866, 706] width 332 height 37
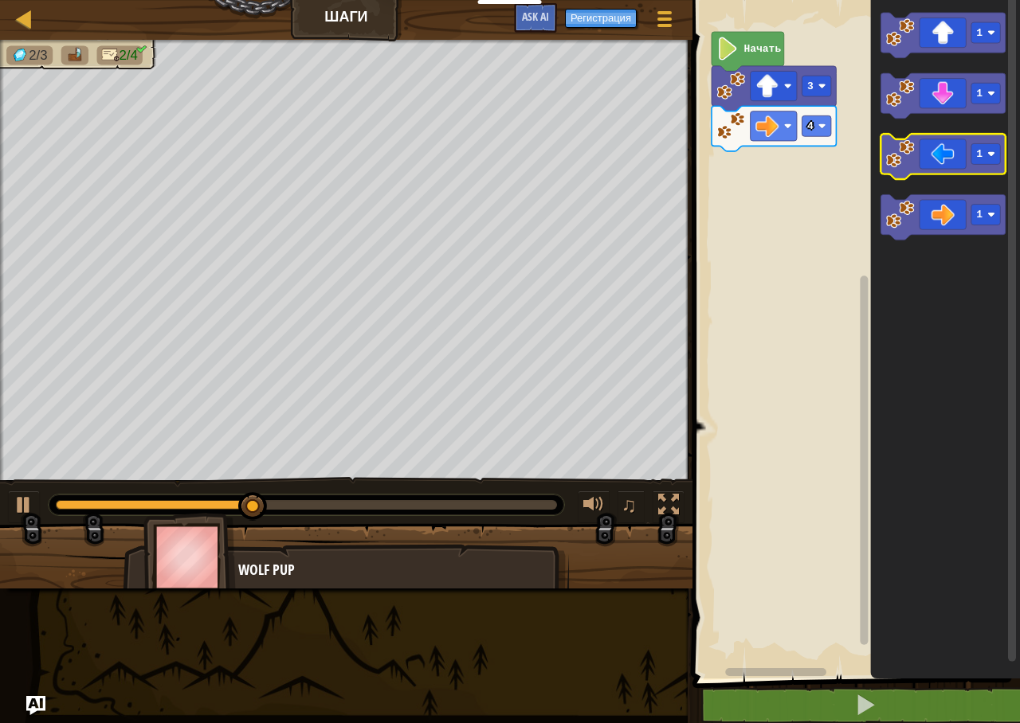
click at [878, 140] on icon "1 1 1 1" at bounding box center [945, 335] width 150 height 687
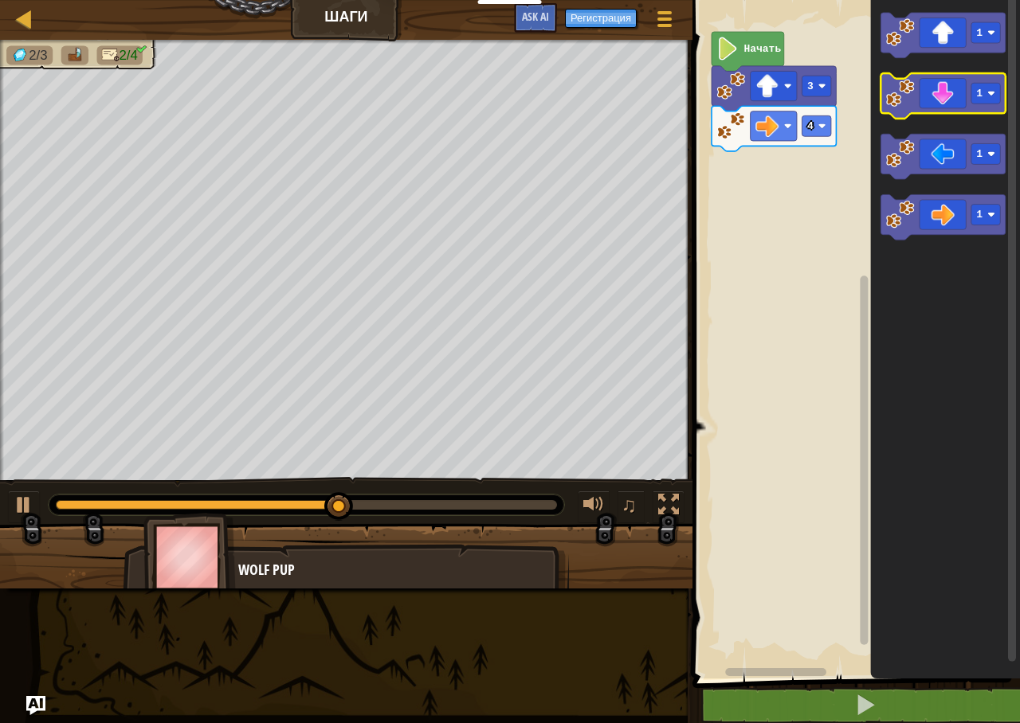
click at [900, 104] on image "Рабочая область Blockly" at bounding box center [900, 93] width 29 height 29
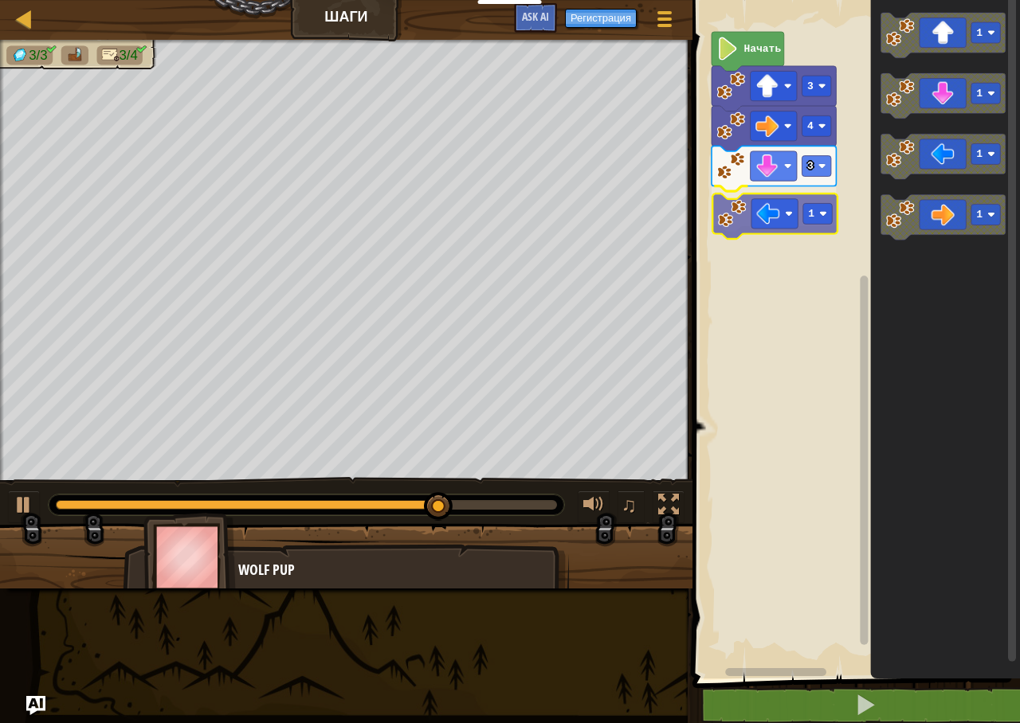
click at [729, 223] on div "Начать 3 4 3 1 1 1 1 1 1" at bounding box center [854, 335] width 332 height 687
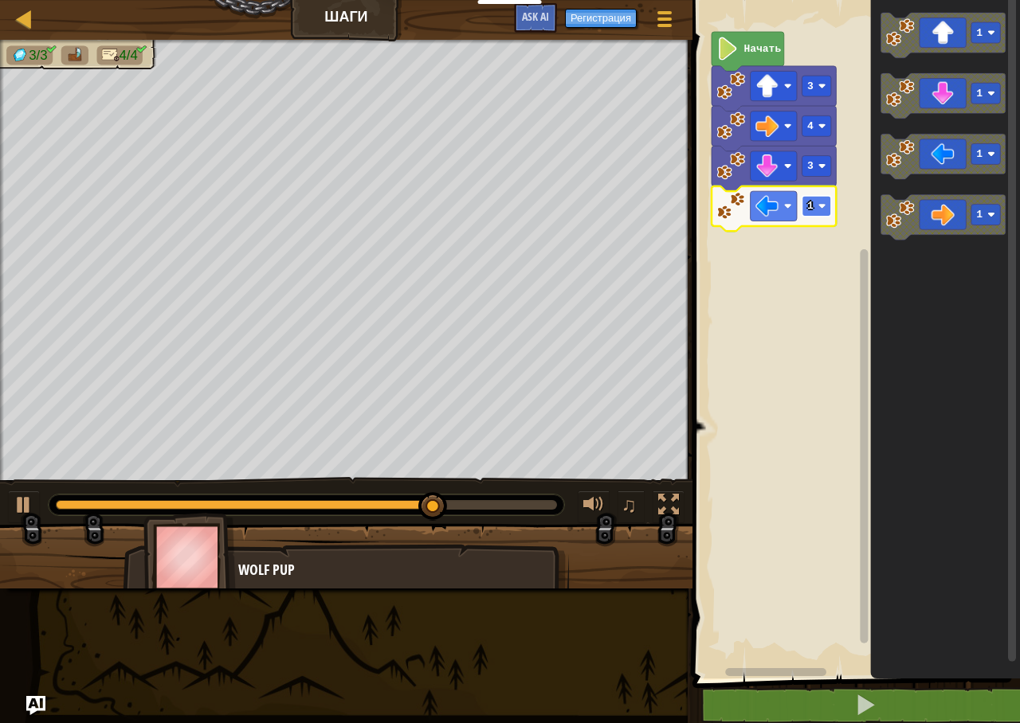
click at [820, 217] on rect "Рабочая область Blockly" at bounding box center [816, 206] width 29 height 21
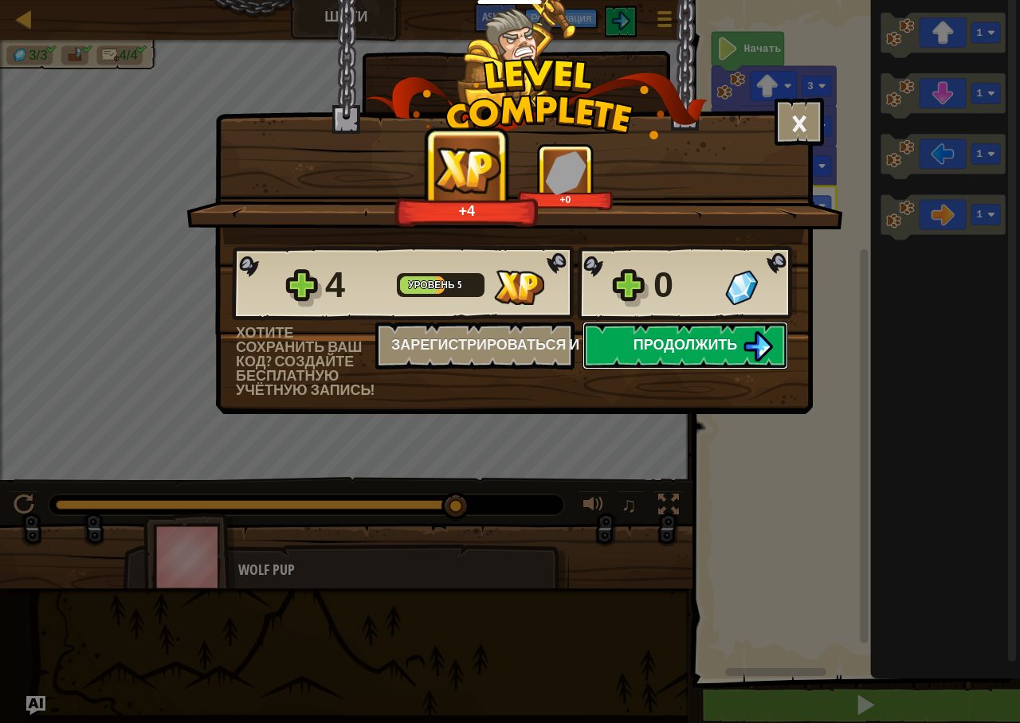
click at [736, 351] on span "Продолжить" at bounding box center [685, 345] width 104 height 20
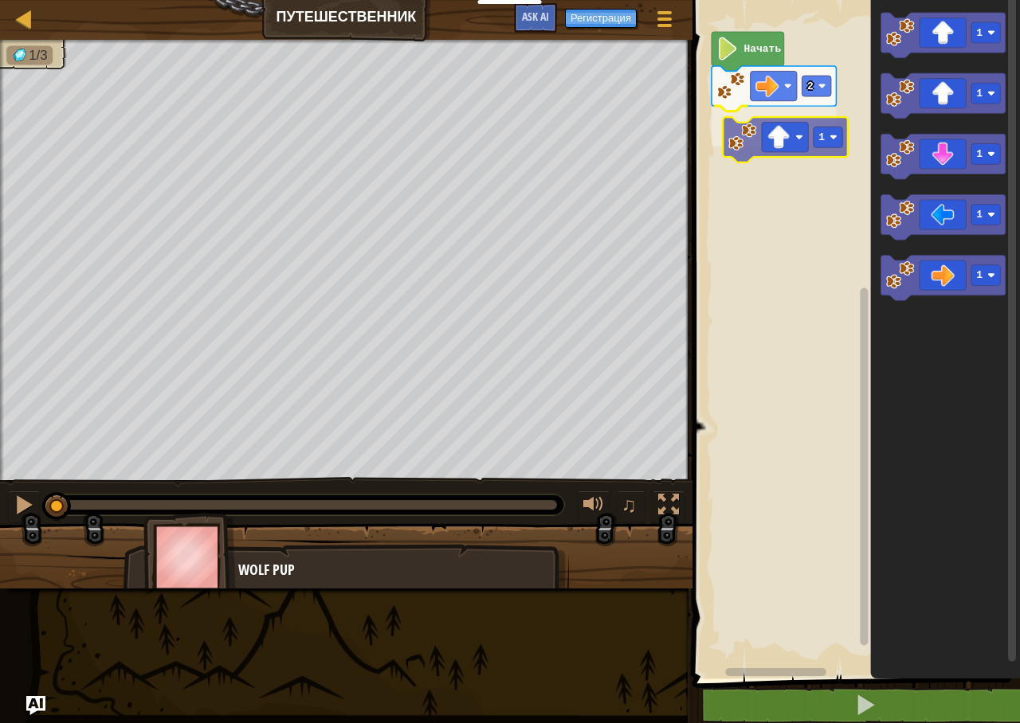
click at [754, 148] on div "2 1 Начать 1 1 1 1 1 1" at bounding box center [854, 335] width 332 height 687
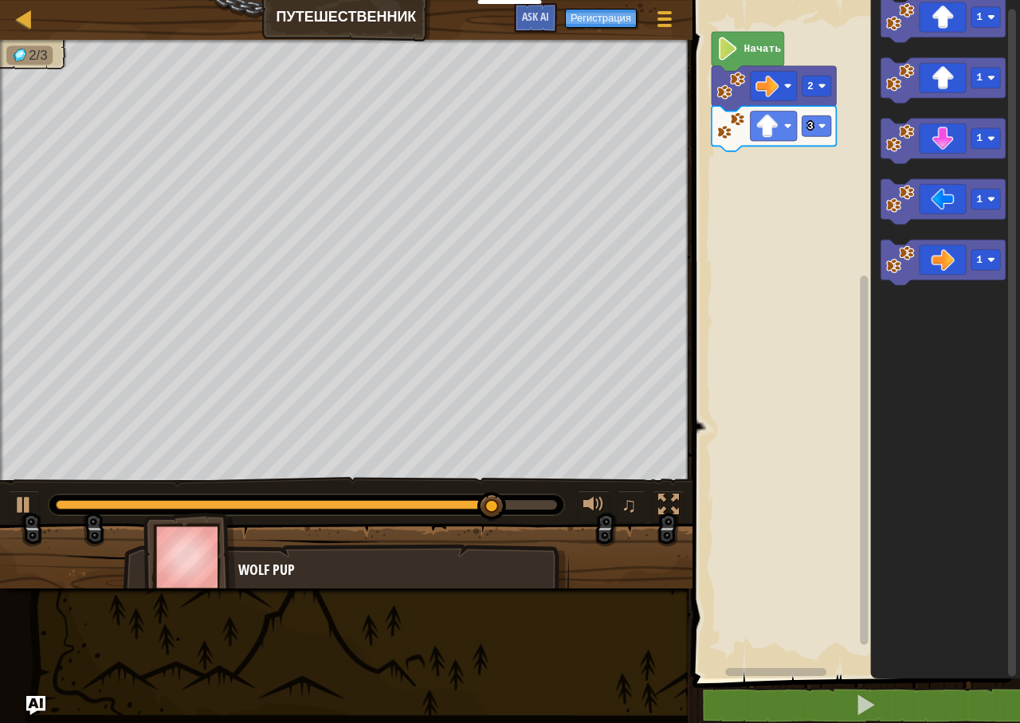
click at [739, 170] on div "Начать 2 3 1 1 1 1 1" at bounding box center [854, 335] width 332 height 687
click at [907, 265] on image "Рабочая область Blockly" at bounding box center [900, 259] width 29 height 29
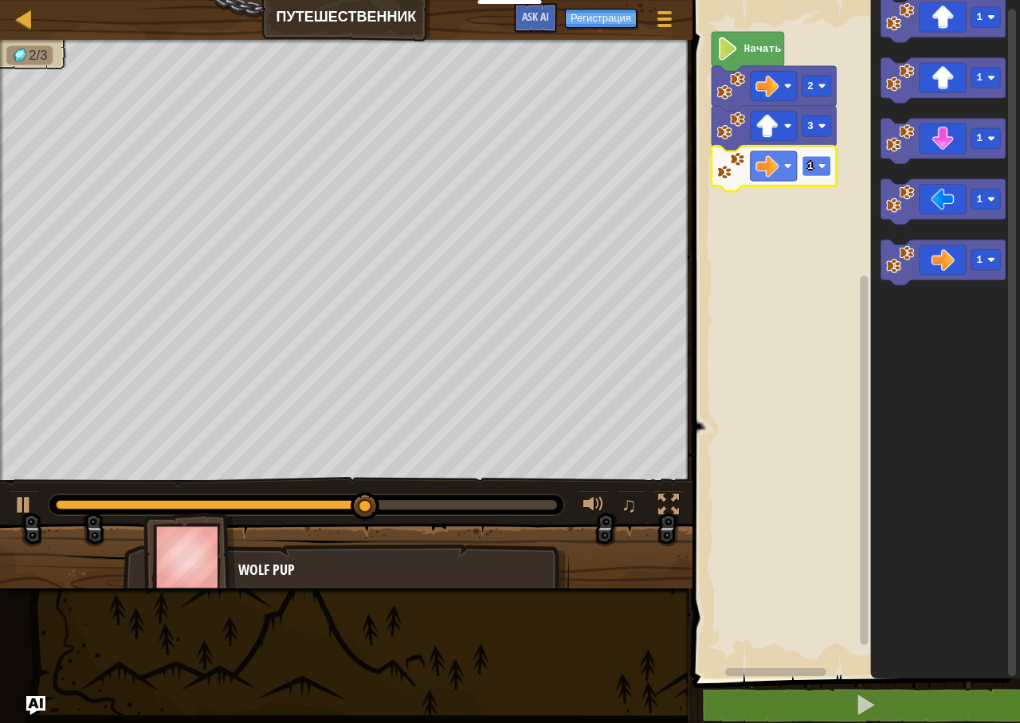
click at [819, 167] on image "Рабочая область Blockly" at bounding box center [822, 167] width 8 height 8
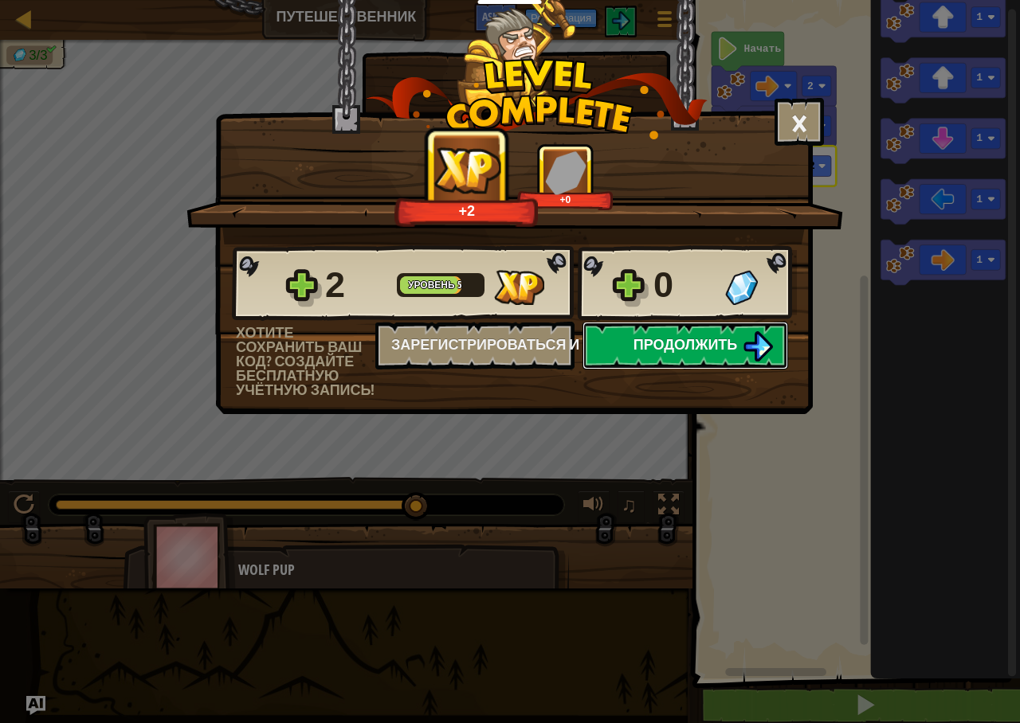
click at [704, 338] on span "Продолжить" at bounding box center [685, 345] width 104 height 20
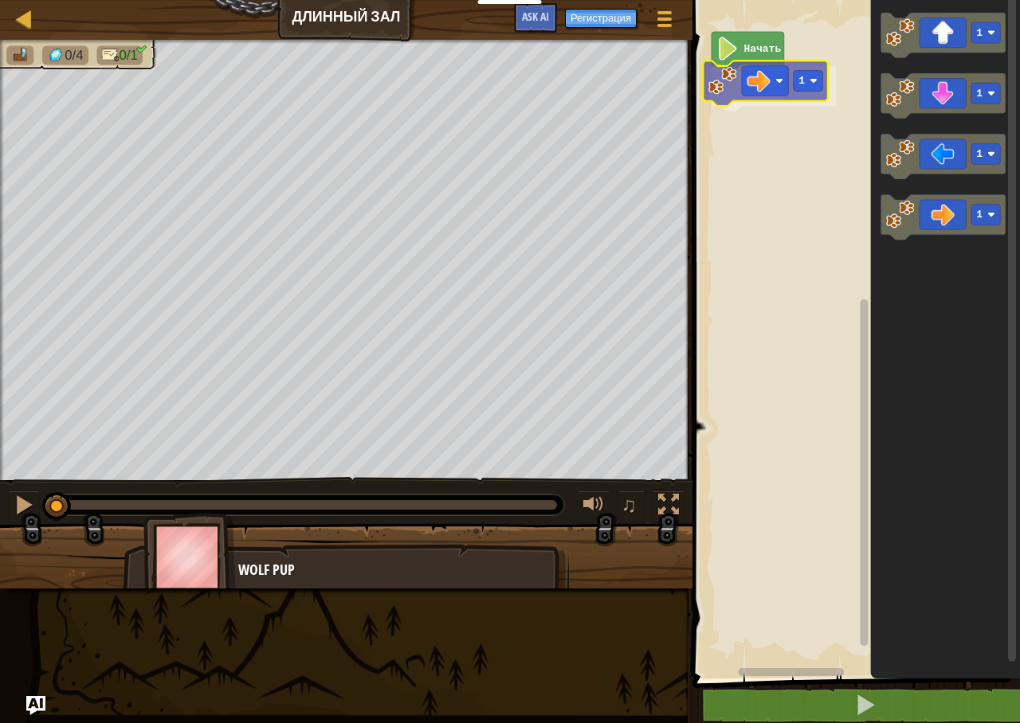
click at [736, 92] on div "Начать 1 1 1 1 1 1" at bounding box center [854, 335] width 332 height 687
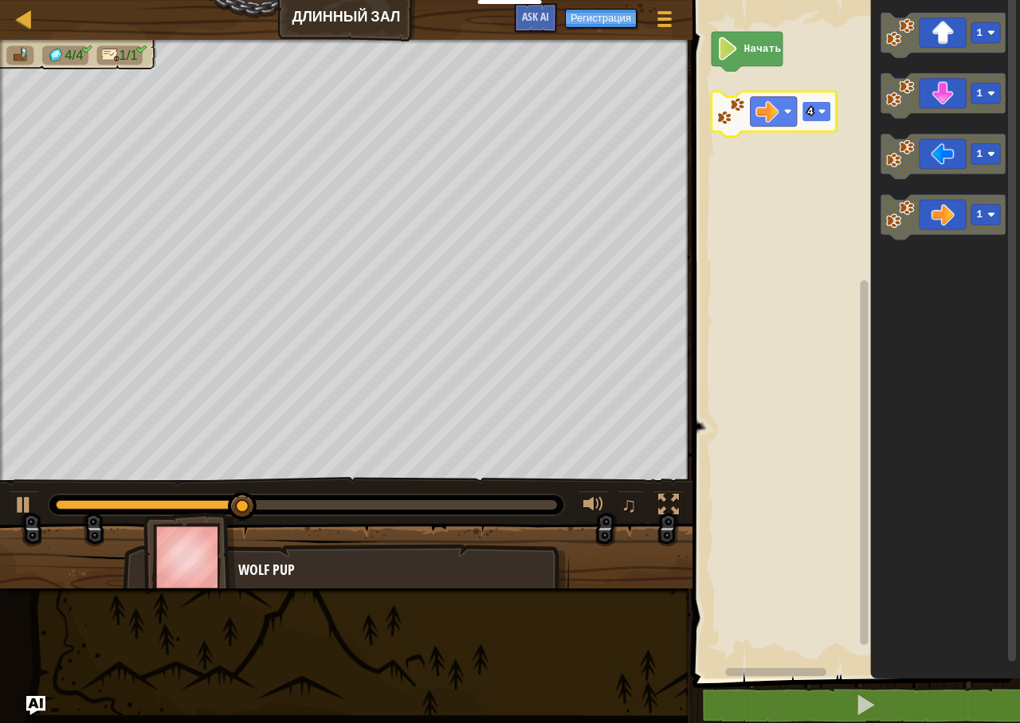
click at [827, 114] on rect "Рабочая область Blockly" at bounding box center [816, 111] width 29 height 21
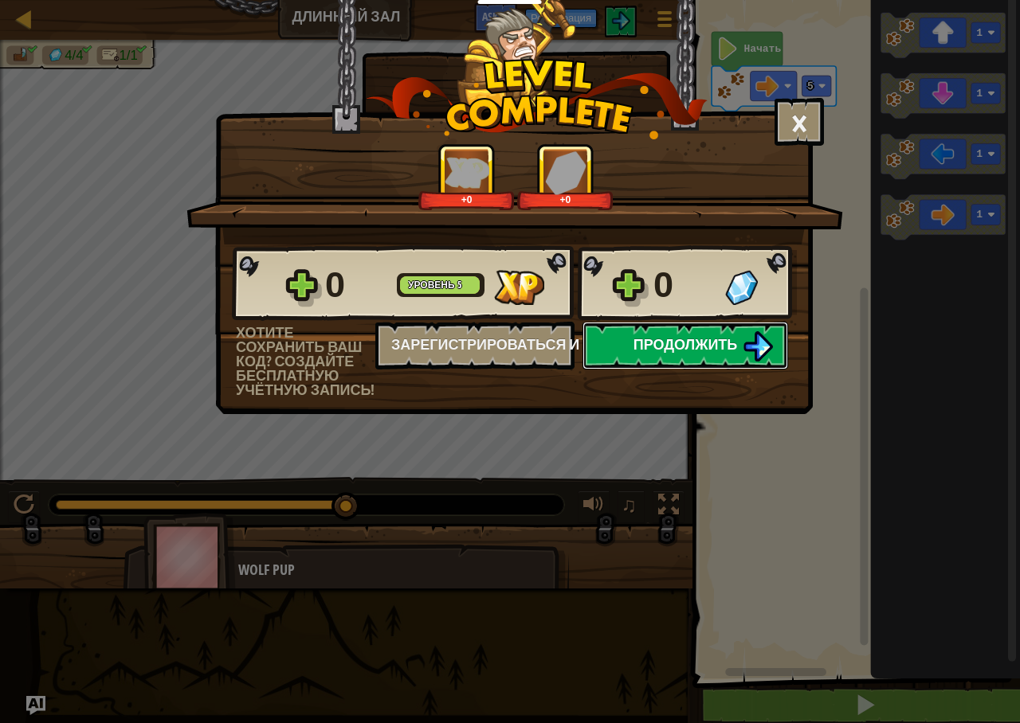
click at [684, 353] on span "Продолжить" at bounding box center [685, 345] width 104 height 20
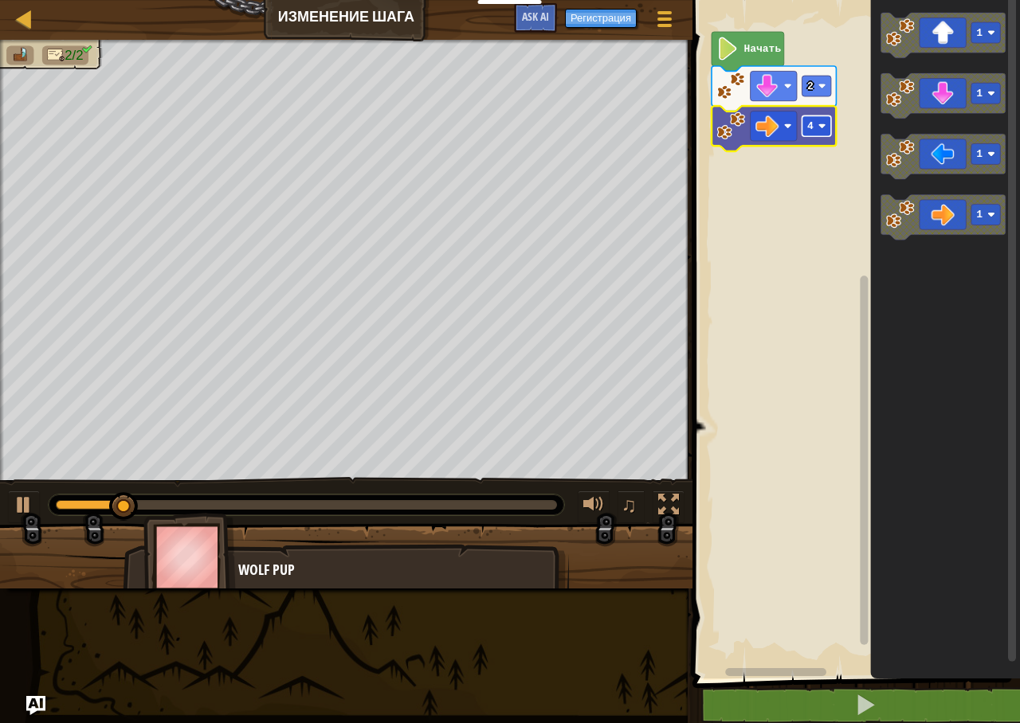
click at [812, 127] on text "4" at bounding box center [810, 126] width 6 height 12
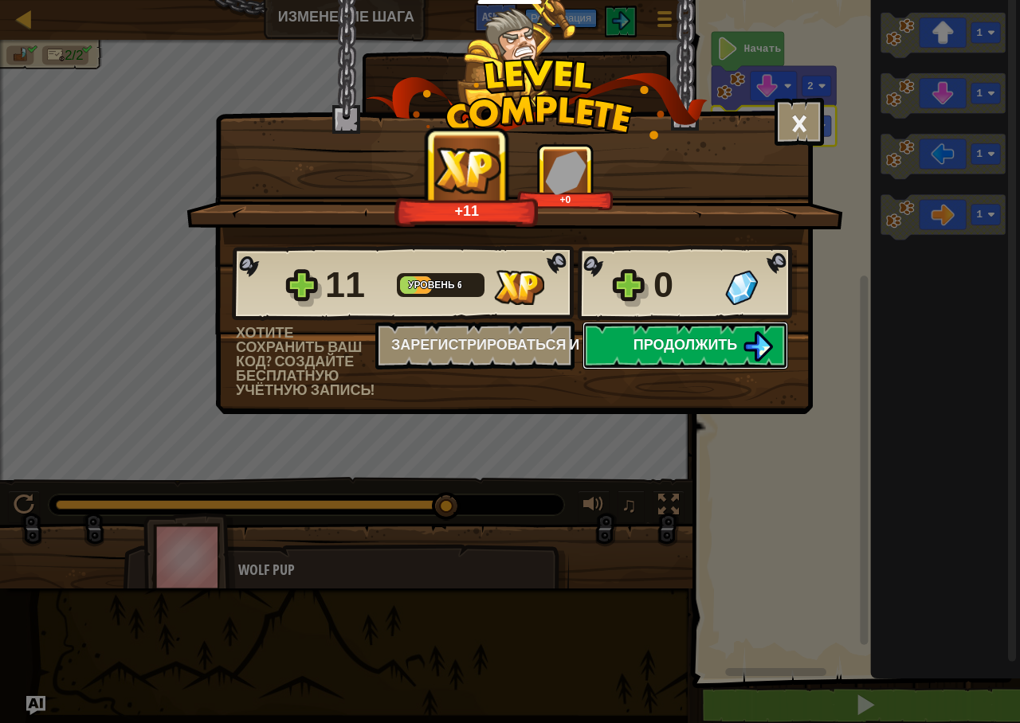
click at [717, 334] on button "Продолжить" at bounding box center [685, 346] width 206 height 48
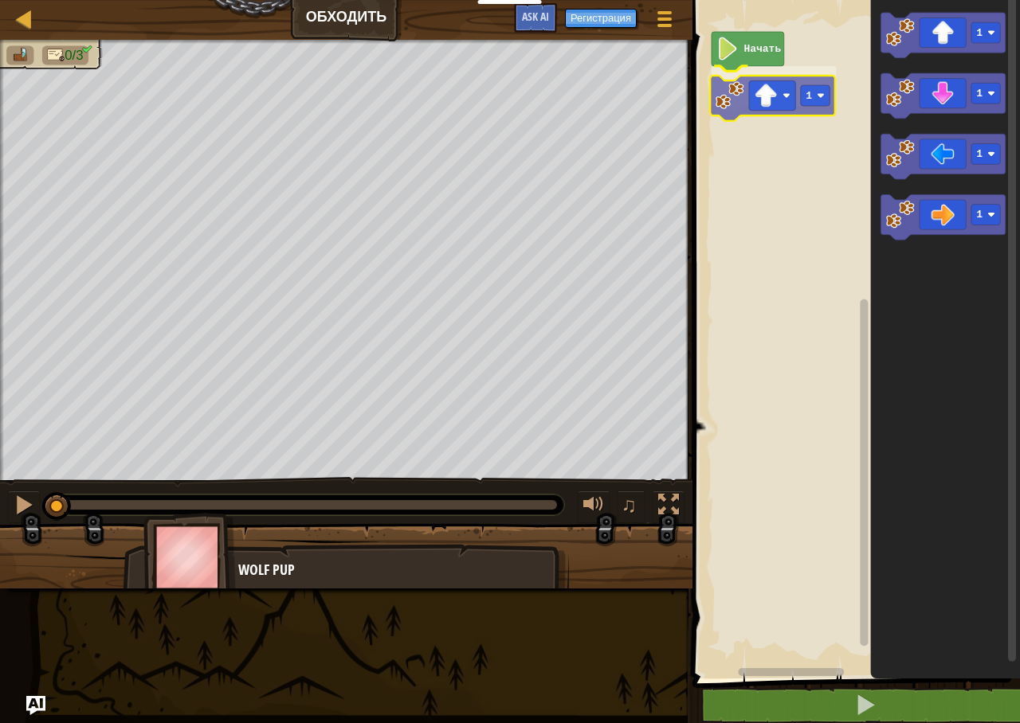
click at [739, 98] on div "Начать 1 1 1 1 1 1" at bounding box center [854, 335] width 332 height 687
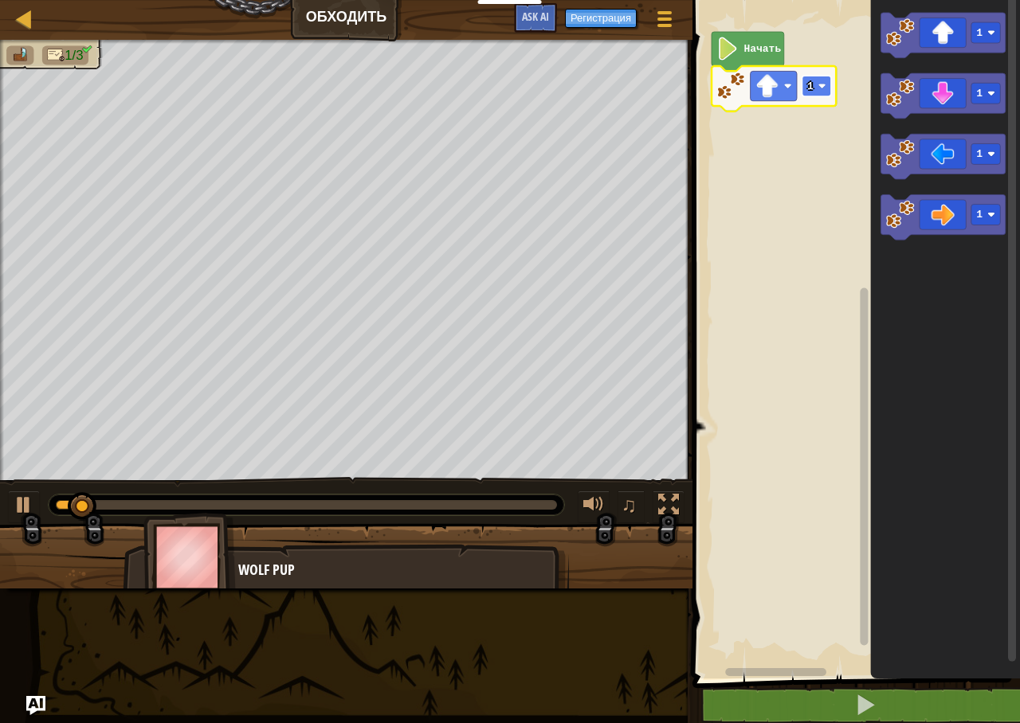
click at [818, 88] on image "Рабочая область Blockly" at bounding box center [822, 86] width 8 height 8
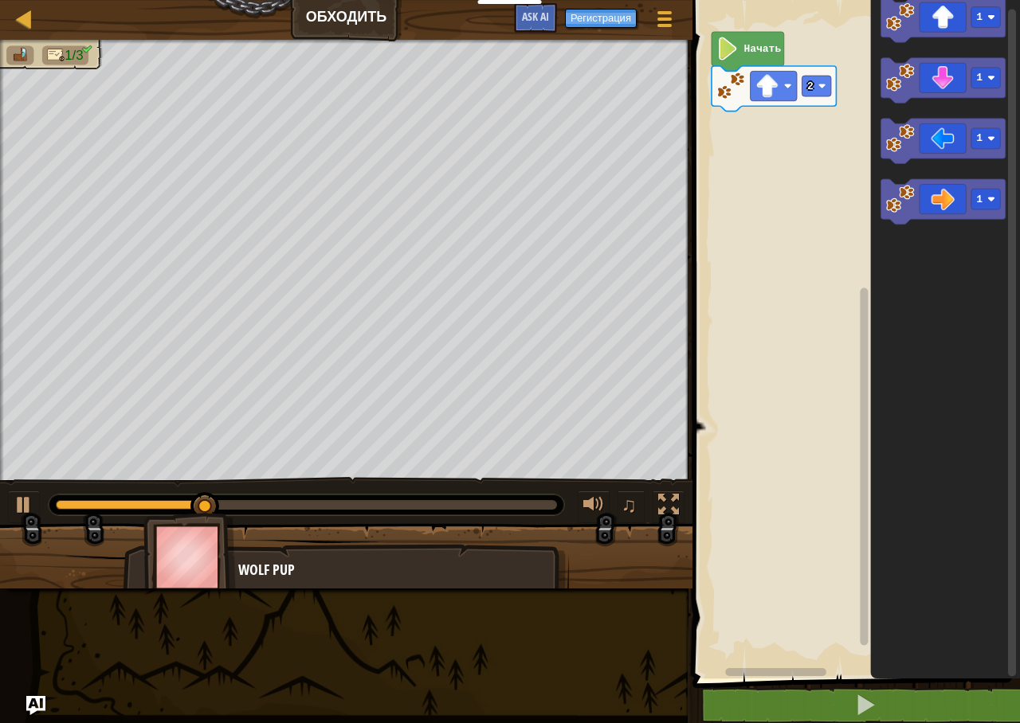
click at [753, 142] on div "Начать 2 1 1 1 1" at bounding box center [854, 335] width 332 height 687
click at [903, 205] on image "Рабочая область Blockly" at bounding box center [900, 199] width 29 height 29
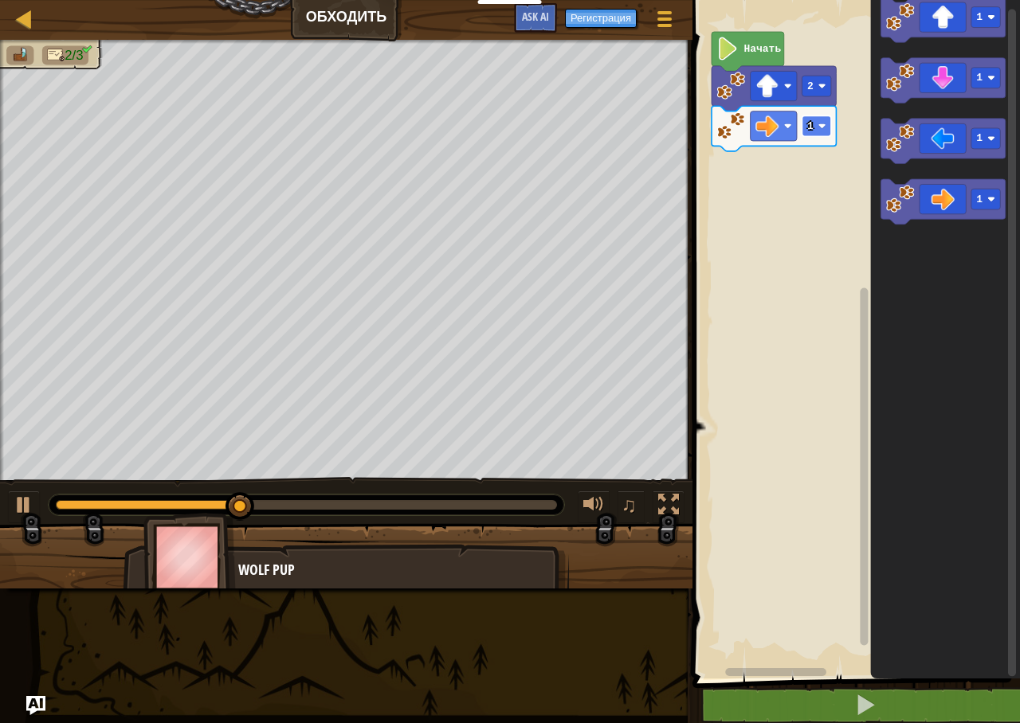
click at [815, 124] on rect "Рабочая область Blockly" at bounding box center [816, 126] width 29 height 21
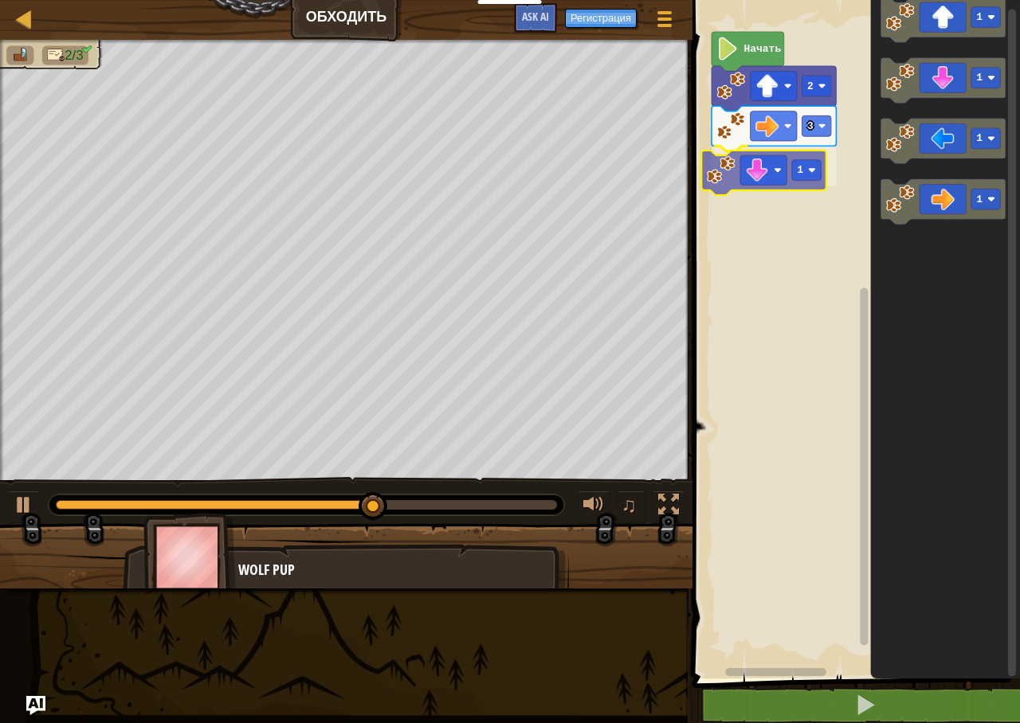
click at [731, 173] on div "Начать 2 3 1 1 1 1 1 1" at bounding box center [854, 335] width 332 height 687
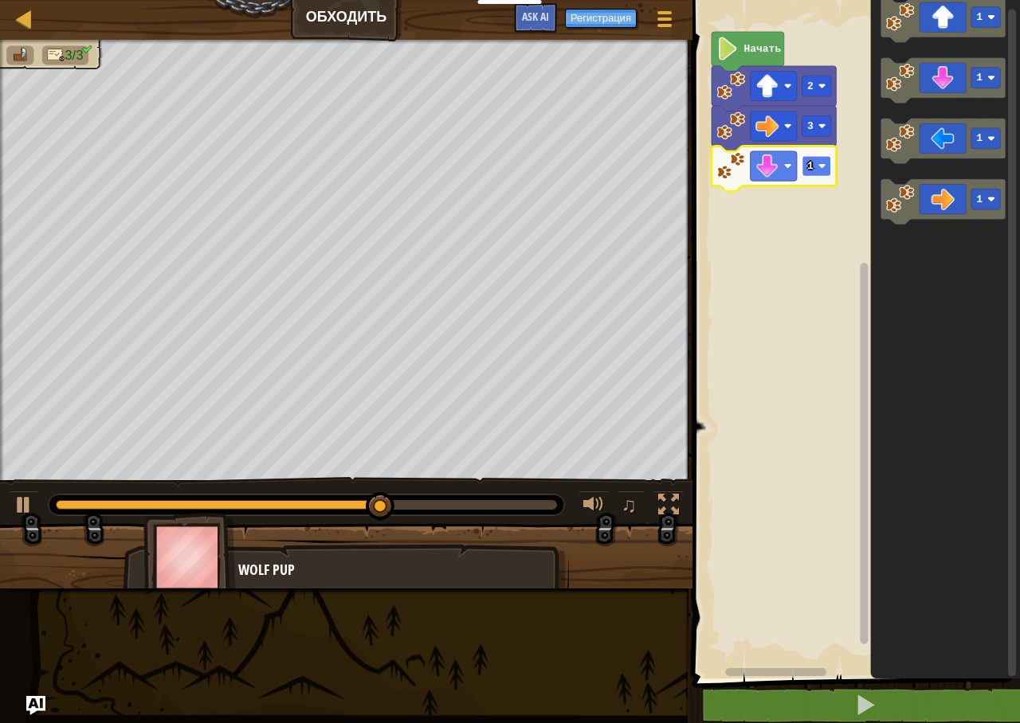
click at [828, 170] on rect "Рабочая область Blockly" at bounding box center [816, 166] width 29 height 21
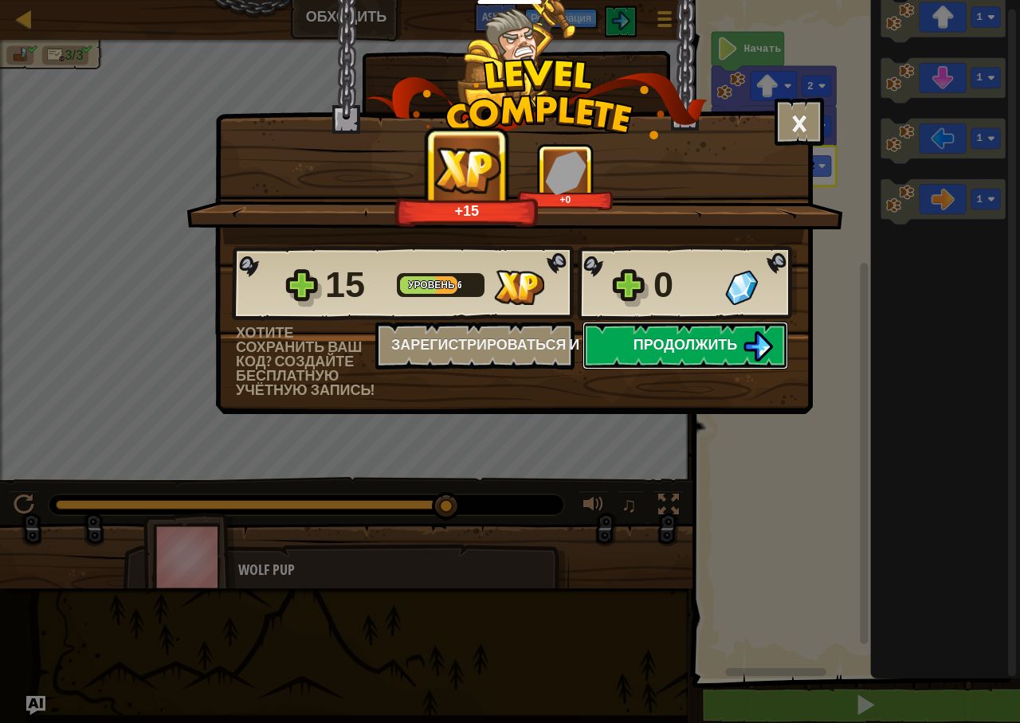
click at [733, 341] on span "Продолжить" at bounding box center [685, 345] width 104 height 20
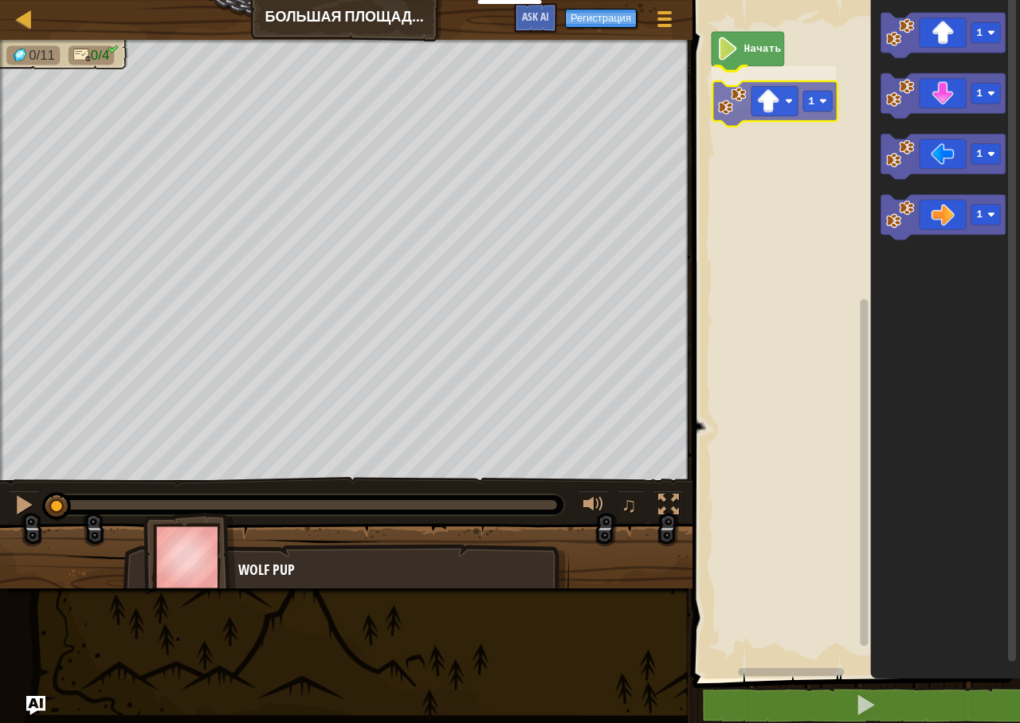
click at [737, 121] on div "Начать 1 1 1 1 1 1" at bounding box center [854, 335] width 332 height 687
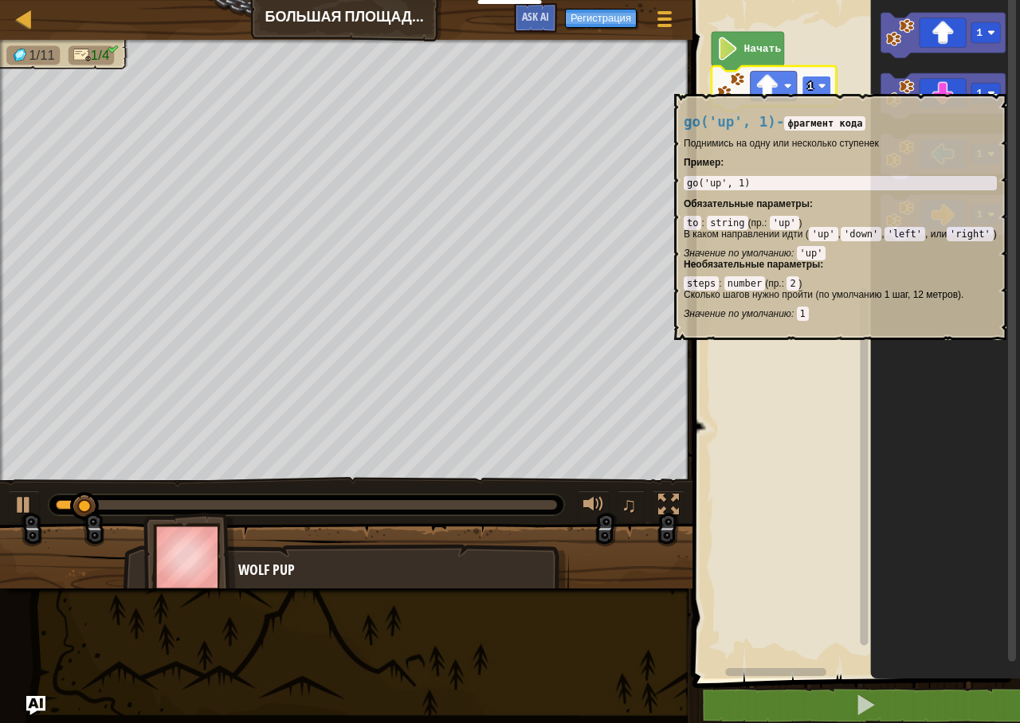
click at [813, 86] on rect "Рабочая область Blockly" at bounding box center [816, 86] width 29 height 21
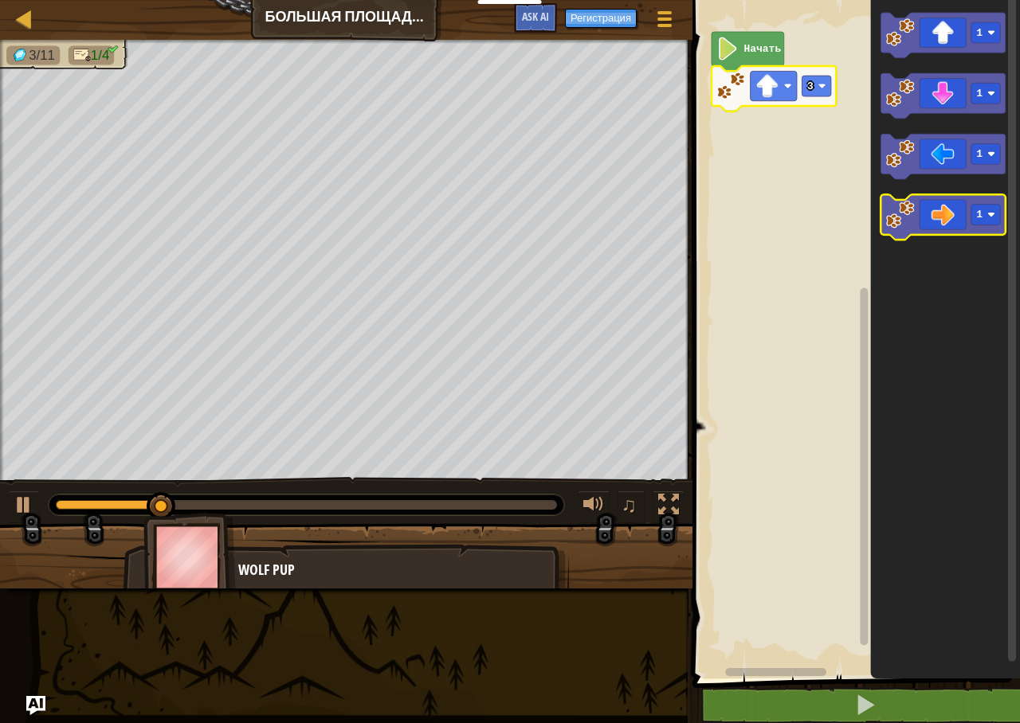
click at [908, 217] on image "Рабочая область Blockly" at bounding box center [900, 214] width 29 height 29
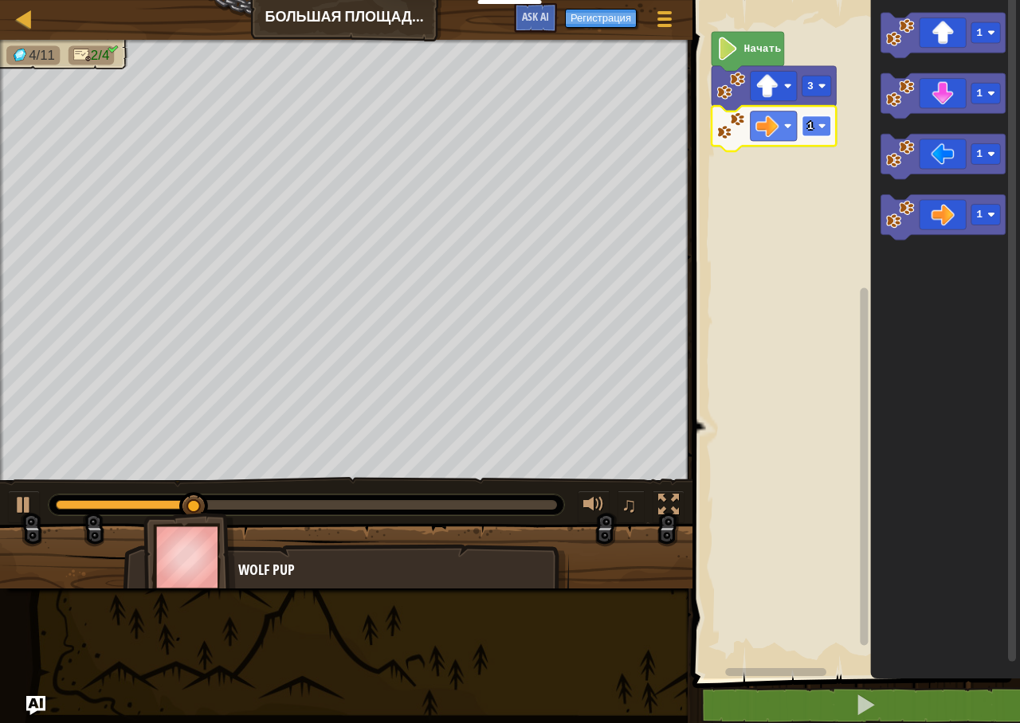
click at [826, 125] on rect "Рабочая область Blockly" at bounding box center [816, 126] width 29 height 21
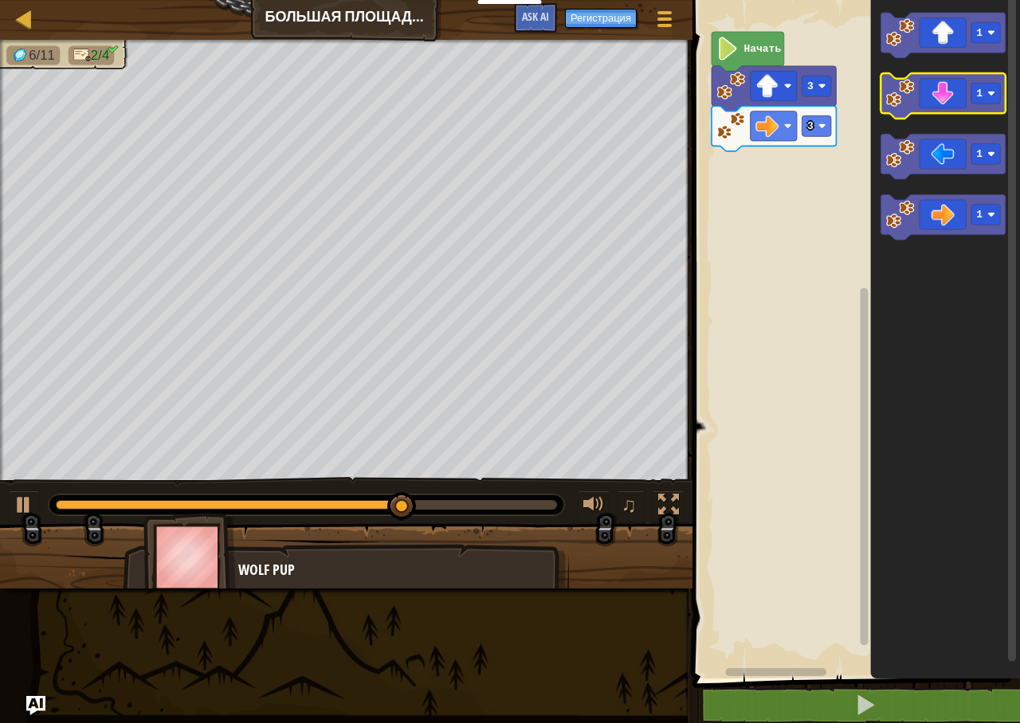
click at [905, 102] on image "Рабочая область Blockly" at bounding box center [900, 93] width 29 height 29
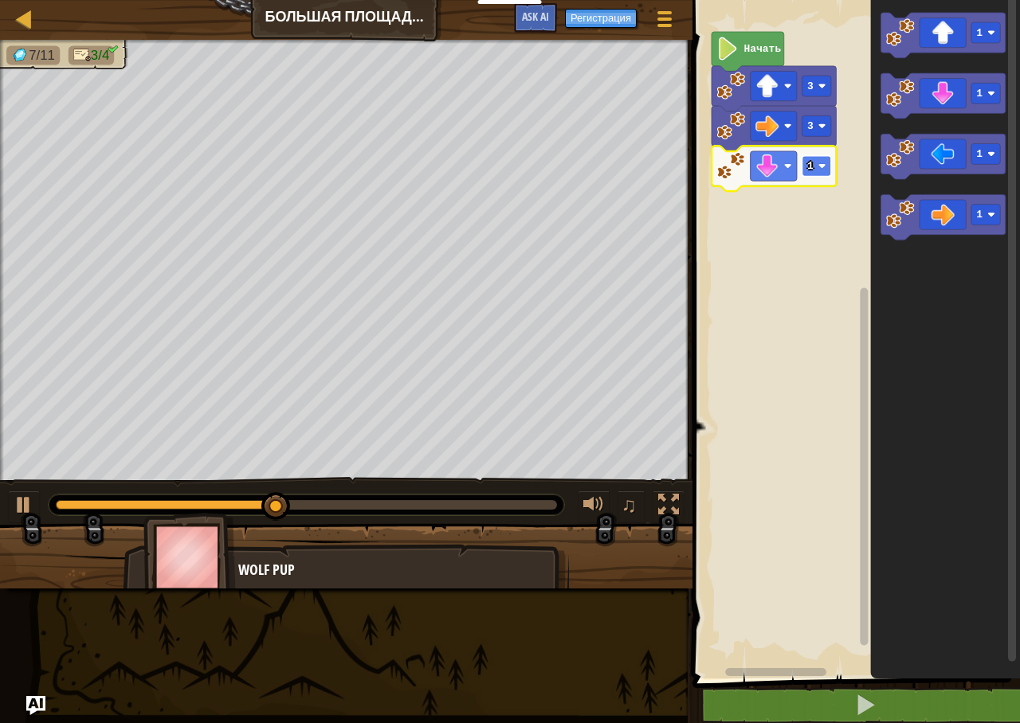
click at [818, 164] on image "Рабочая область Blockly" at bounding box center [822, 167] width 8 height 8
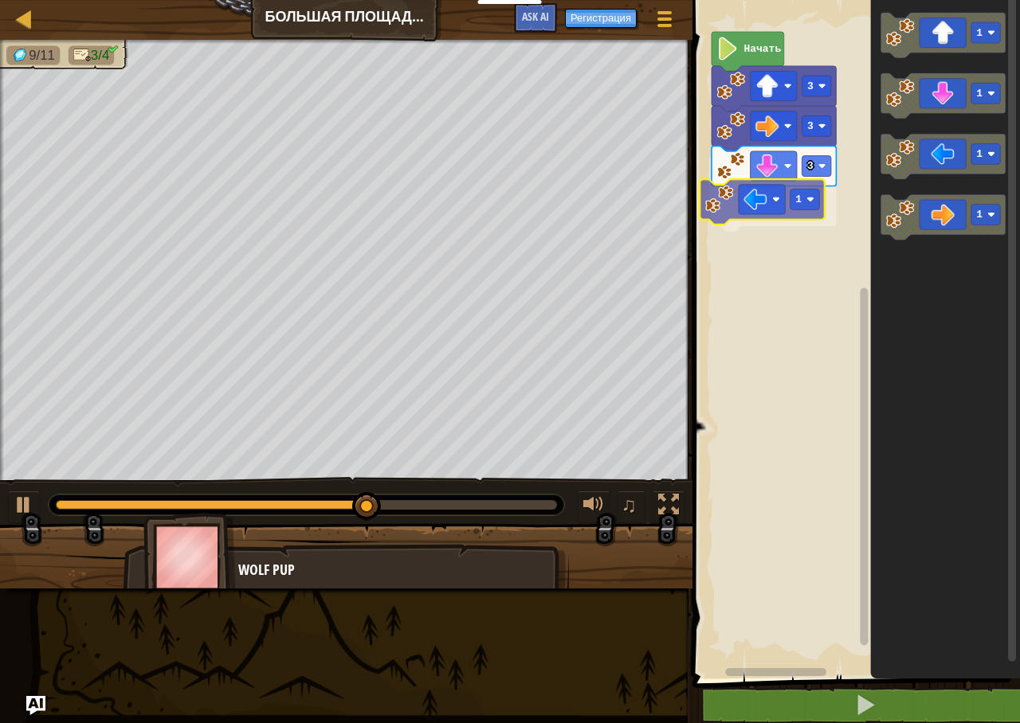
click at [729, 197] on div "Начать 3 3 3 1 1 1 1 1 1" at bounding box center [854, 335] width 332 height 687
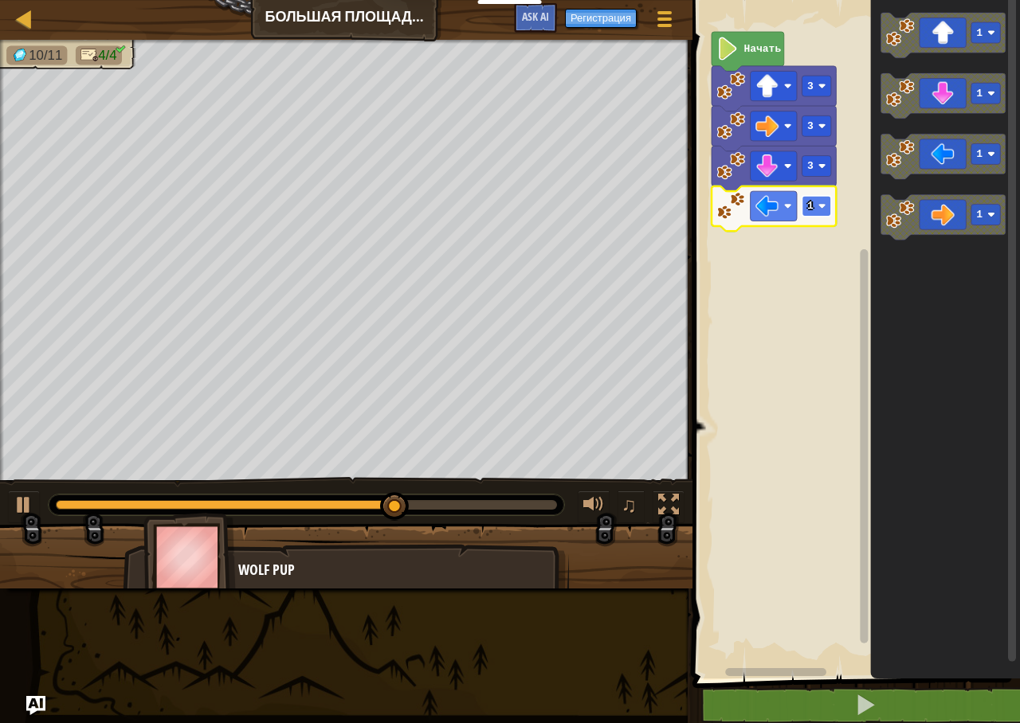
click at [816, 208] on rect "Рабочая область Blockly" at bounding box center [816, 206] width 29 height 21
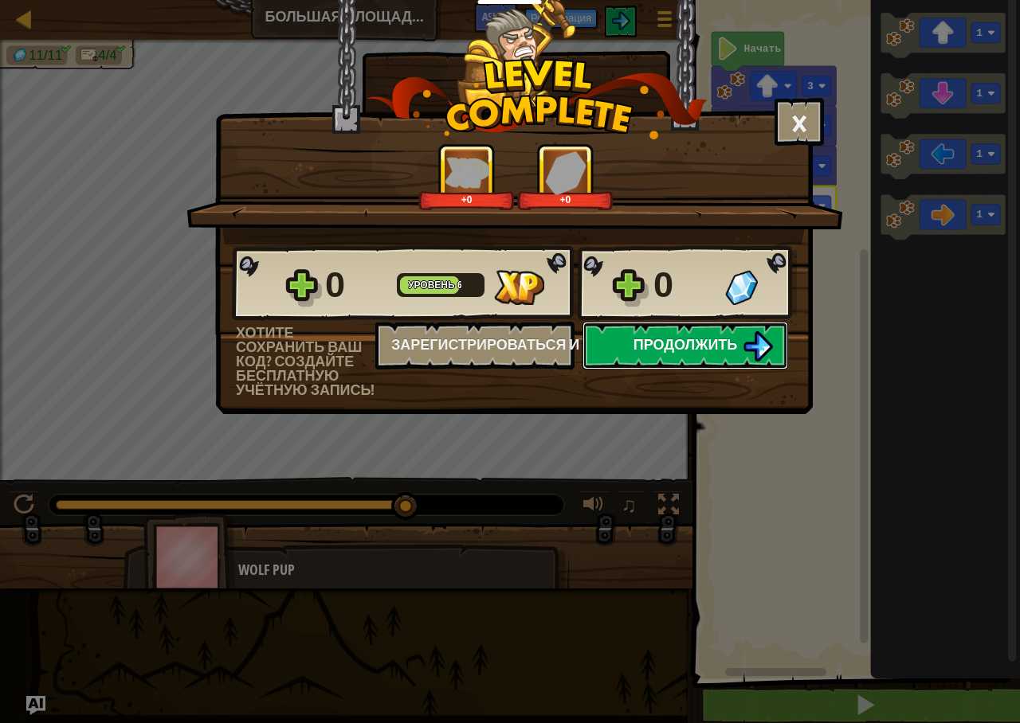
click at [746, 347] on img at bounding box center [758, 346] width 30 height 30
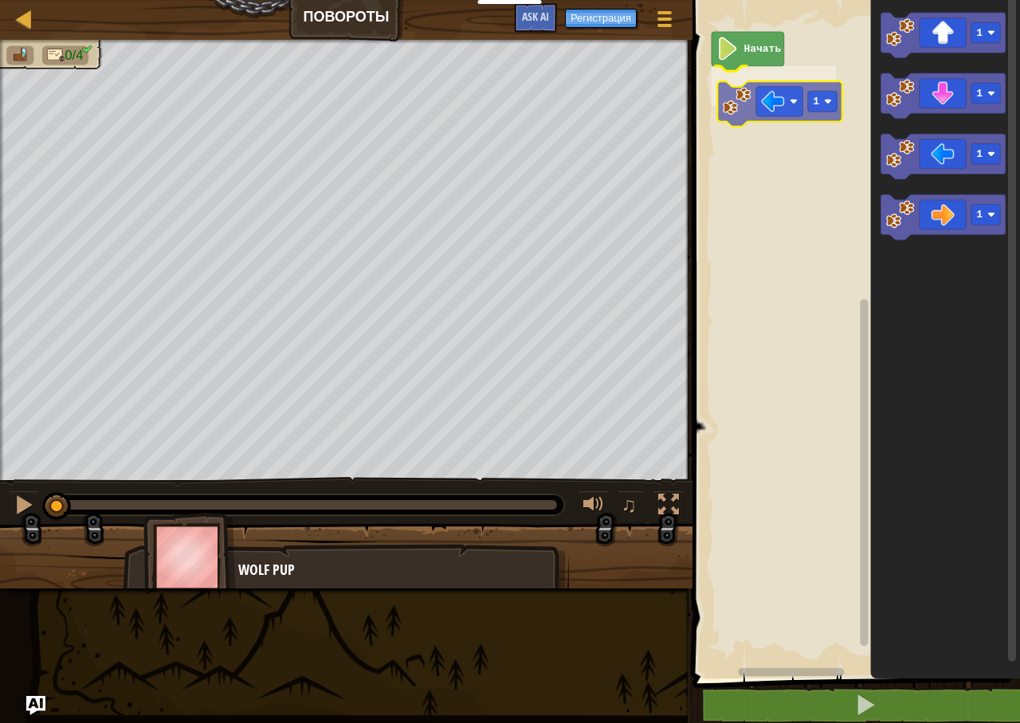
click at [747, 108] on div "Начать 1 1 1 1 1 1" at bounding box center [854, 335] width 332 height 687
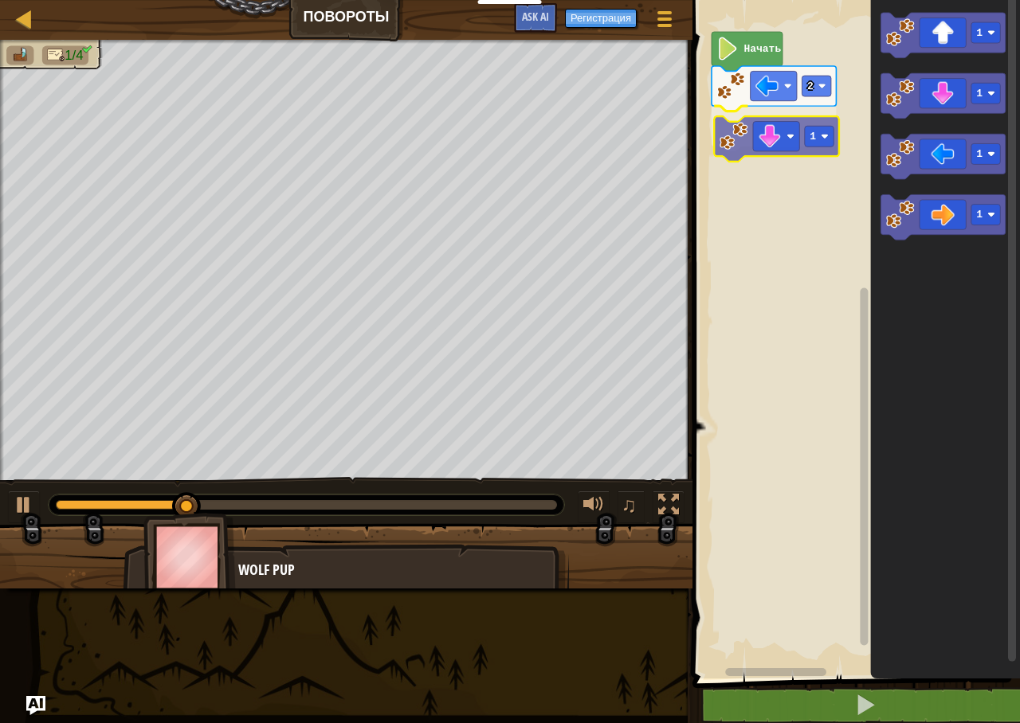
click at [754, 147] on div "Начать 2 1 1 1 1 1 1" at bounding box center [854, 335] width 332 height 687
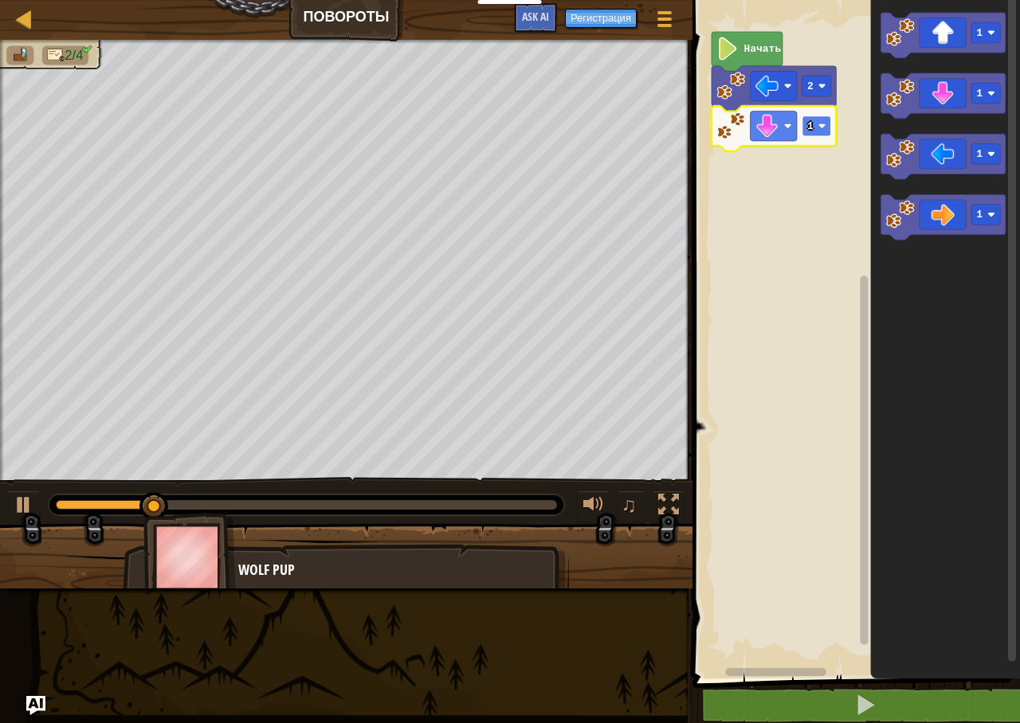
click at [817, 129] on rect "Рабочая область Blockly" at bounding box center [816, 126] width 29 height 21
click at [896, 224] on image "Рабочая область Blockly" at bounding box center [900, 214] width 29 height 29
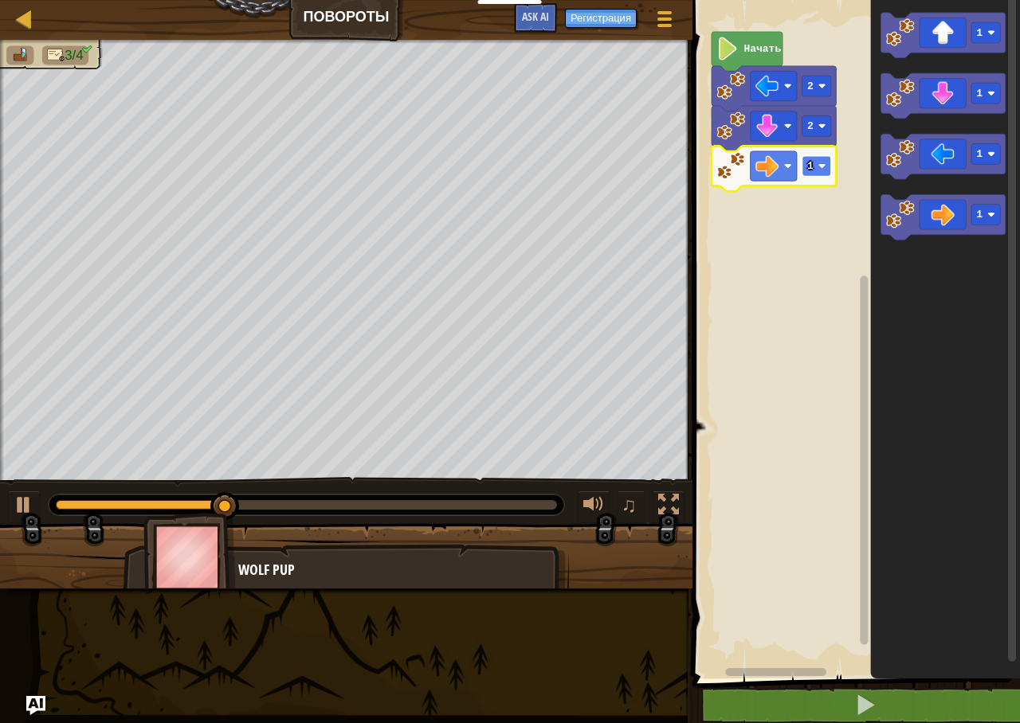
click at [815, 170] on rect "Рабочая область Blockly" at bounding box center [816, 166] width 29 height 21
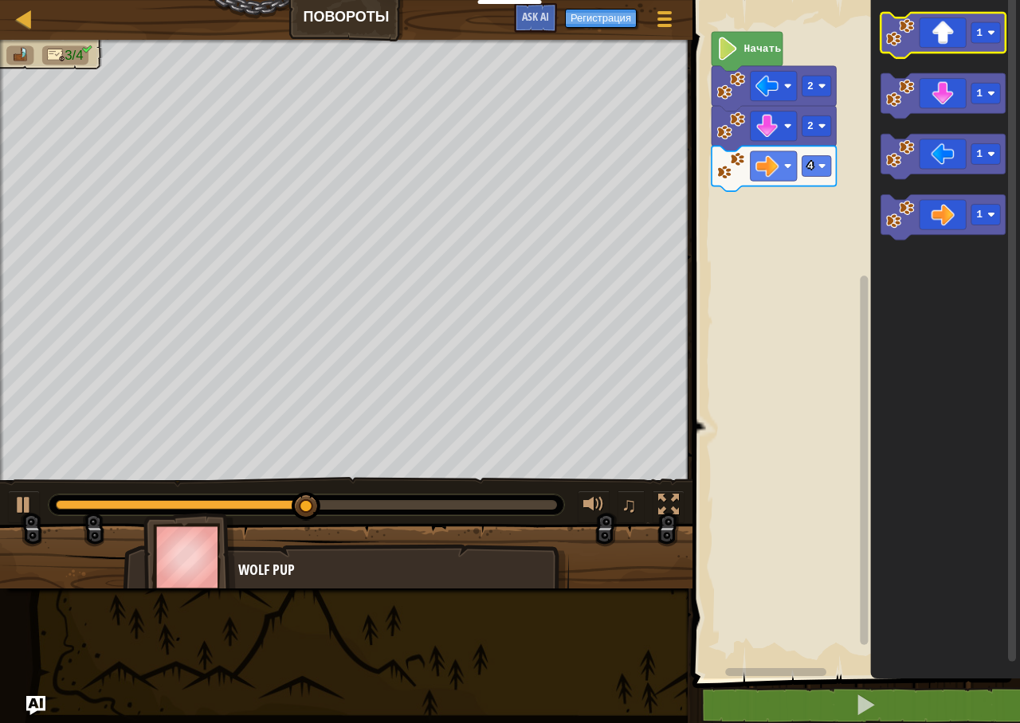
click at [909, 49] on icon "Рабочая область Blockly" at bounding box center [942, 35] width 124 height 45
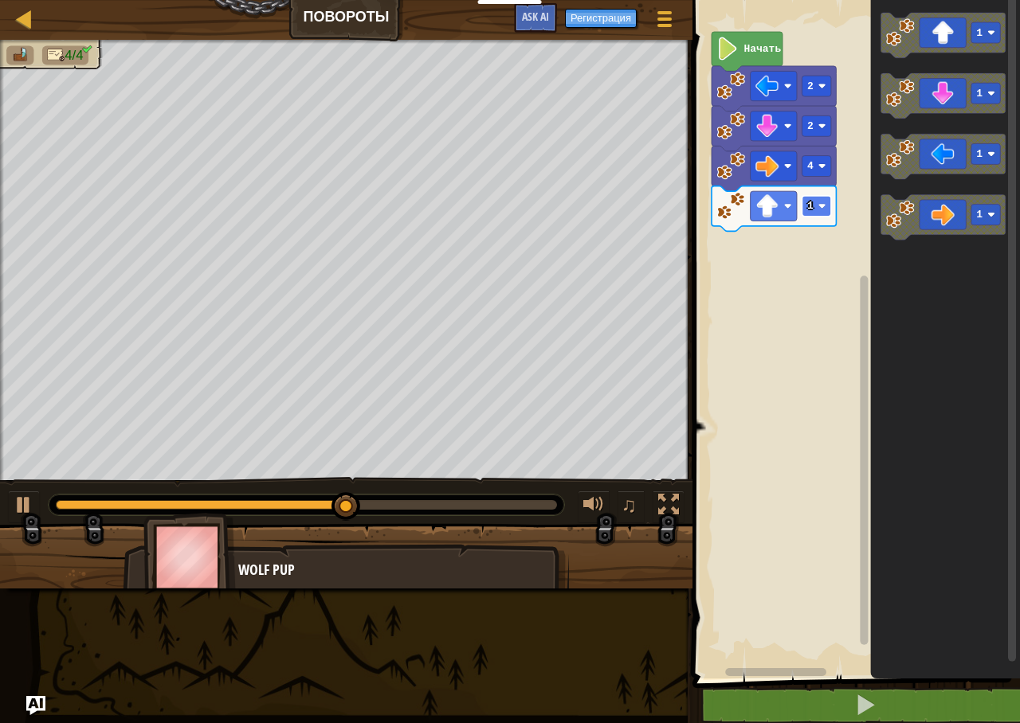
click at [808, 205] on text "1" at bounding box center [810, 206] width 6 height 12
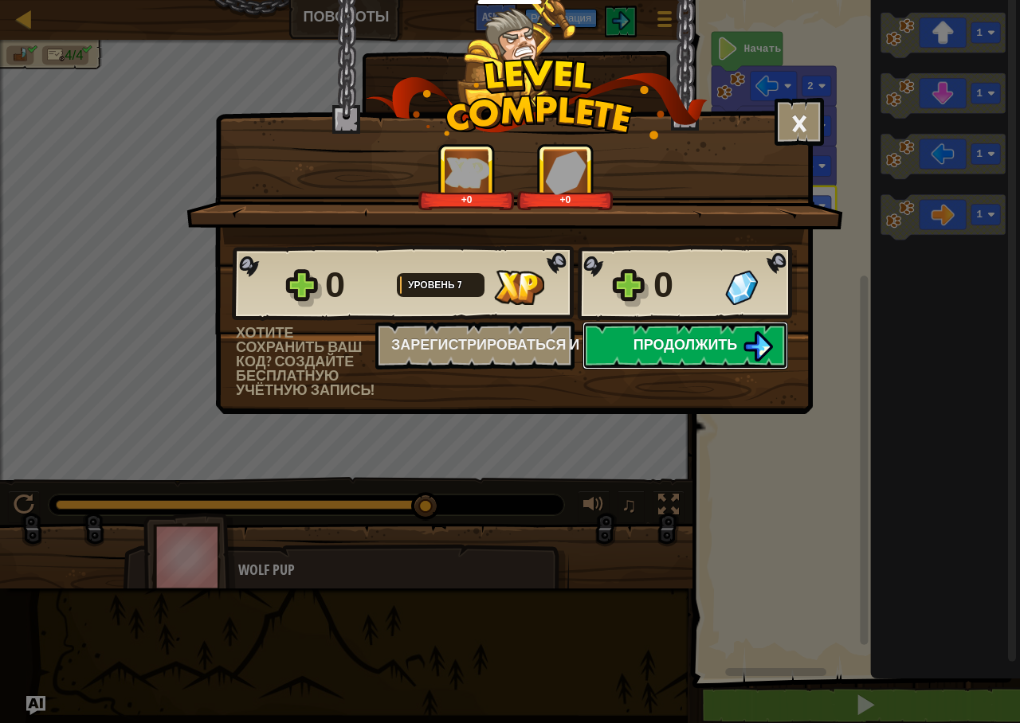
click at [722, 343] on span "Продолжить" at bounding box center [685, 345] width 104 height 20
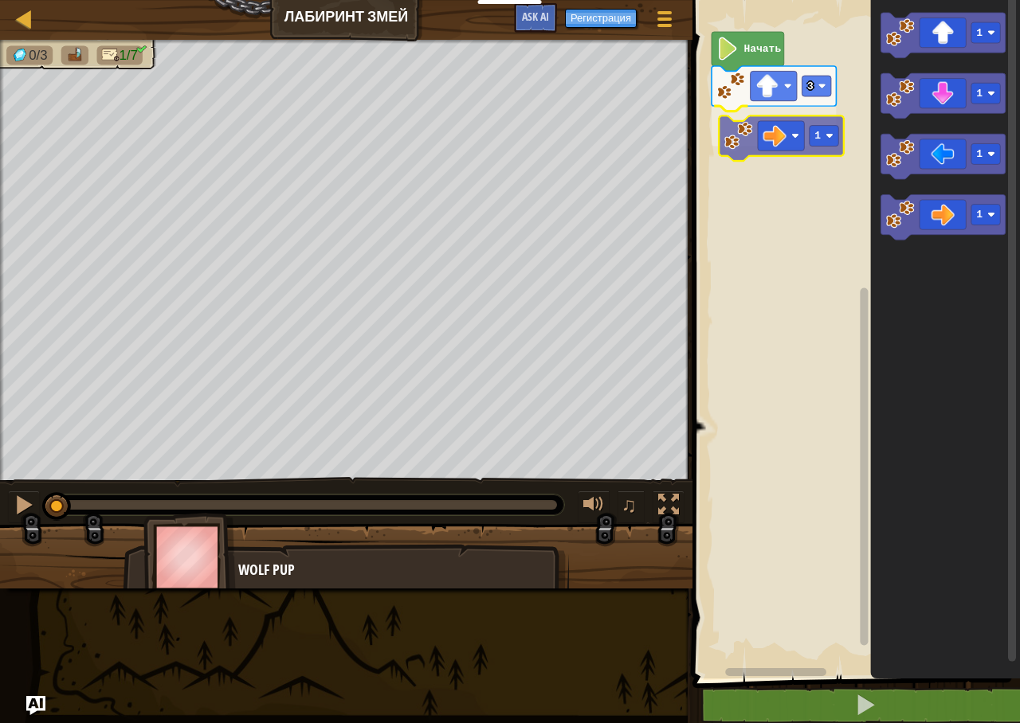
click at [743, 136] on div "3 1 Начать 1 1 1 1 1" at bounding box center [854, 335] width 332 height 687
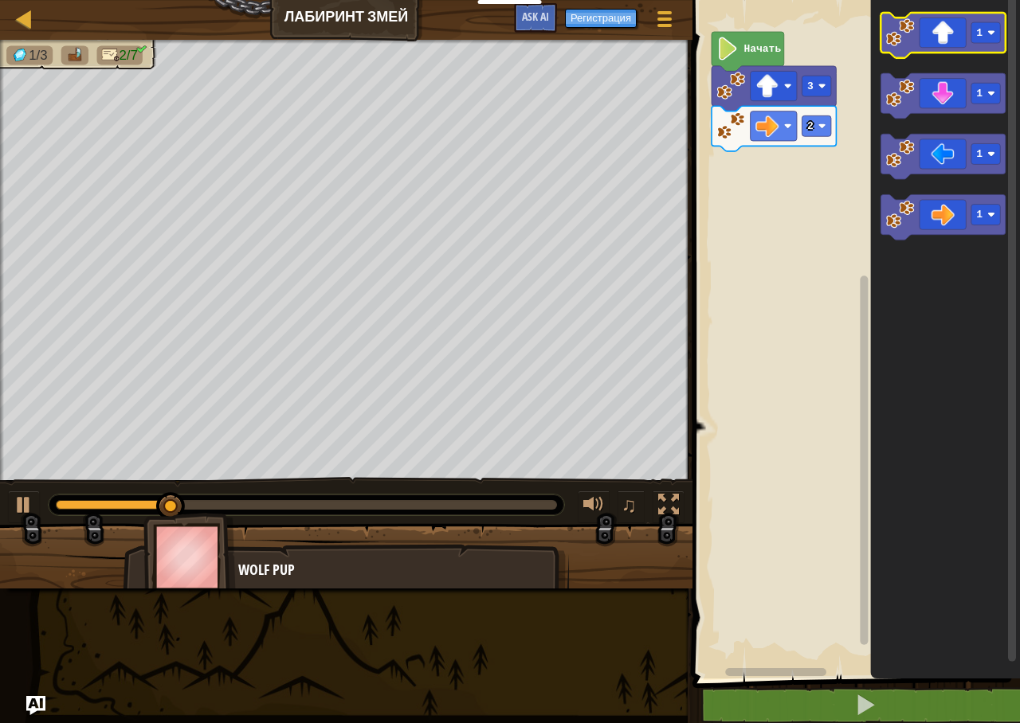
click at [898, 35] on image "Рабочая область Blockly" at bounding box center [900, 32] width 29 height 29
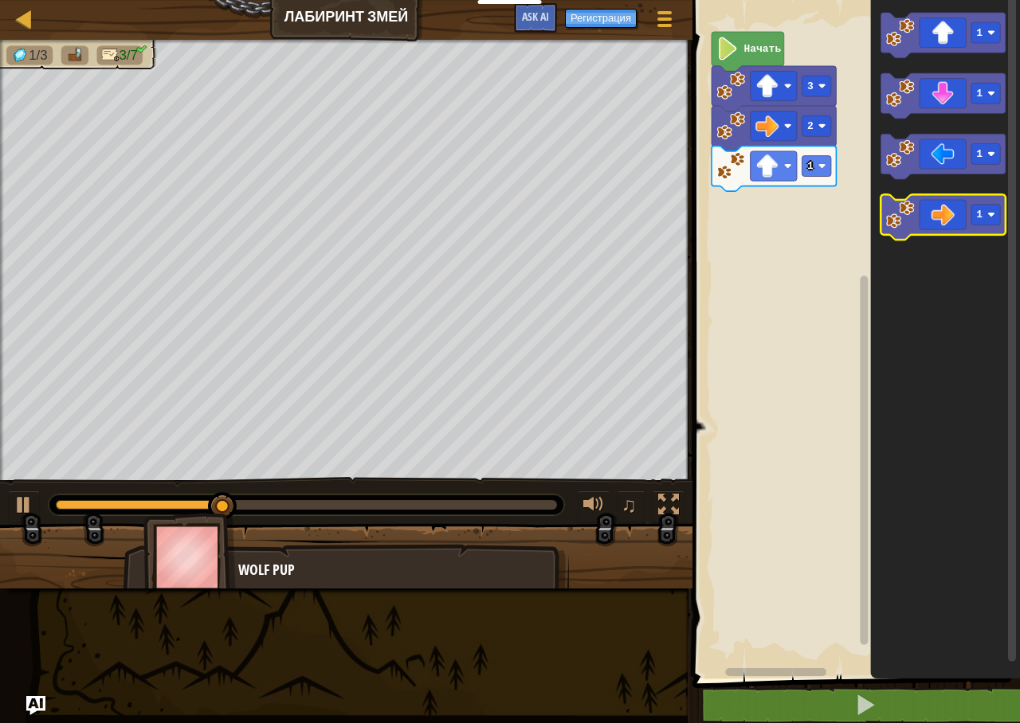
click at [903, 219] on image "Рабочая область Blockly" at bounding box center [900, 214] width 29 height 29
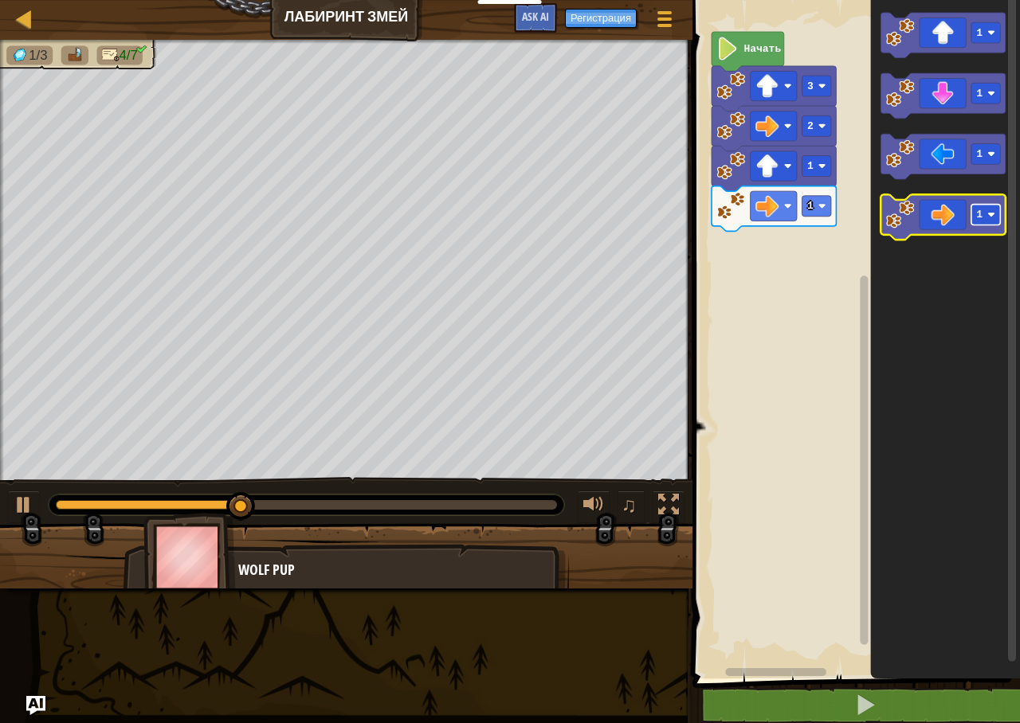
click at [990, 221] on rect "Рабочая область Blockly" at bounding box center [985, 215] width 29 height 21
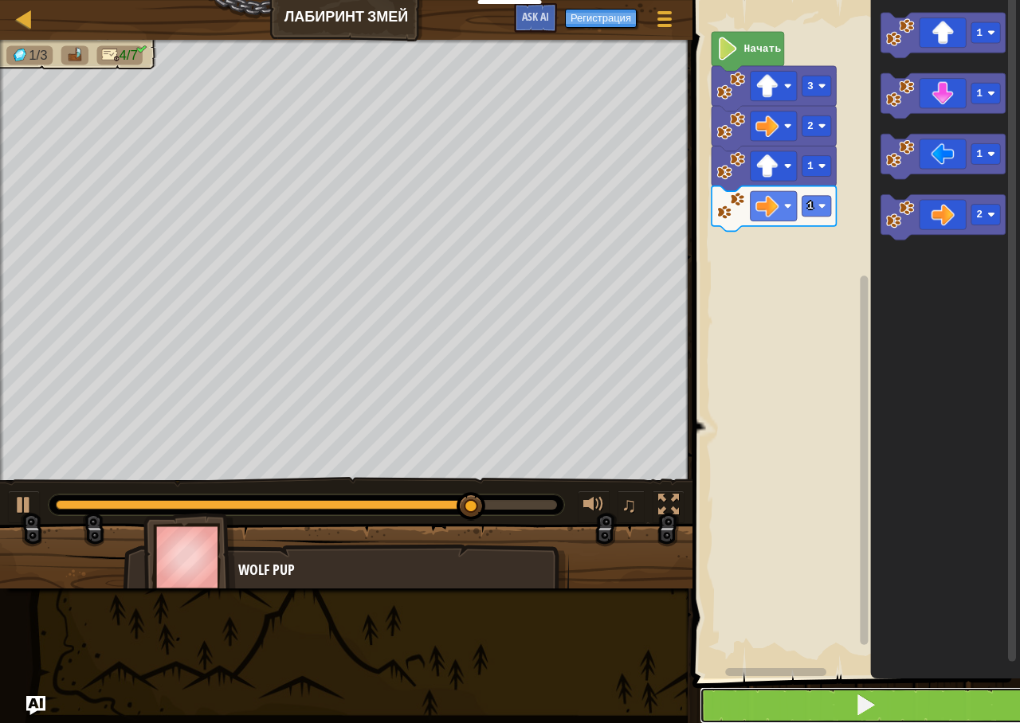
click at [900, 696] on button at bounding box center [866, 706] width 332 height 37
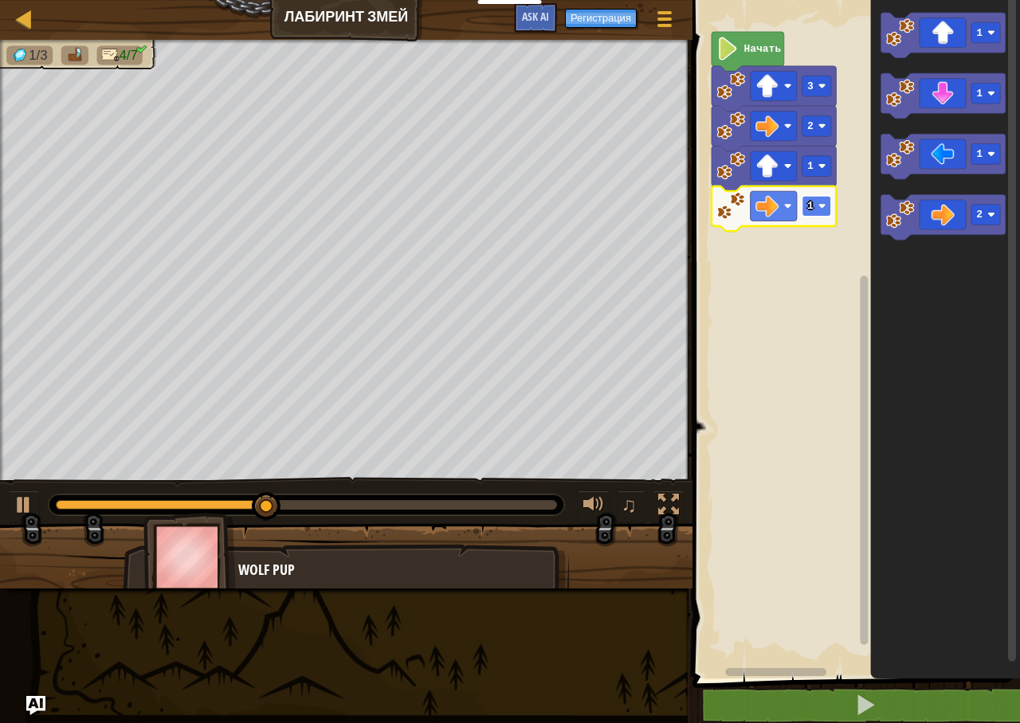
click at [817, 206] on rect "Рабочая область Blockly" at bounding box center [816, 206] width 29 height 21
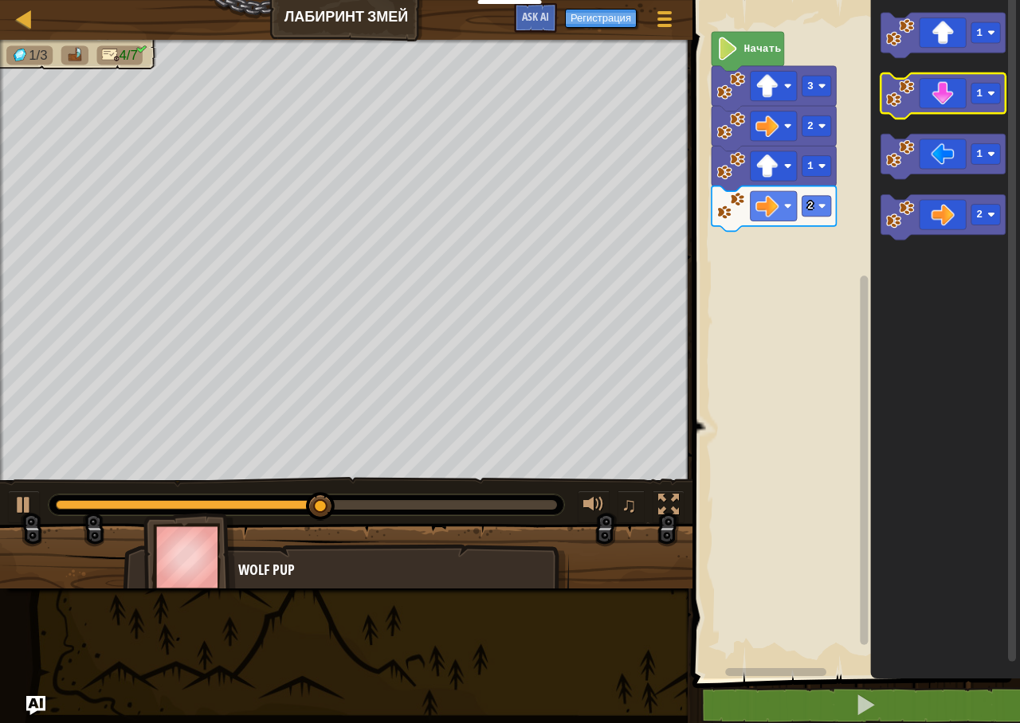
click at [896, 91] on image "Рабочая область Blockly" at bounding box center [900, 93] width 29 height 29
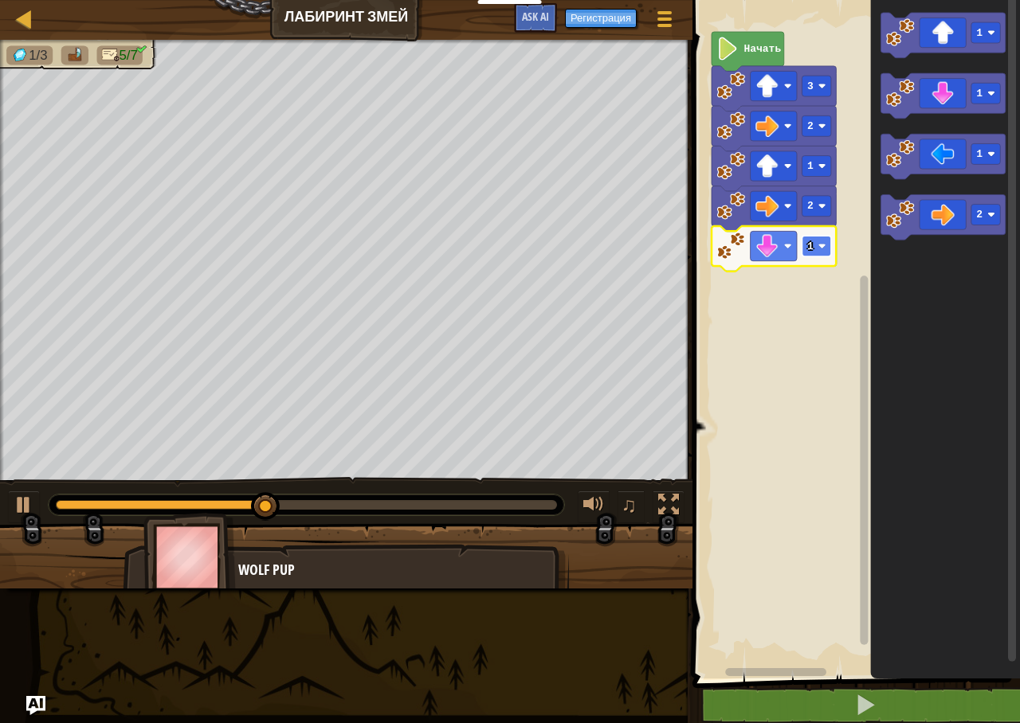
click at [821, 243] on image "Рабочая область Blockly" at bounding box center [822, 246] width 8 height 8
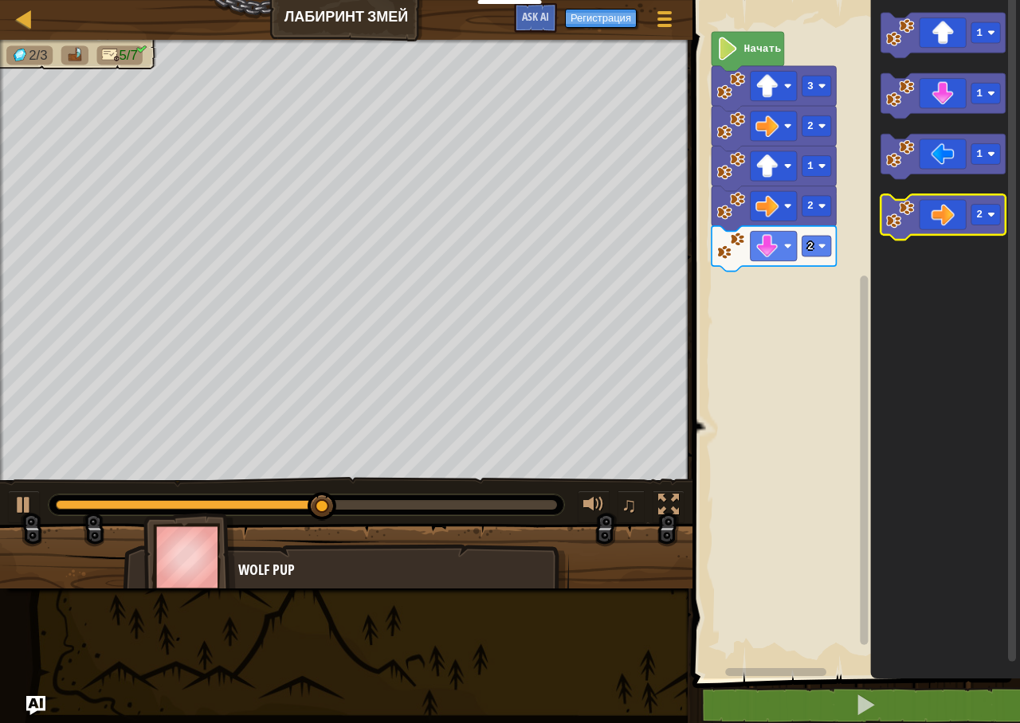
click at [917, 212] on icon "Рабочая область Blockly" at bounding box center [942, 216] width 124 height 45
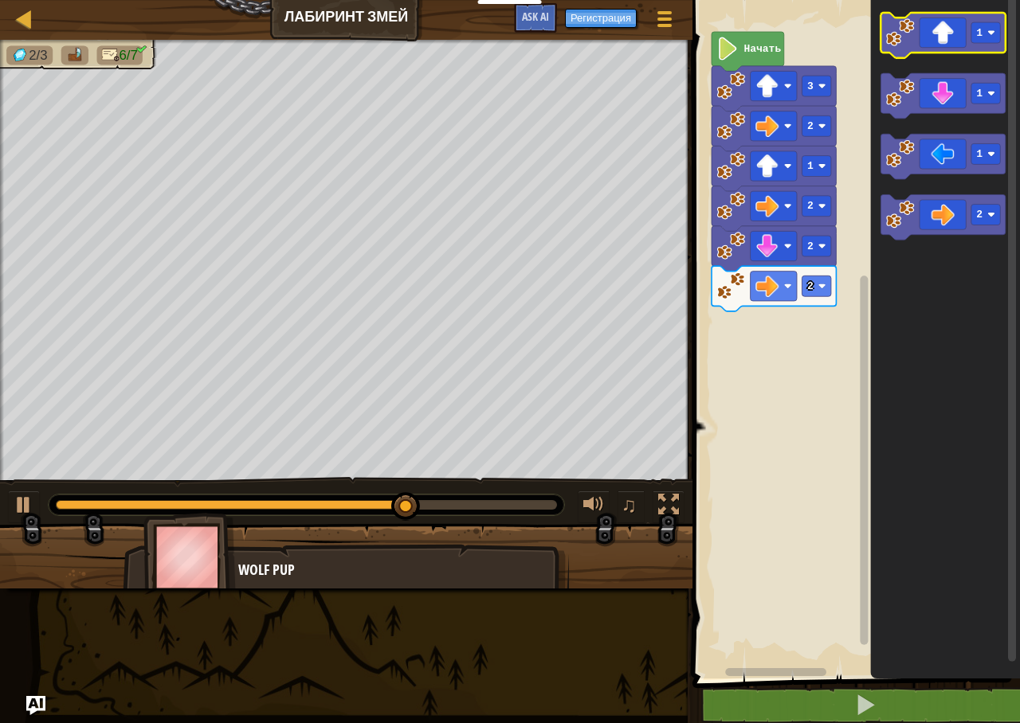
click at [905, 53] on icon "Рабочая область Blockly" at bounding box center [942, 35] width 124 height 45
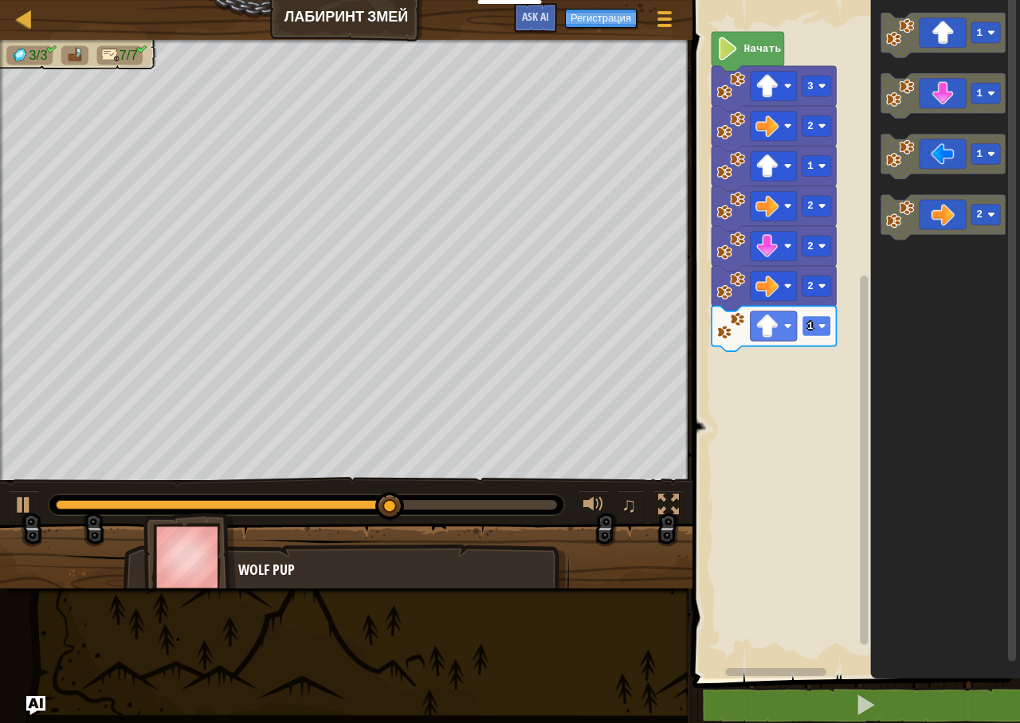
click at [817, 326] on rect "Рабочая область Blockly" at bounding box center [816, 326] width 29 height 21
click at [811, 327] on text "2" at bounding box center [810, 326] width 6 height 12
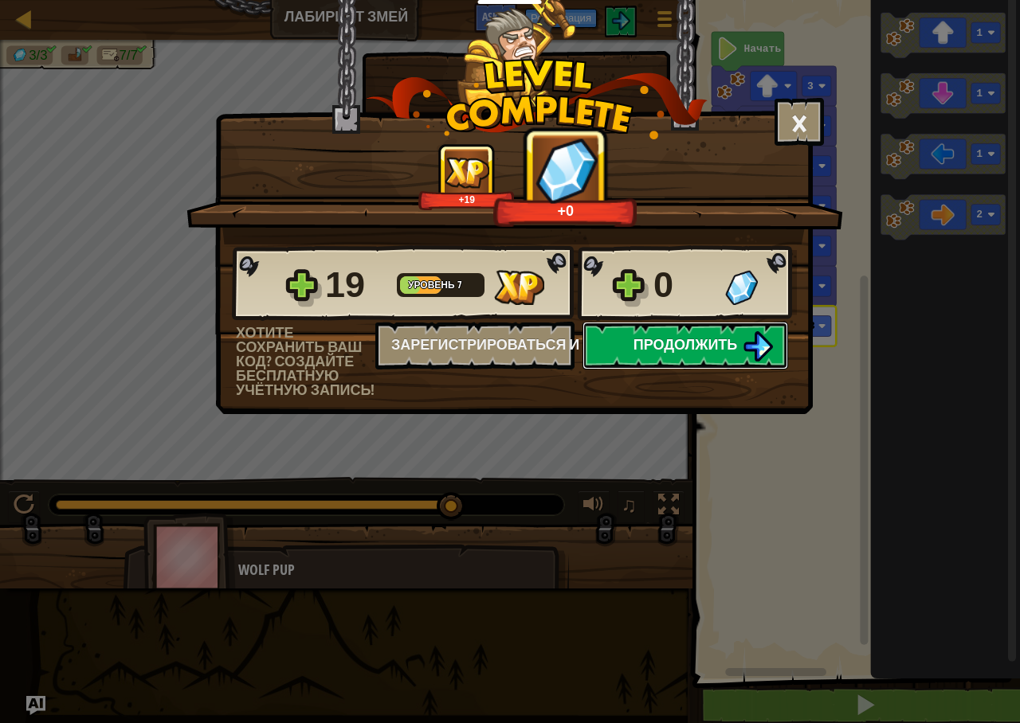
click at [747, 335] on img at bounding box center [758, 346] width 30 height 30
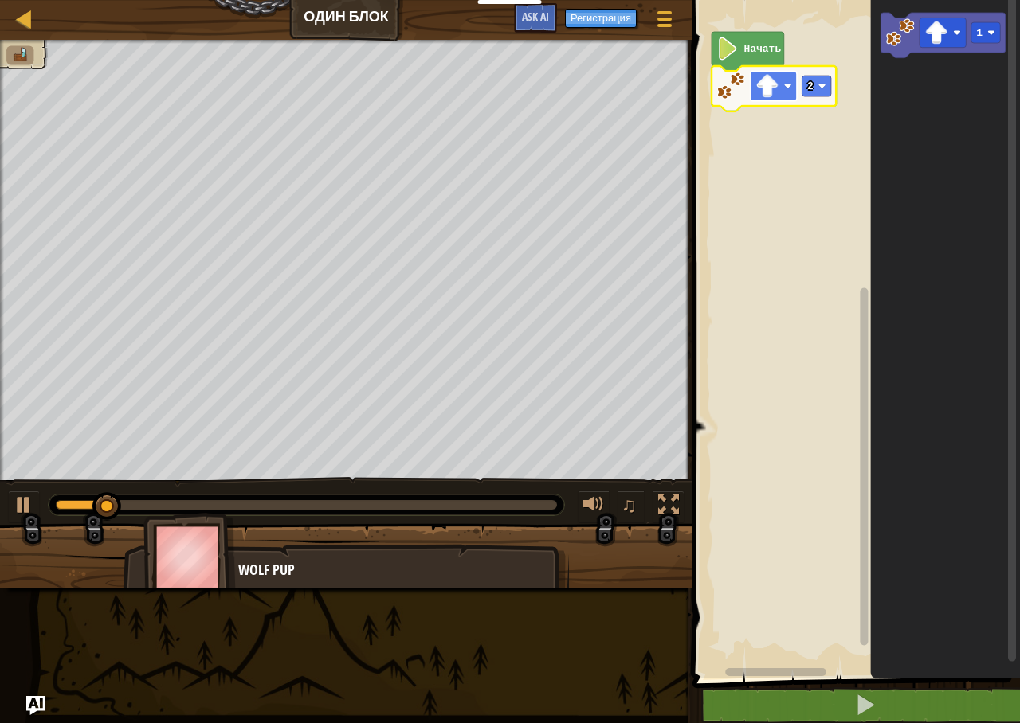
click at [779, 82] on rect "Рабочая область Blockly" at bounding box center [774, 85] width 46 height 29
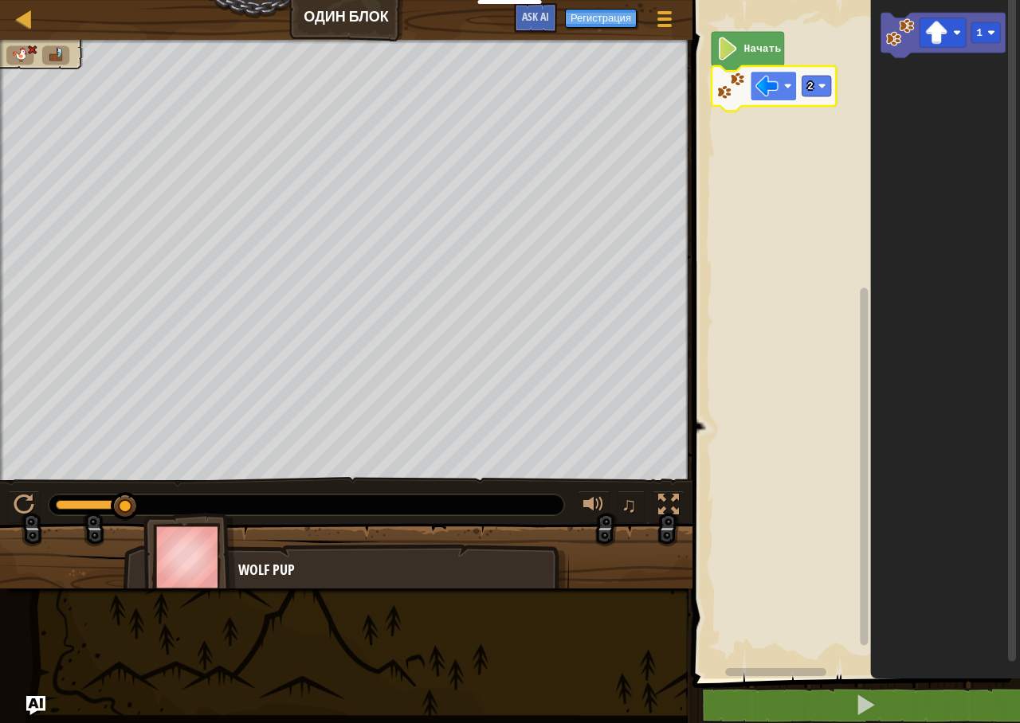
click at [783, 91] on rect "Рабочая область Blockly" at bounding box center [774, 85] width 46 height 29
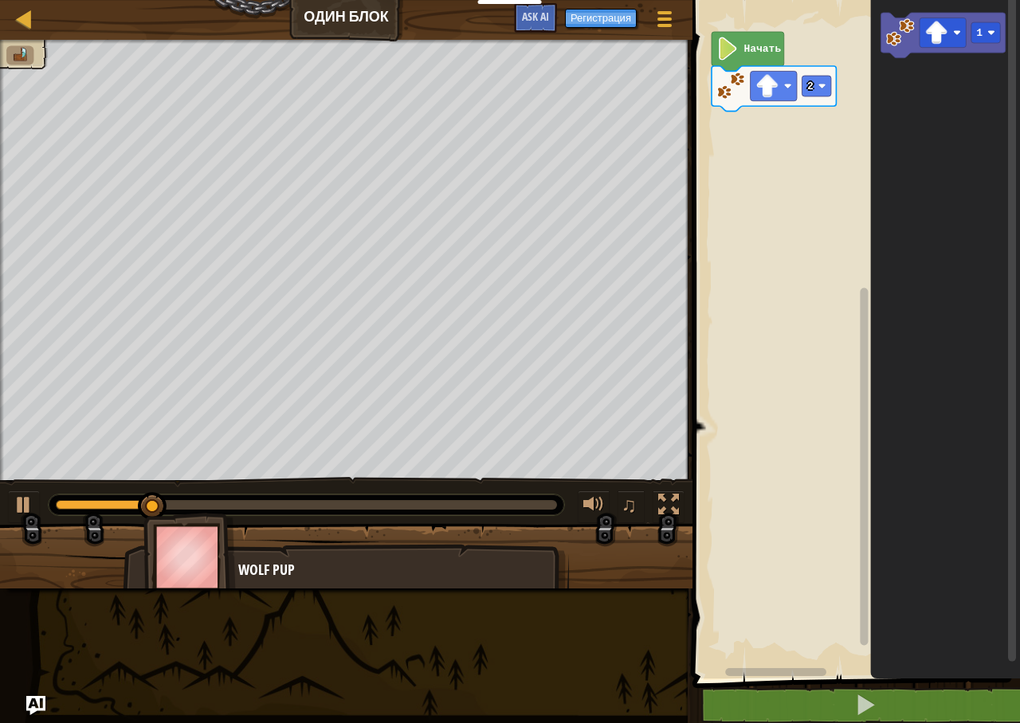
click at [882, 82] on icon "1" at bounding box center [945, 335] width 150 height 687
click at [896, 52] on icon "Рабочая область Blockly" at bounding box center [942, 35] width 124 height 45
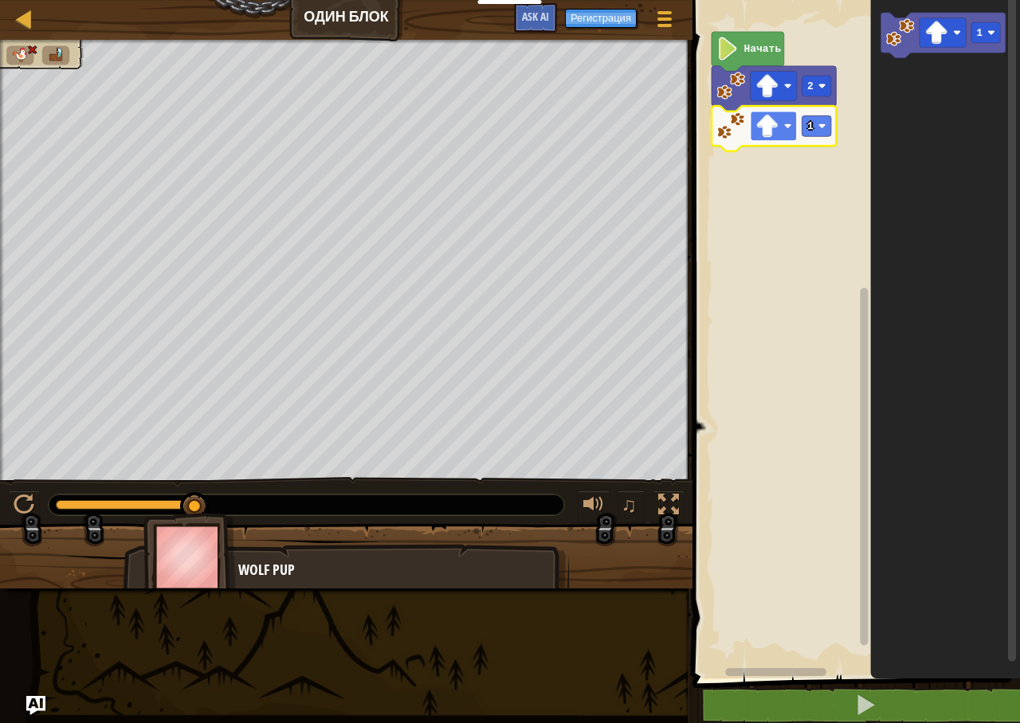
click at [786, 128] on image "Рабочая область Blockly" at bounding box center [788, 126] width 8 height 8
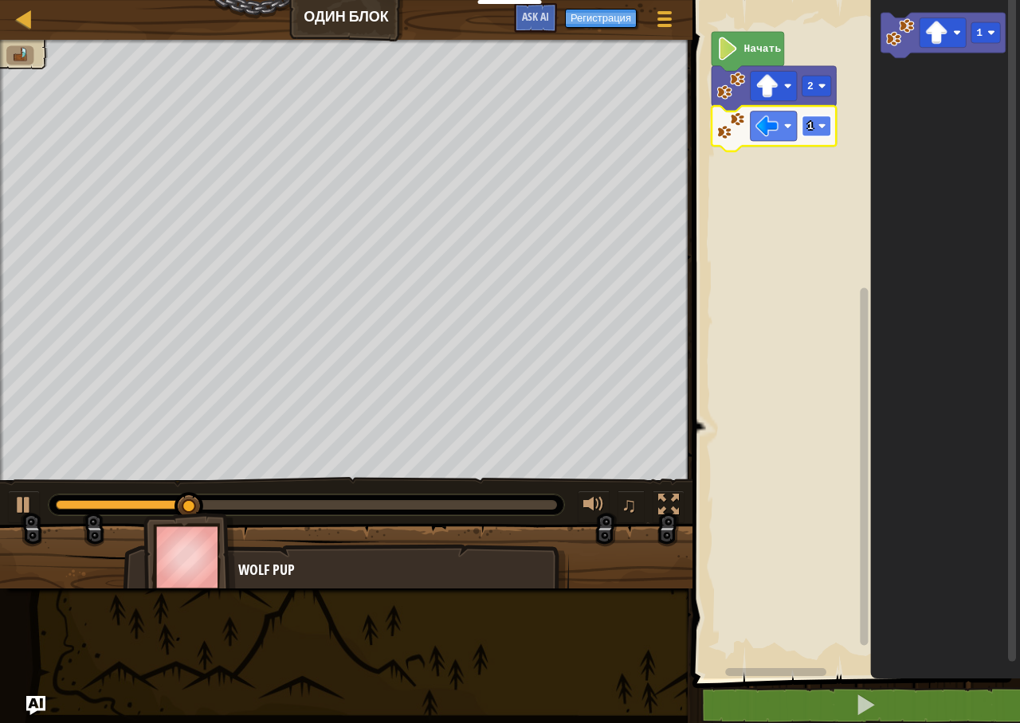
click at [812, 125] on g "1" at bounding box center [816, 126] width 29 height 21
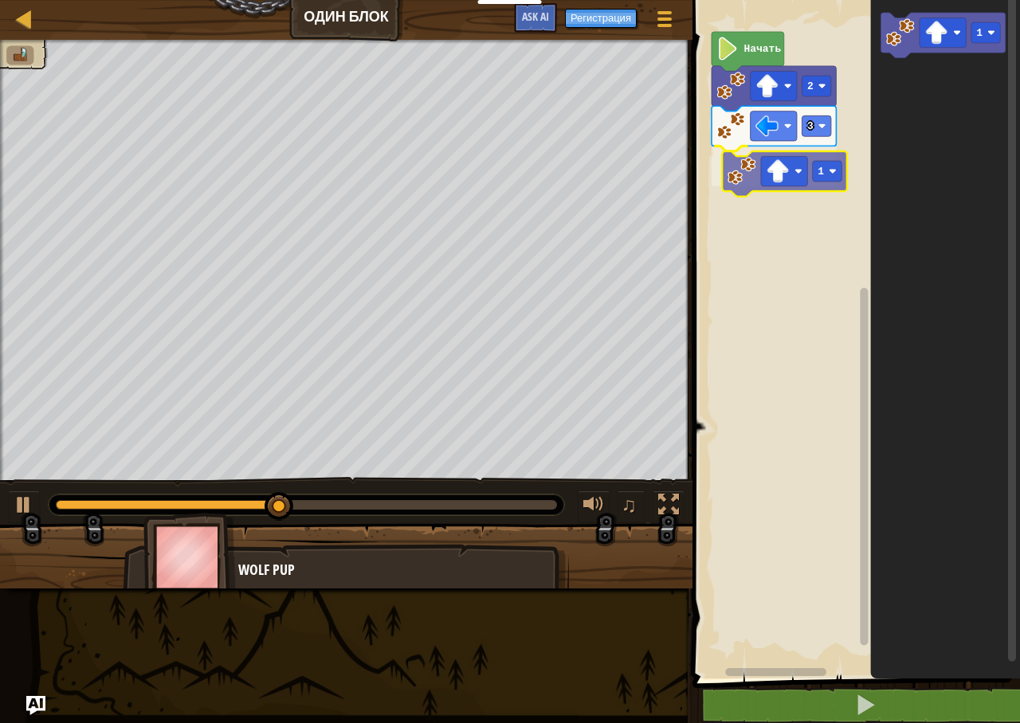
click at [744, 181] on div "Начать 2 3 1 1 1" at bounding box center [854, 335] width 332 height 687
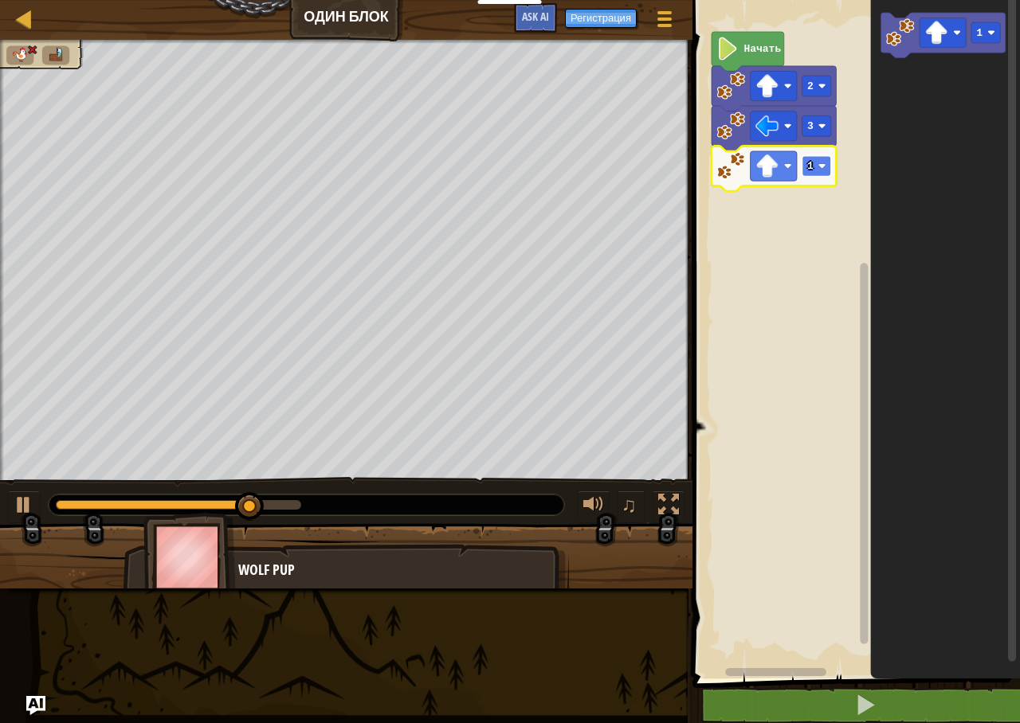
click at [819, 162] on rect "Рабочая область Blockly" at bounding box center [816, 166] width 29 height 21
click at [771, 171] on image "Рабочая область Blockly" at bounding box center [766, 166] width 23 height 23
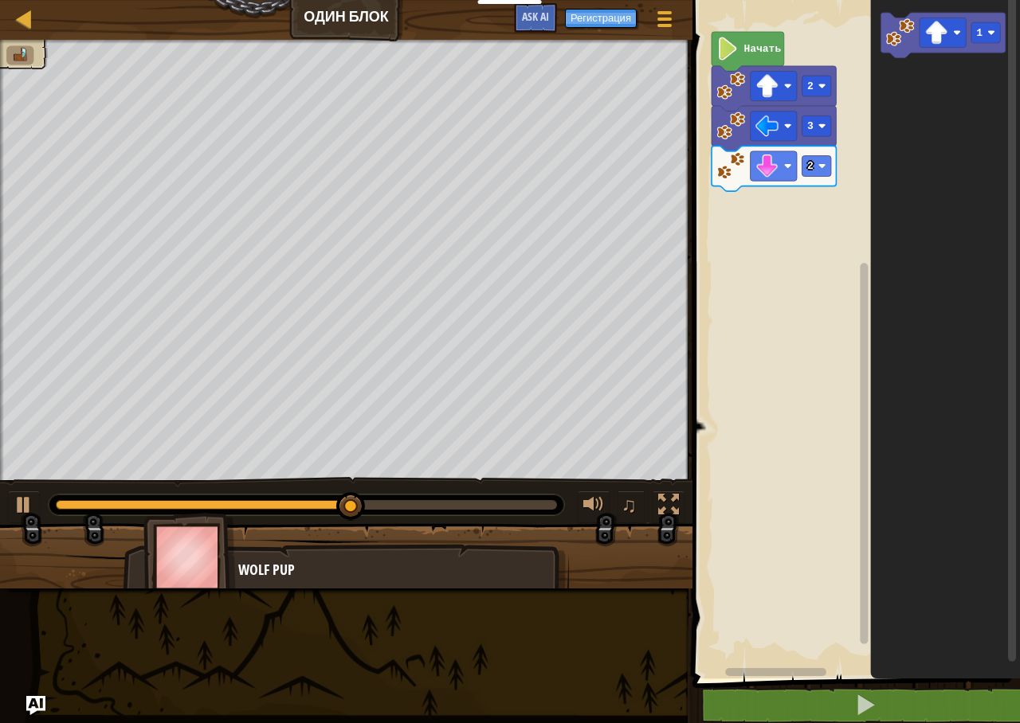
click at [815, 206] on div "Начать 2 3 2 1" at bounding box center [854, 335] width 332 height 687
click at [901, 43] on image "Рабочая область Blockly" at bounding box center [900, 32] width 29 height 29
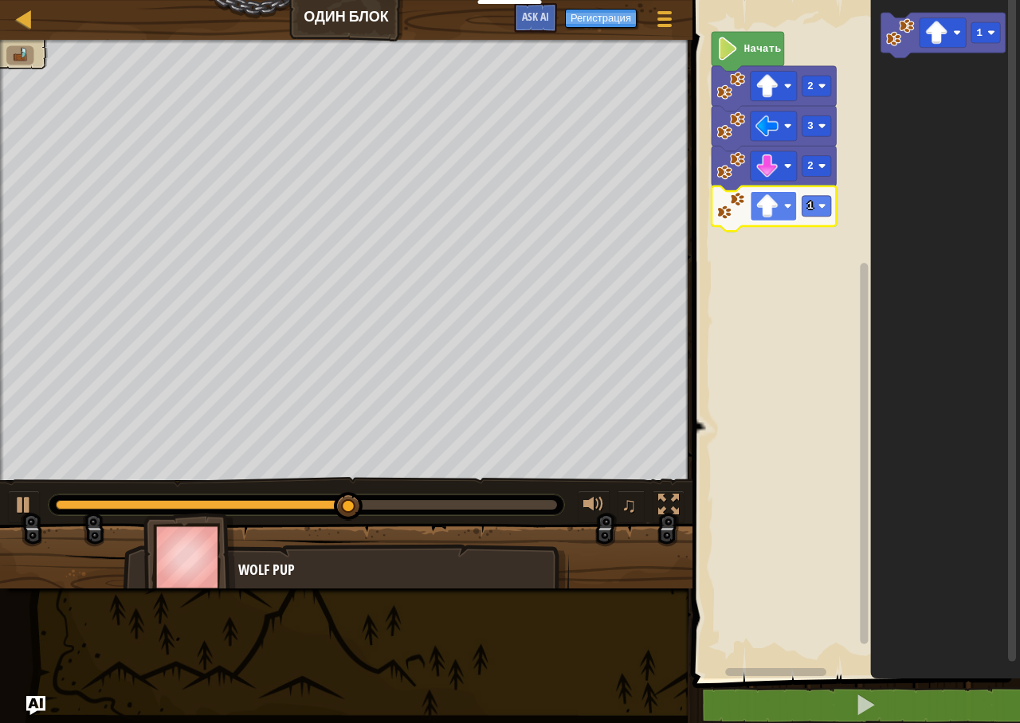
click at [780, 206] on rect "Рабочая область Blockly" at bounding box center [774, 205] width 46 height 29
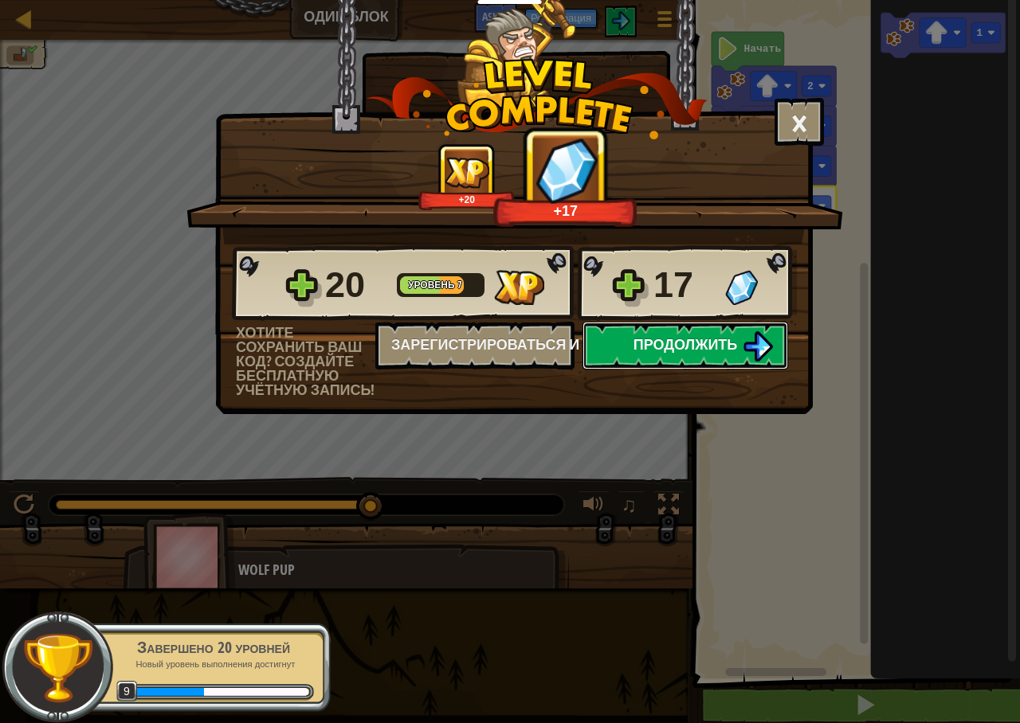
click at [755, 347] on img at bounding box center [758, 346] width 30 height 30
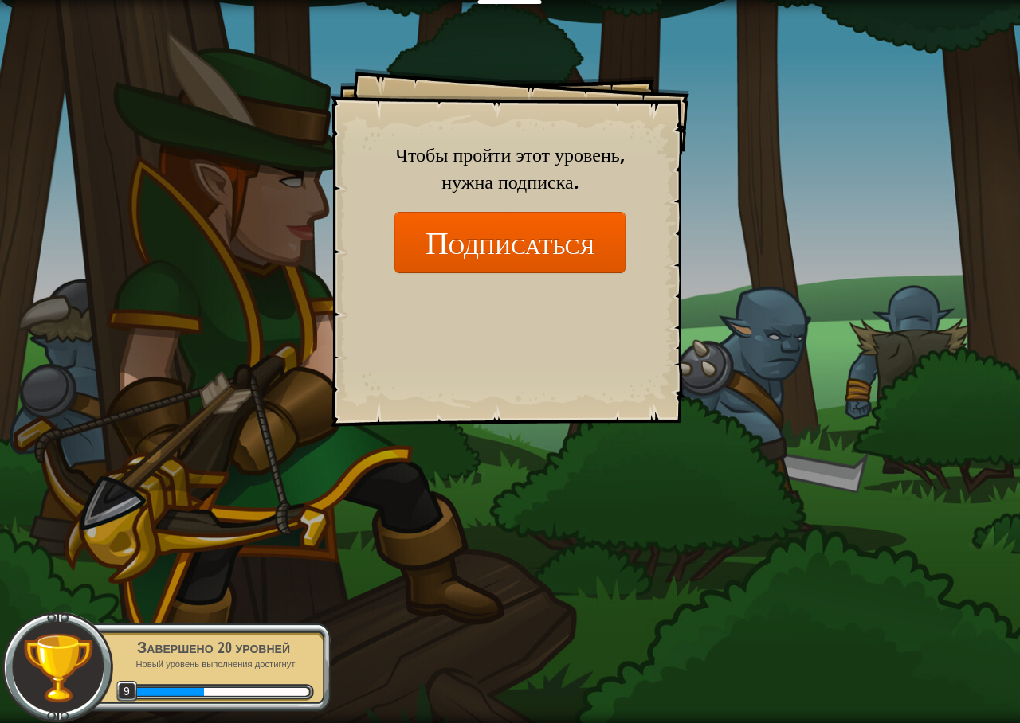
click at [416, 179] on div "Чтобы пройти этот уровень, нужна подписка. Подписаться" at bounding box center [509, 207] width 231 height 132
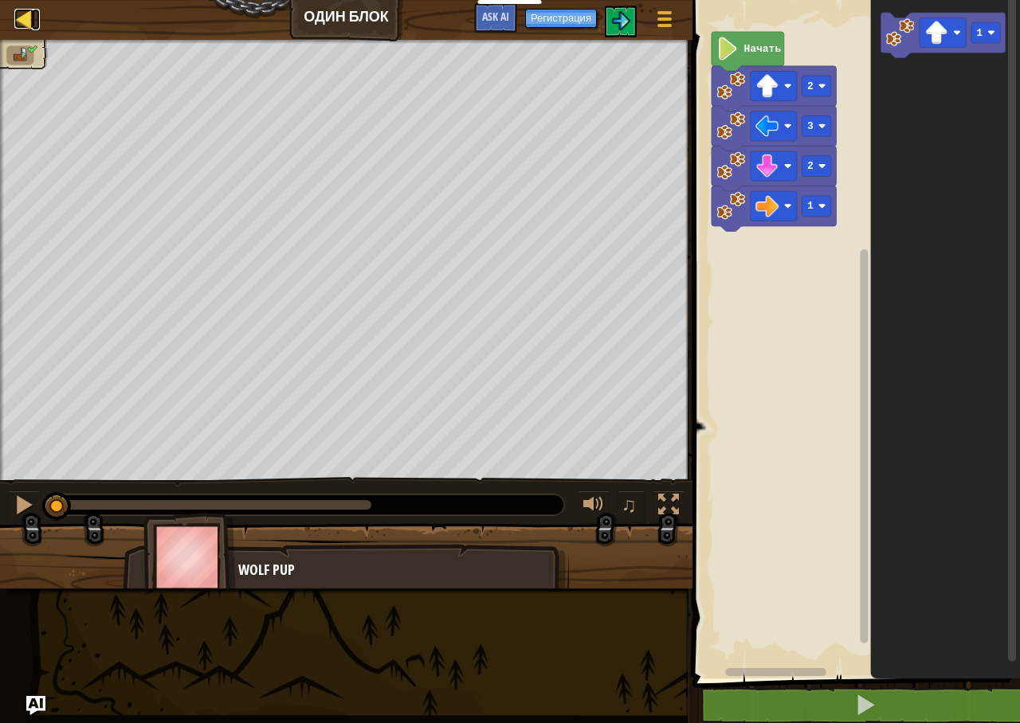
click at [29, 17] on div at bounding box center [24, 19] width 20 height 20
select select "ru"
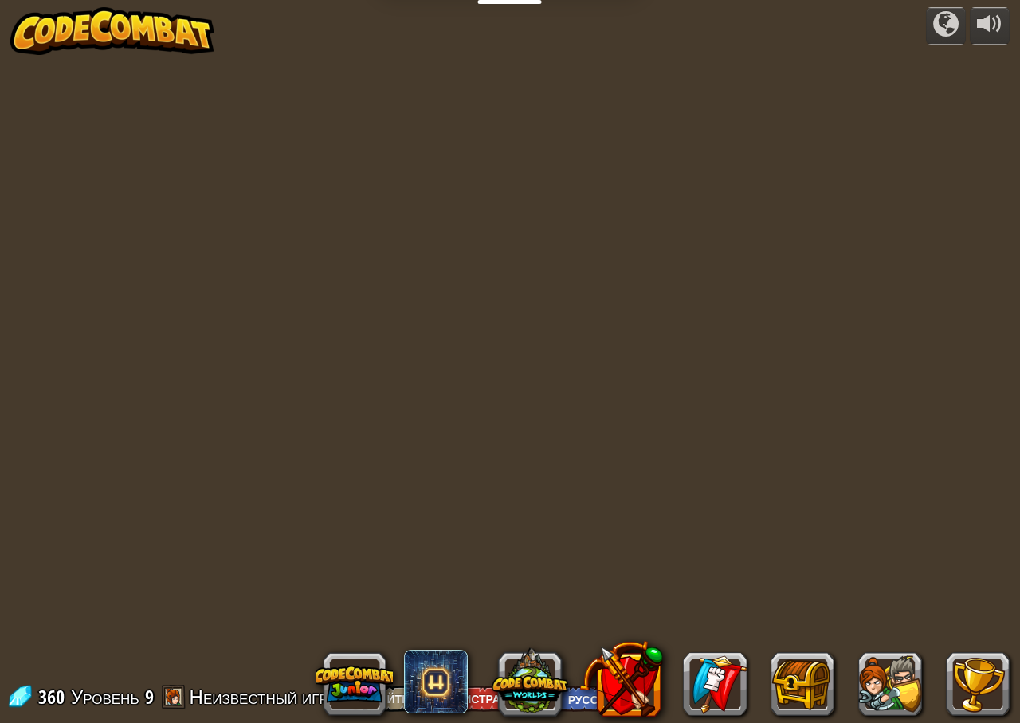
select select "ru"
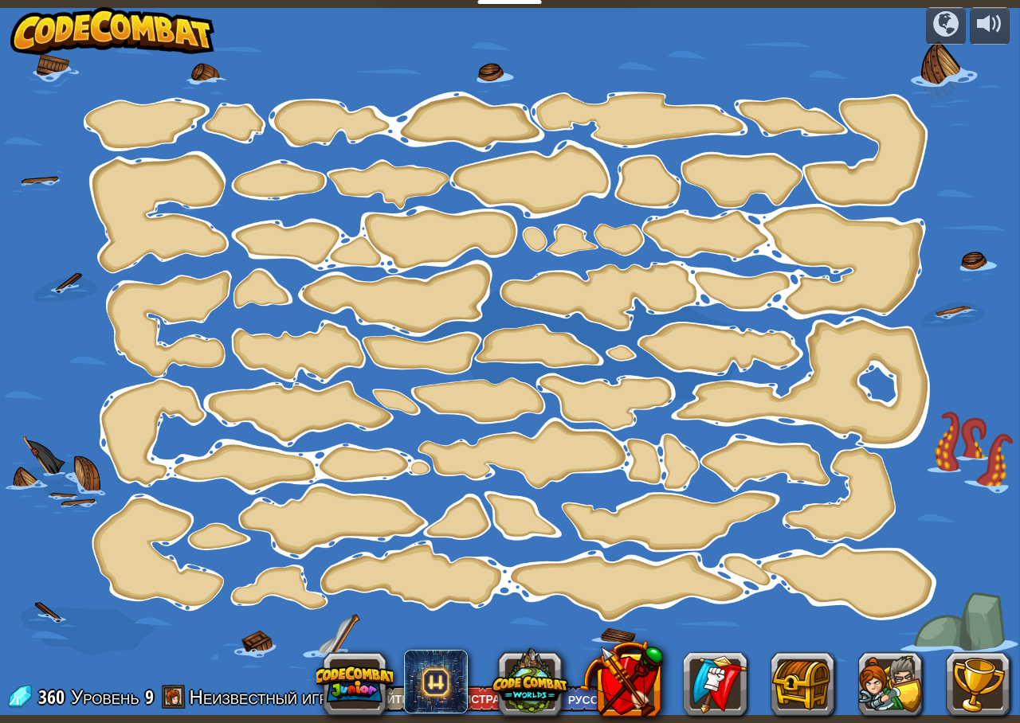
select select "ru"
